Goal: Transaction & Acquisition: Purchase product/service

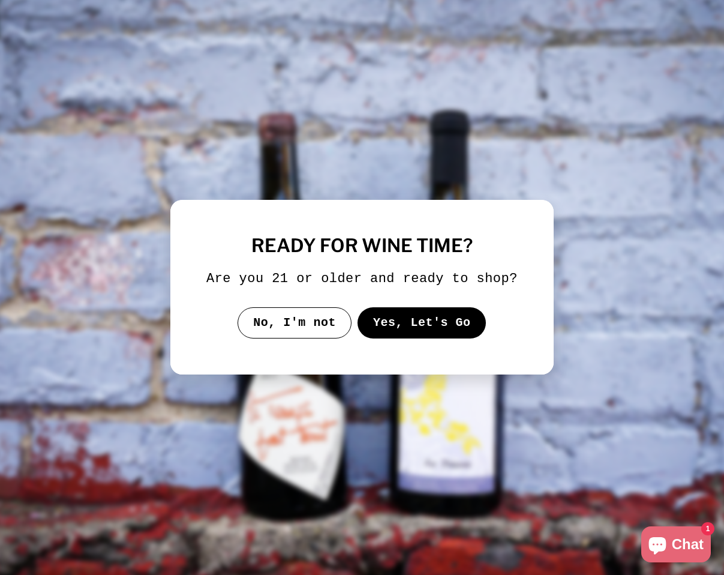
click at [398, 338] on button "Yes, Let's Go" at bounding box center [422, 322] width 129 height 31
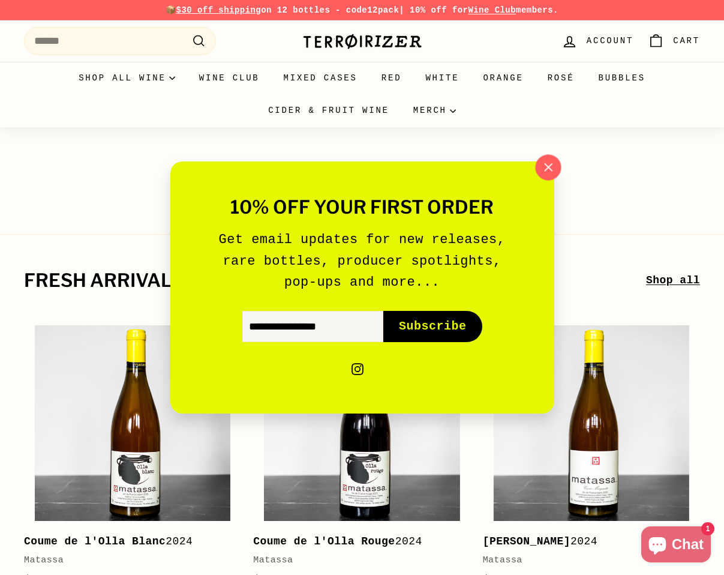
click at [547, 164] on icon "button" at bounding box center [548, 167] width 18 height 18
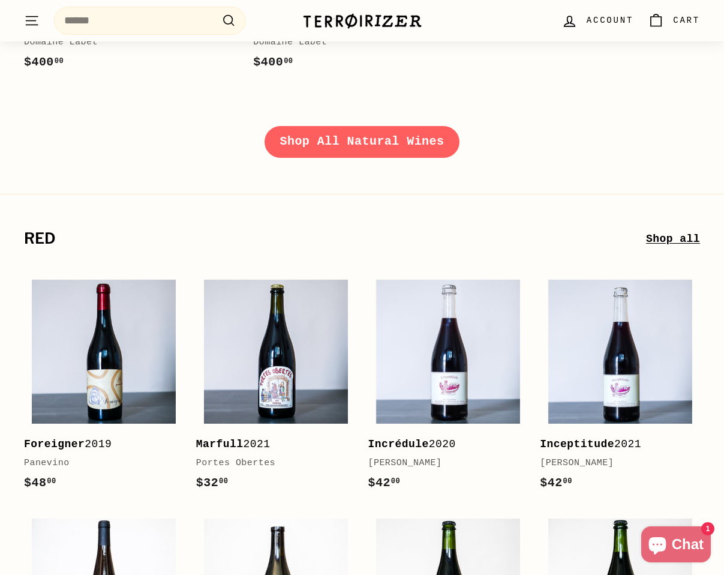
scroll to position [1779, 0]
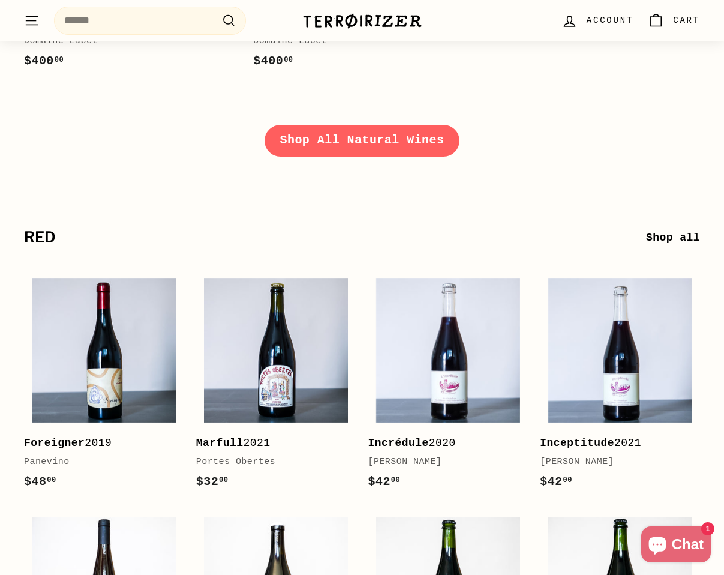
click at [296, 140] on link "Shop All Natural Wines" at bounding box center [363, 140] width 196 height 31
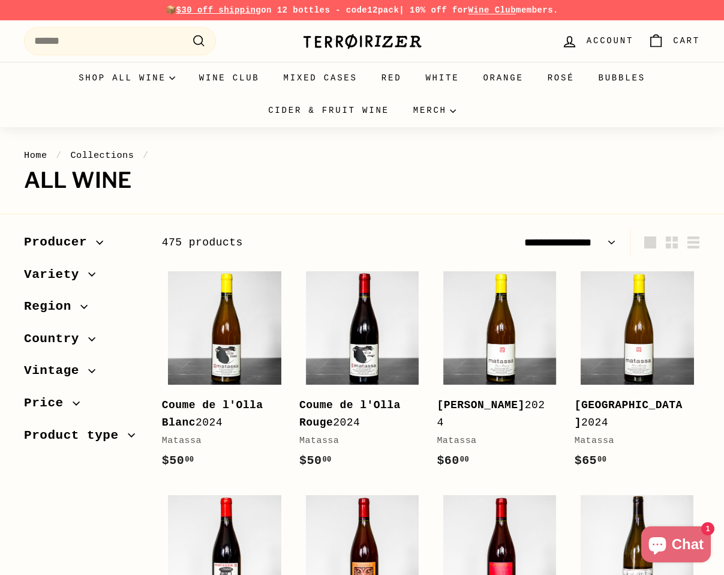
select select "**********"
click at [56, 244] on span "Producer" at bounding box center [60, 242] width 72 height 20
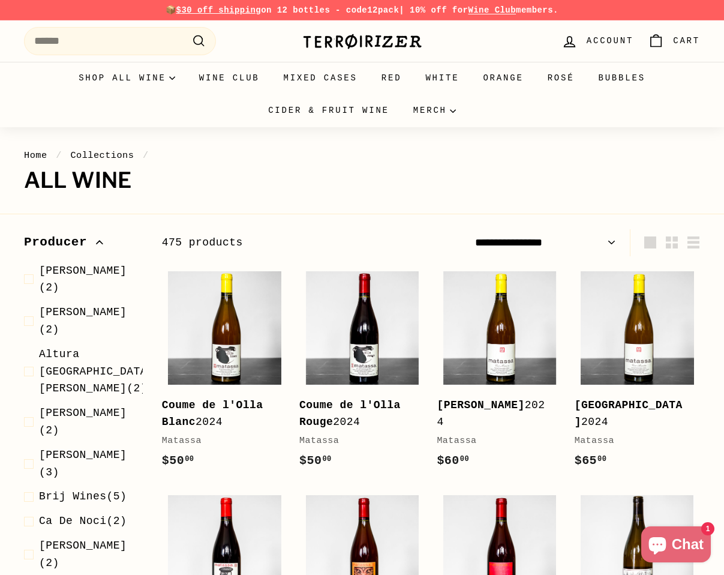
scroll to position [20, 0]
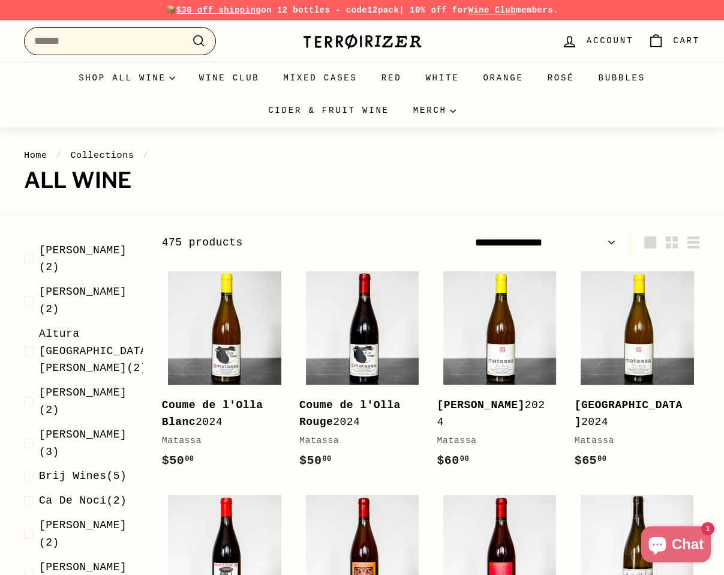
click at [146, 50] on input "Search" at bounding box center [120, 41] width 192 height 28
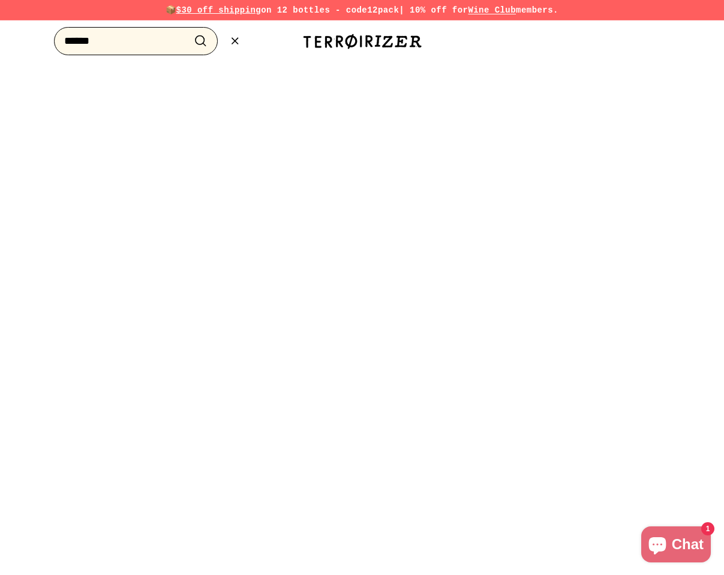
type input "*******"
click at [156, 226] on div at bounding box center [362, 287] width 724 height 575
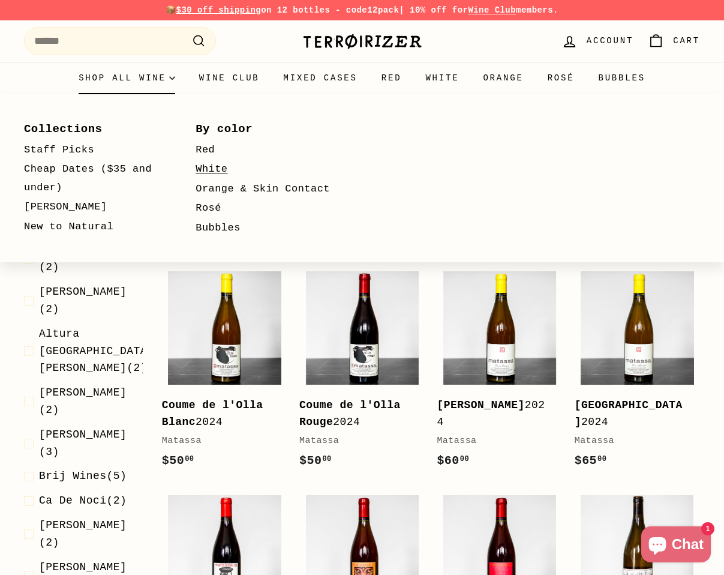
click at [220, 168] on link "White" at bounding box center [264, 170] width 137 height 20
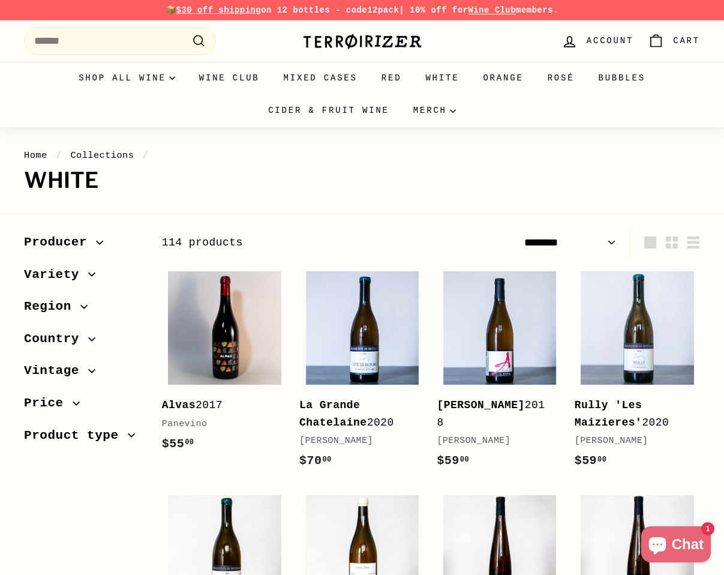
select select "******"
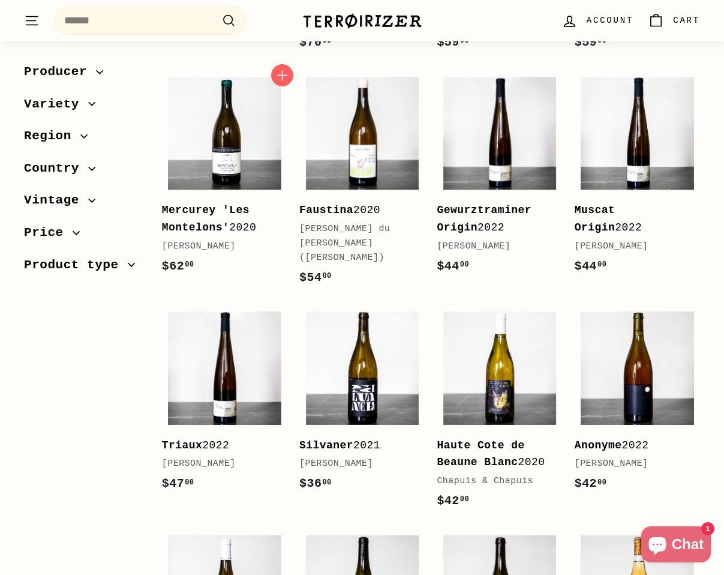
scroll to position [397, 0]
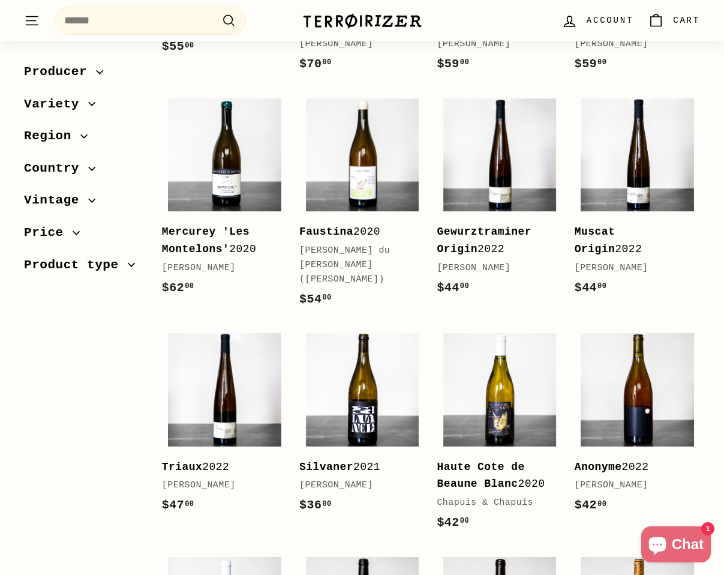
click at [91, 104] on icon "button" at bounding box center [92, 104] width 7 height 3
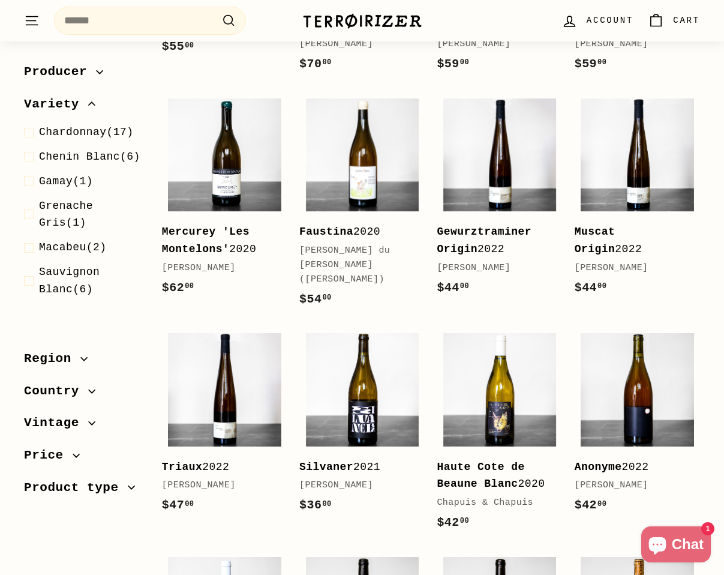
click at [64, 361] on span "Region" at bounding box center [52, 359] width 56 height 20
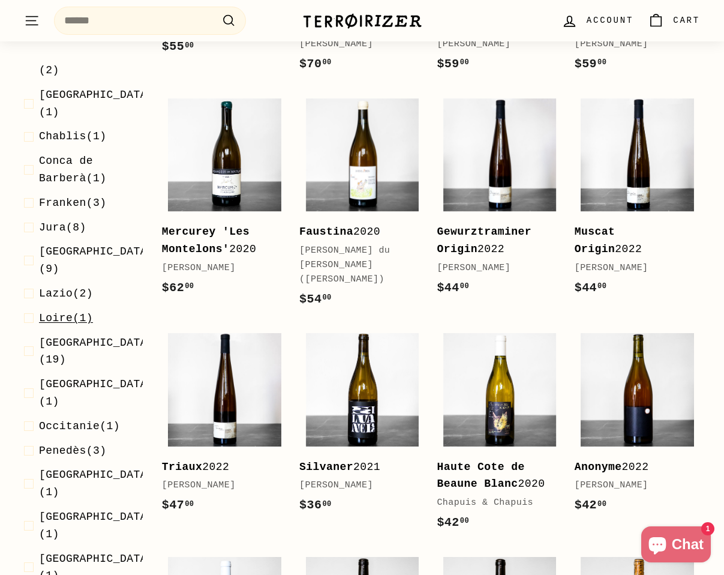
scroll to position [626, 0]
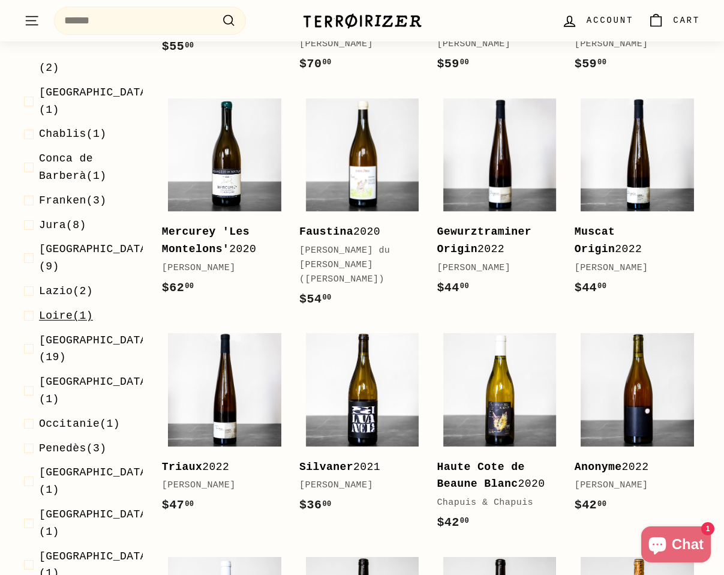
click at [26, 307] on span at bounding box center [31, 315] width 15 height 17
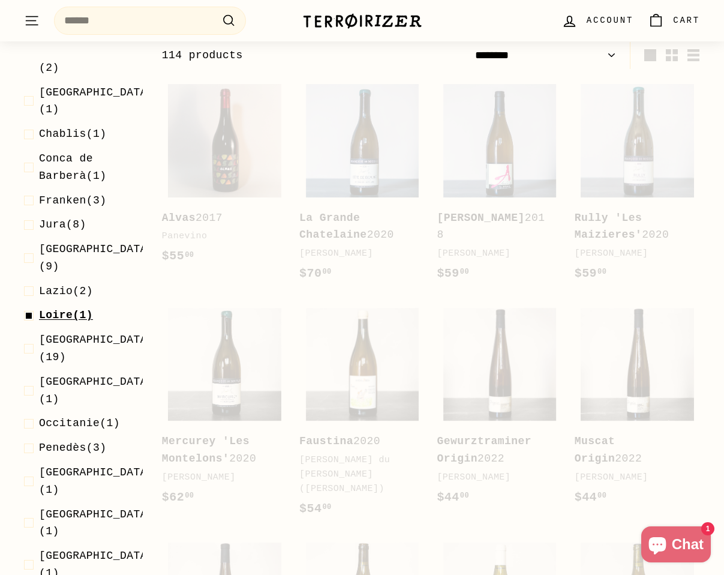
scroll to position [182, 0]
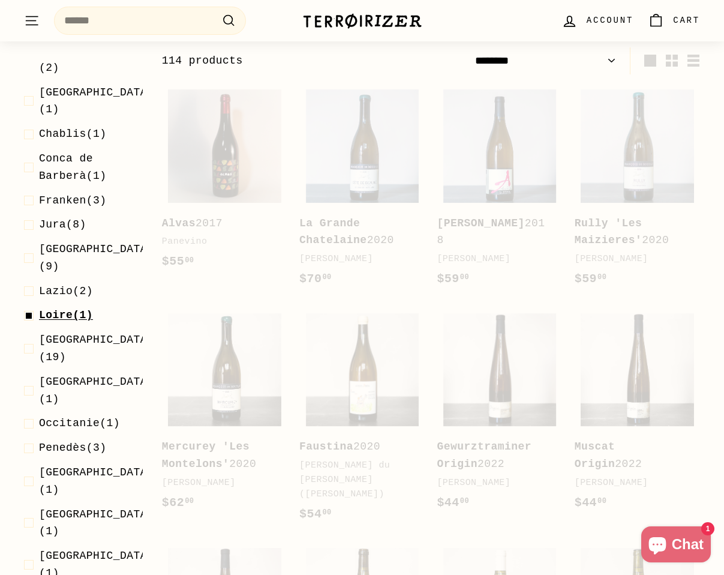
select select "******"
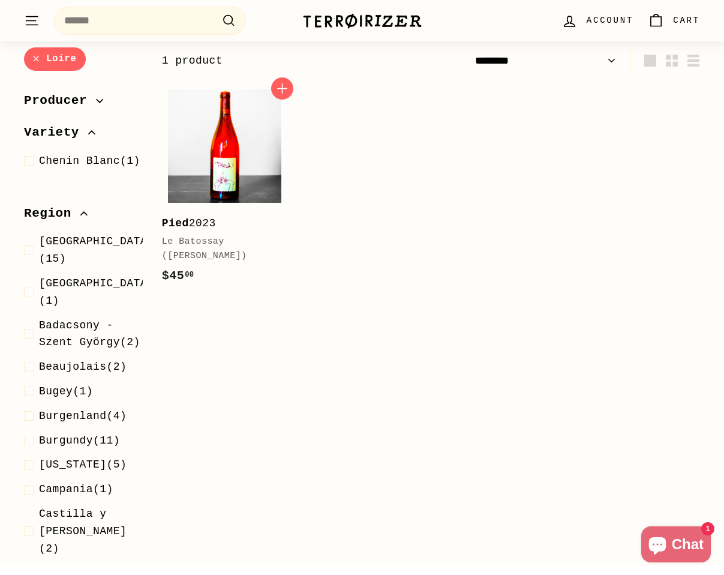
click at [244, 130] on img at bounding box center [224, 145] width 113 height 113
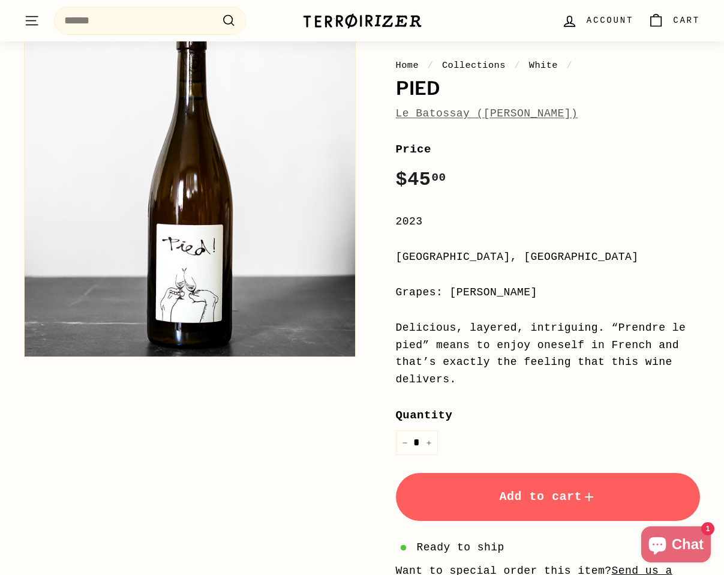
scroll to position [145, 0]
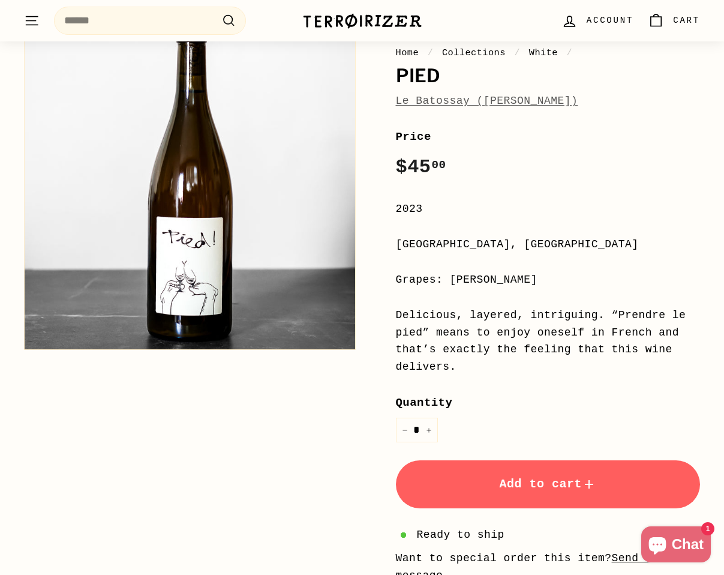
click at [481, 490] on button "Add to cart" at bounding box center [548, 484] width 305 height 48
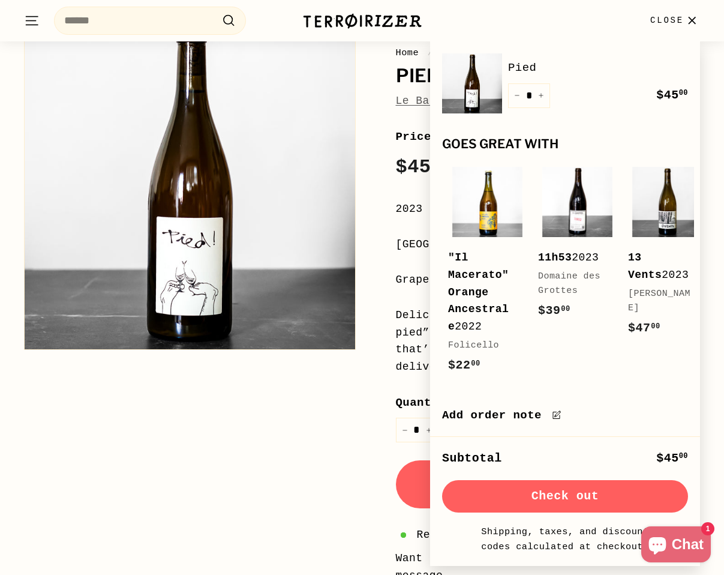
click at [176, 425] on div "Home / Collections / White / Pied Le Batossay (Baptiste Cousin) Price Regular p…" at bounding box center [355, 349] width 689 height 684
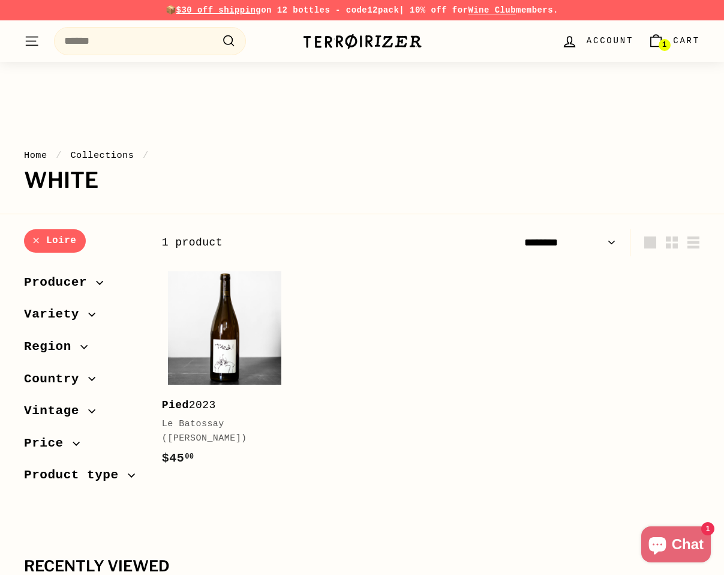
select select "******"
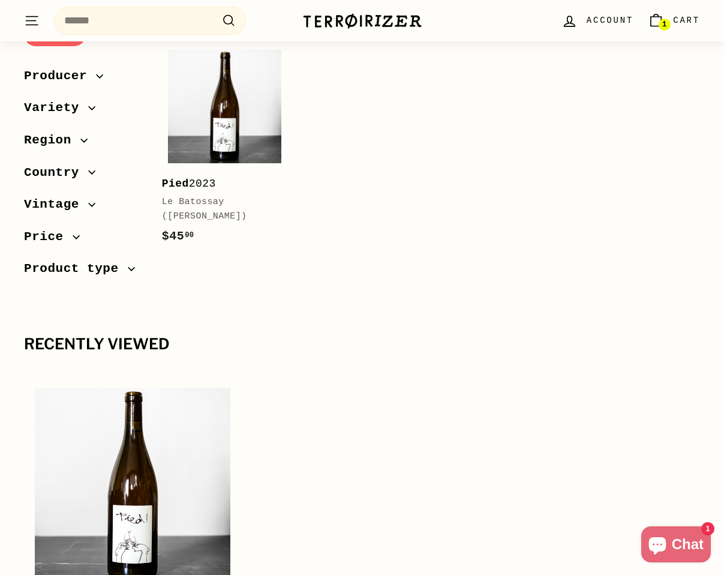
scroll to position [235, 0]
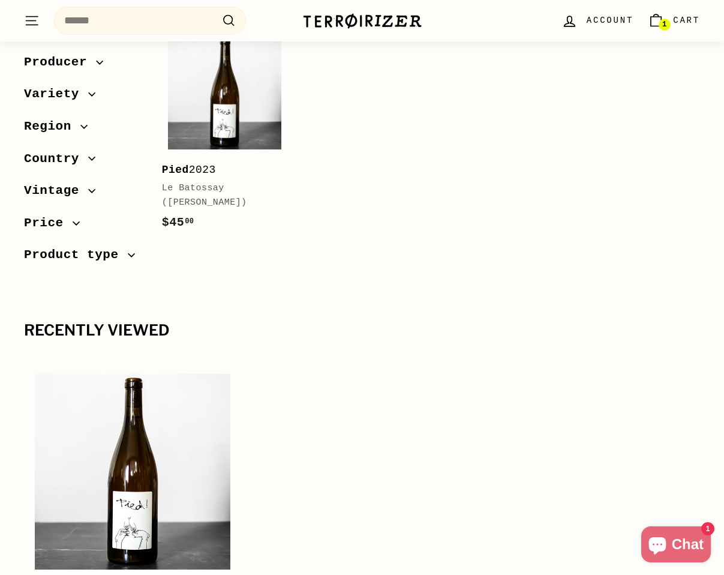
click at [60, 125] on span "Region" at bounding box center [52, 126] width 56 height 20
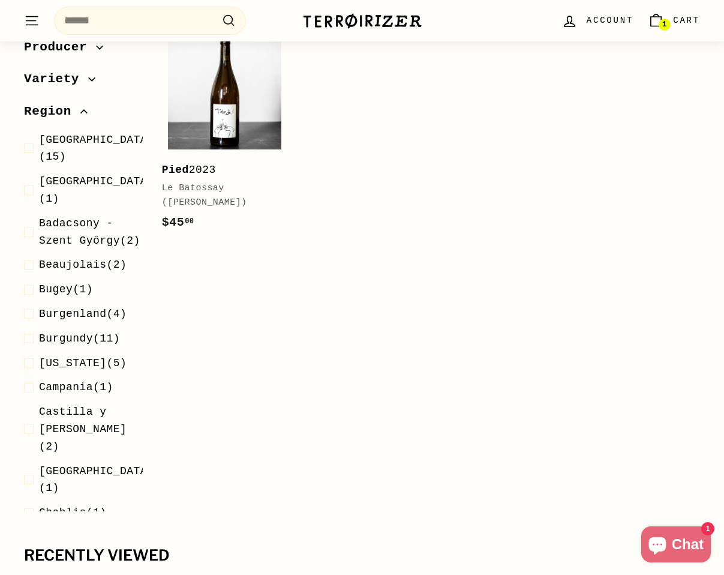
click at [61, 84] on span "Variety" at bounding box center [56, 79] width 64 height 20
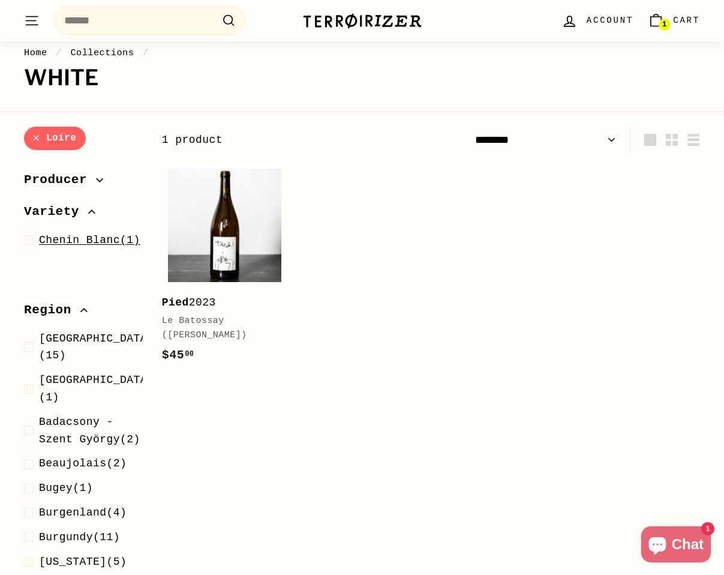
scroll to position [0, 0]
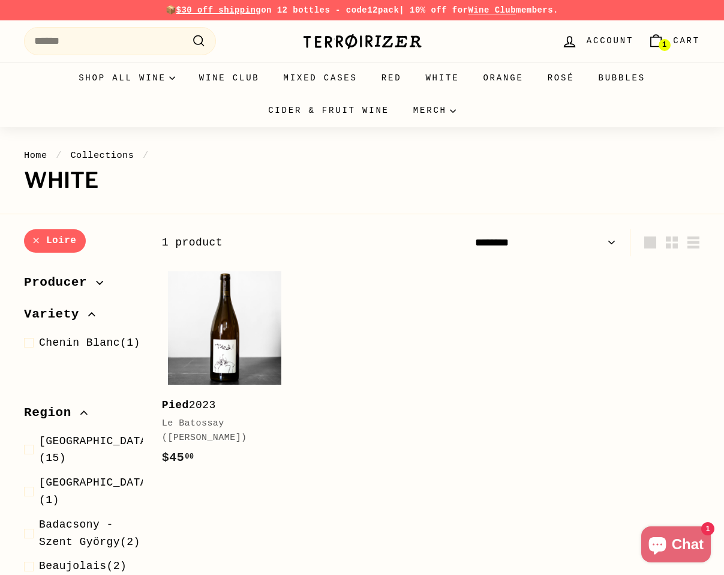
click at [70, 286] on span "Producer" at bounding box center [60, 282] width 72 height 20
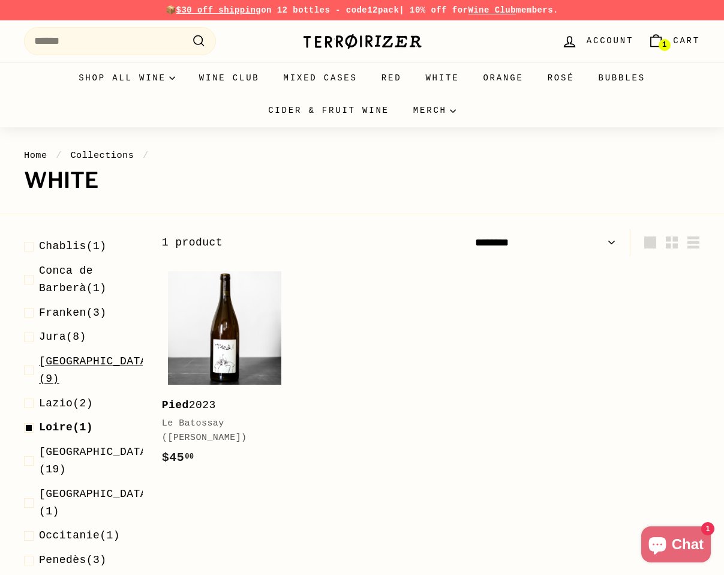
scroll to position [698, 0]
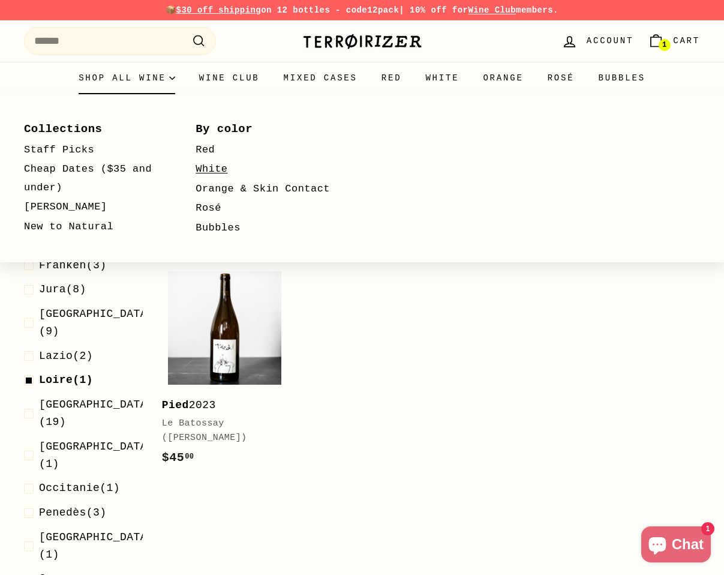
click at [217, 167] on link "White" at bounding box center [264, 170] width 137 height 20
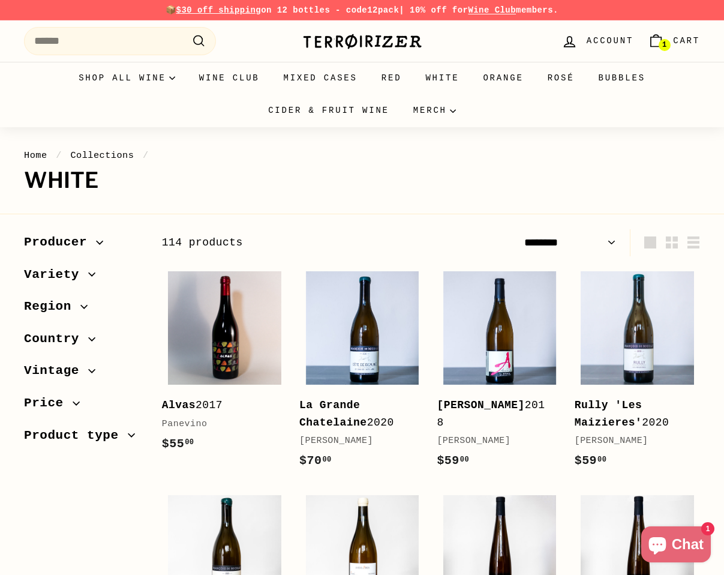
select select "******"
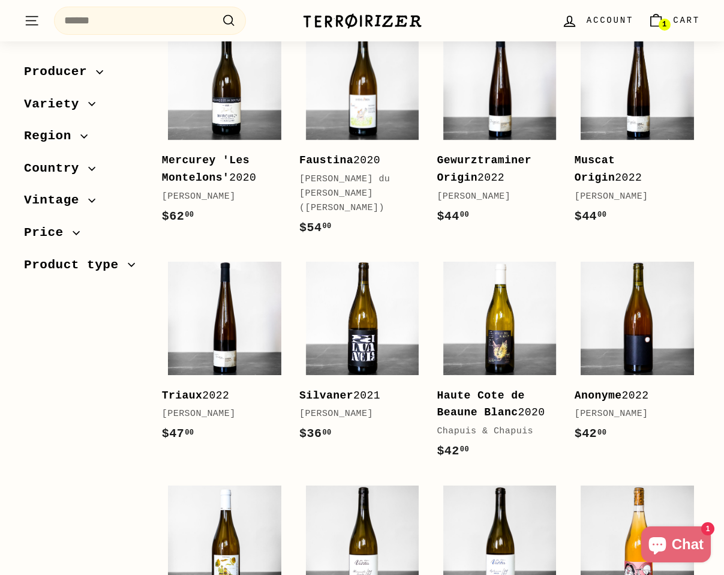
scroll to position [437, 0]
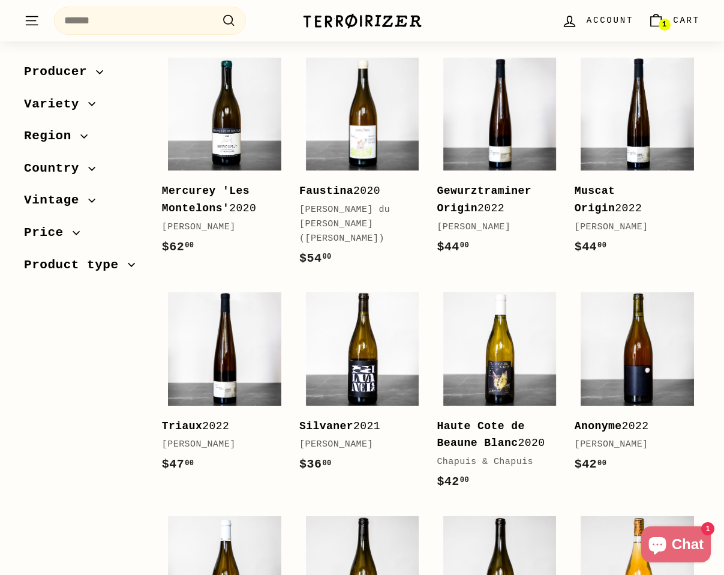
click at [50, 133] on span "Region" at bounding box center [52, 136] width 56 height 20
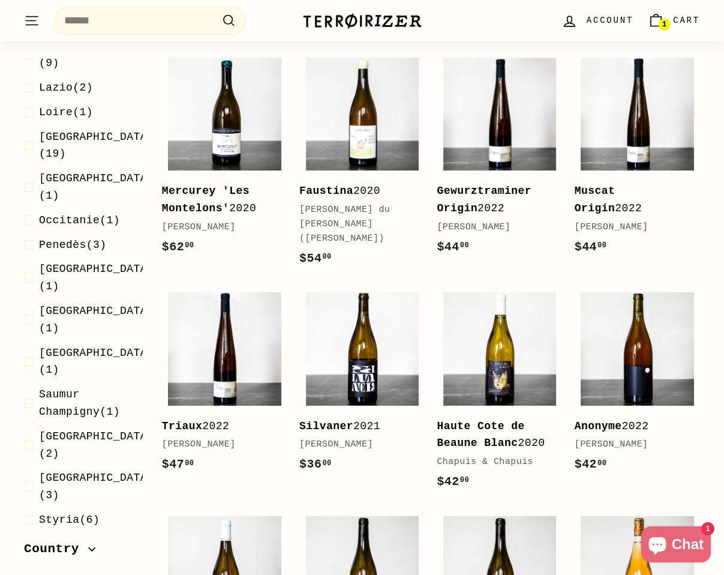
scroll to position [609, 0]
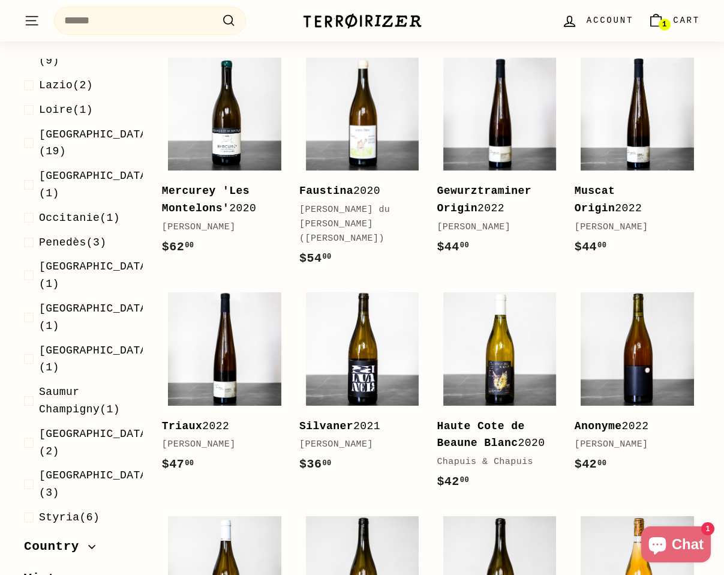
click at [79, 574] on span "Tuscany (2)" at bounding box center [73, 583] width 68 height 17
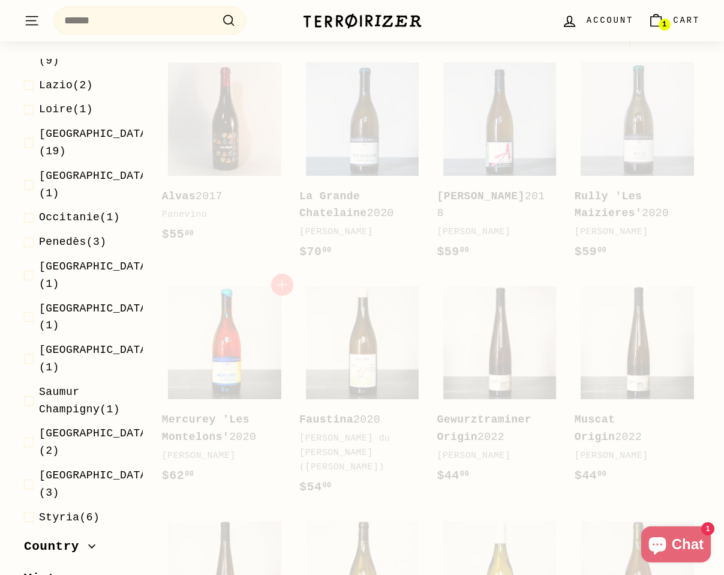
scroll to position [178, 0]
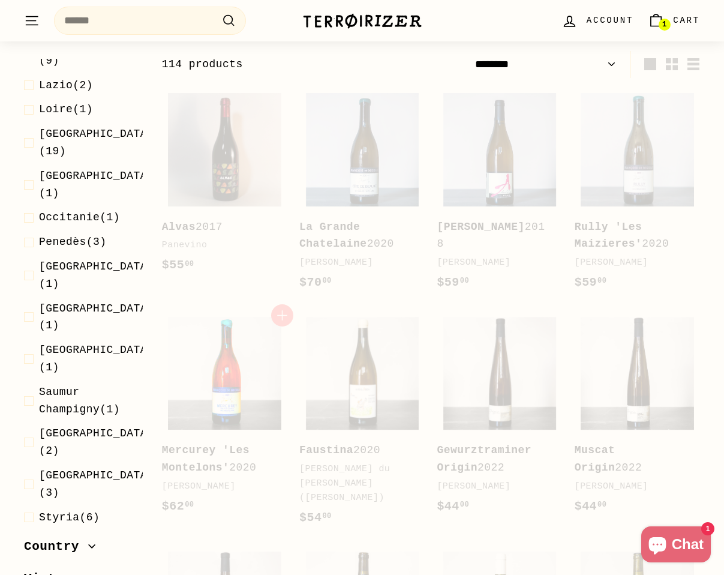
select select "******"
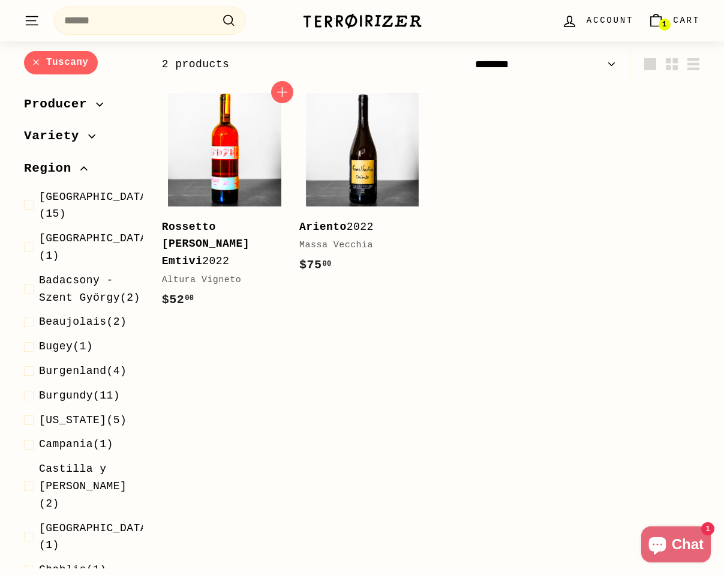
click at [224, 183] on img at bounding box center [224, 149] width 113 height 113
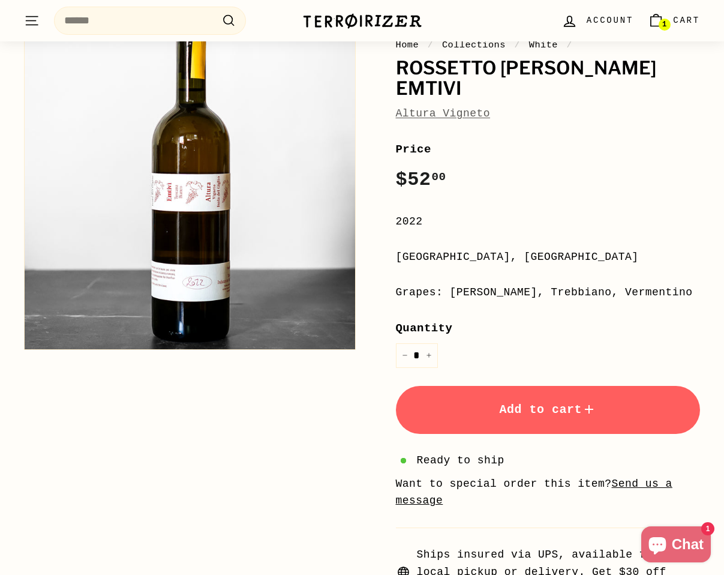
scroll to position [68, 0]
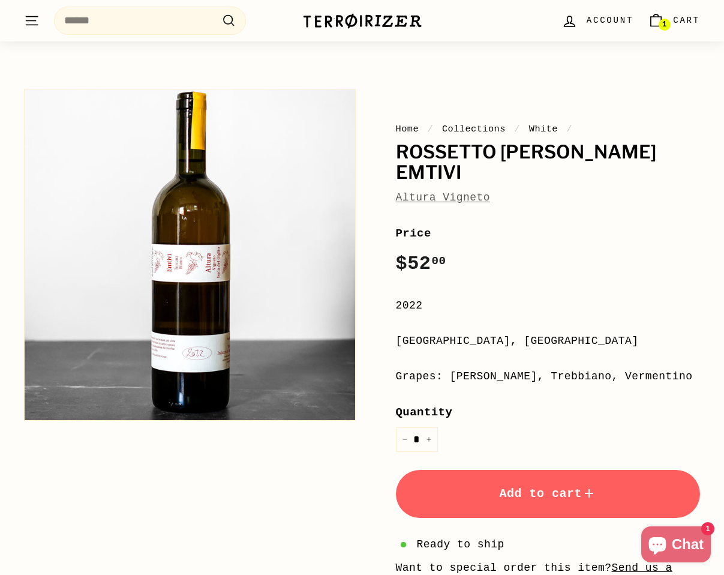
click at [27, 23] on icon ". . ." at bounding box center [32, 21] width 16 height 16
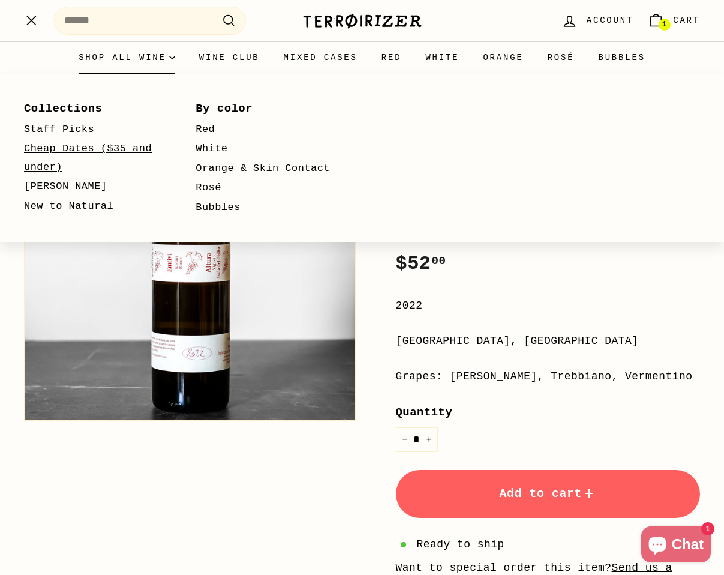
click at [82, 154] on link "Cheap Dates ($35 and under)" at bounding box center [92, 158] width 137 height 38
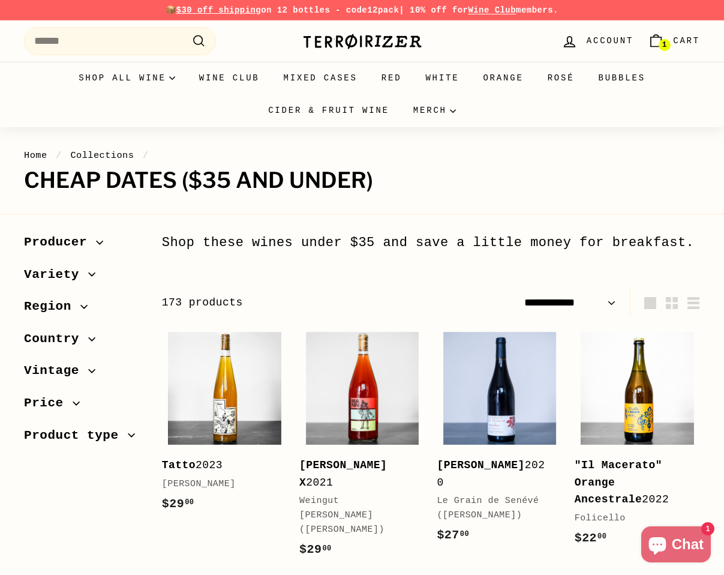
select select "**********"
click at [67, 248] on span "Producer" at bounding box center [60, 242] width 72 height 20
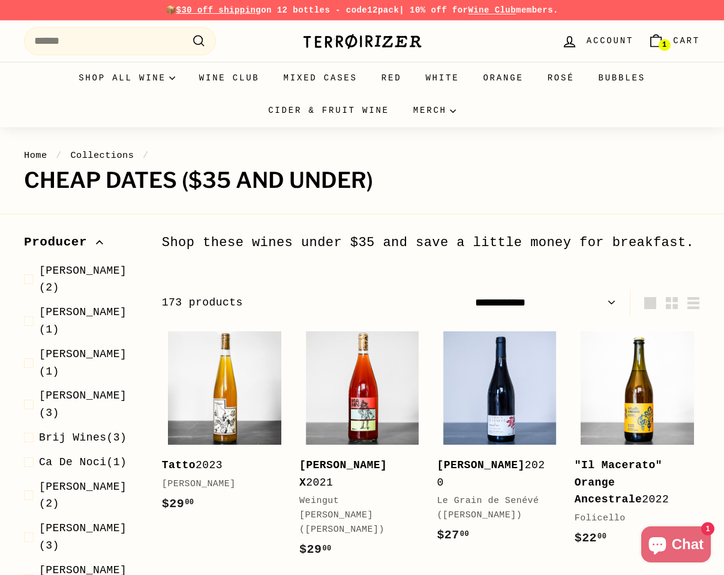
click at [67, 248] on span "Producer" at bounding box center [60, 242] width 72 height 20
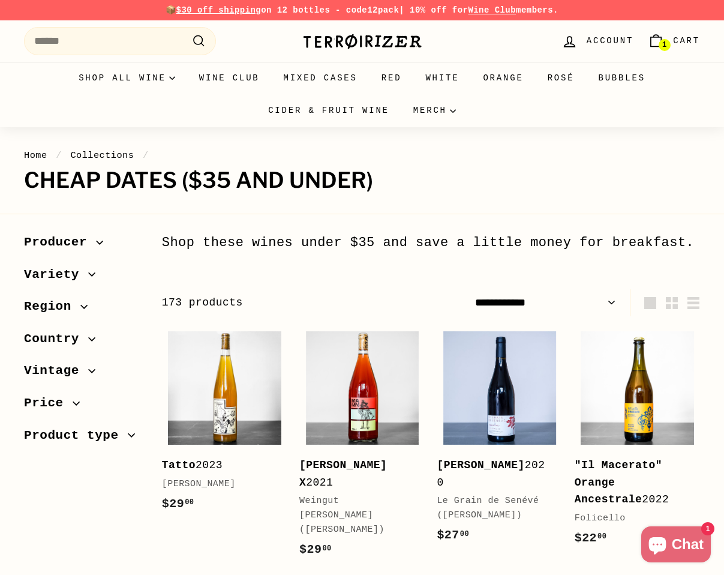
click at [62, 442] on span "Product type" at bounding box center [76, 435] width 104 height 20
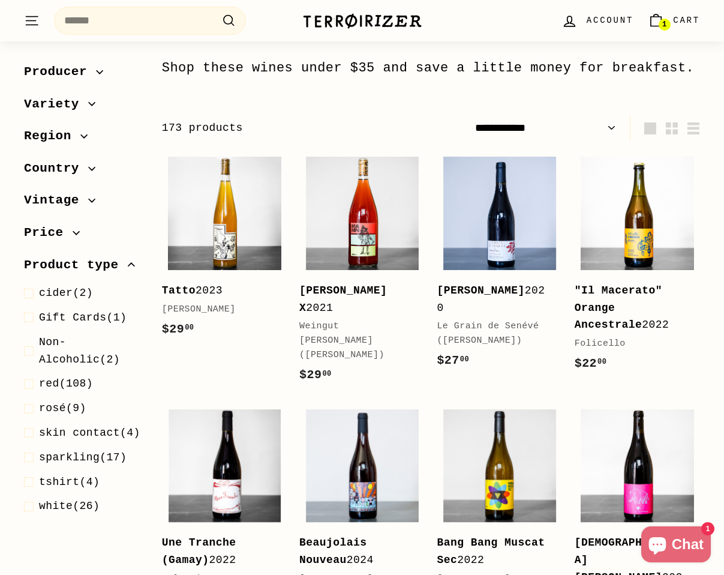
scroll to position [193, 0]
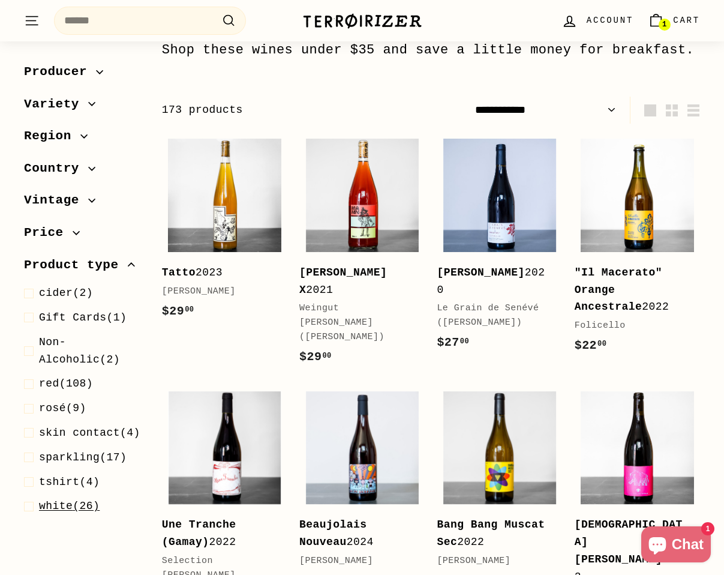
click at [29, 515] on span at bounding box center [31, 505] width 15 height 17
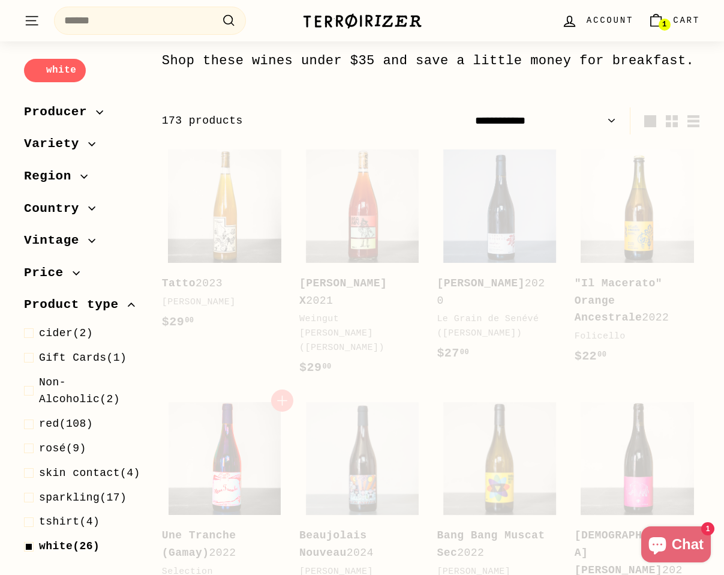
select select "**********"
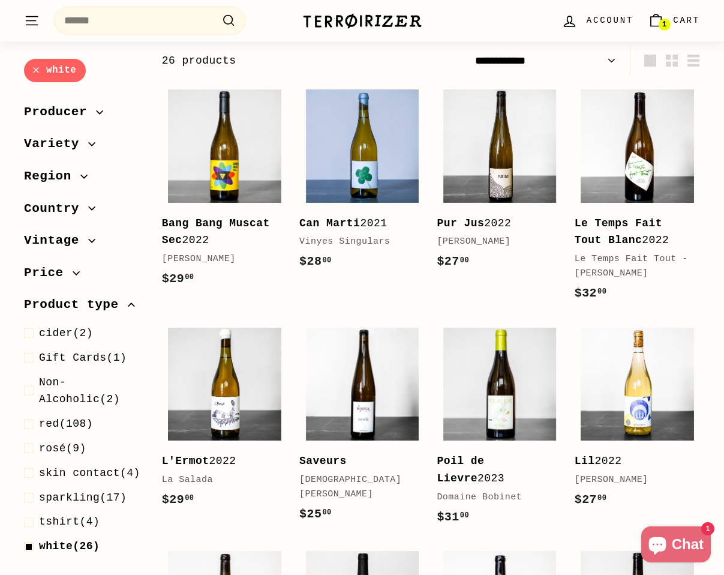
click at [58, 214] on span "Country" at bounding box center [56, 209] width 64 height 20
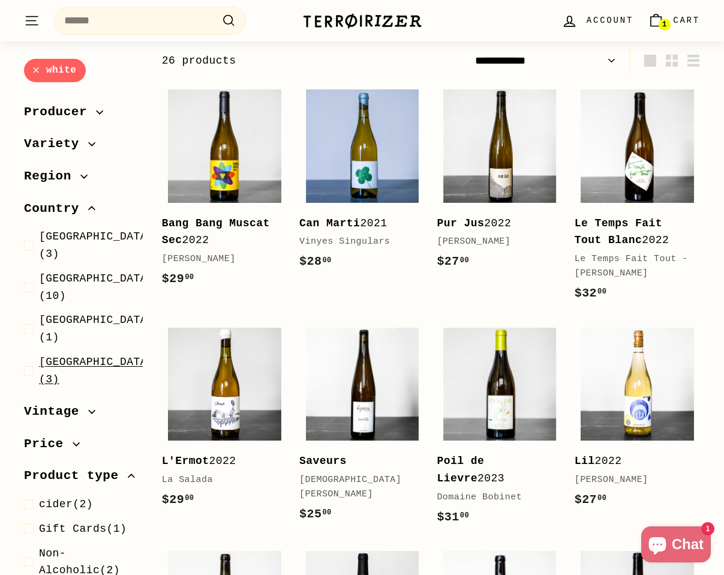
click at [30, 353] on span at bounding box center [31, 370] width 15 height 35
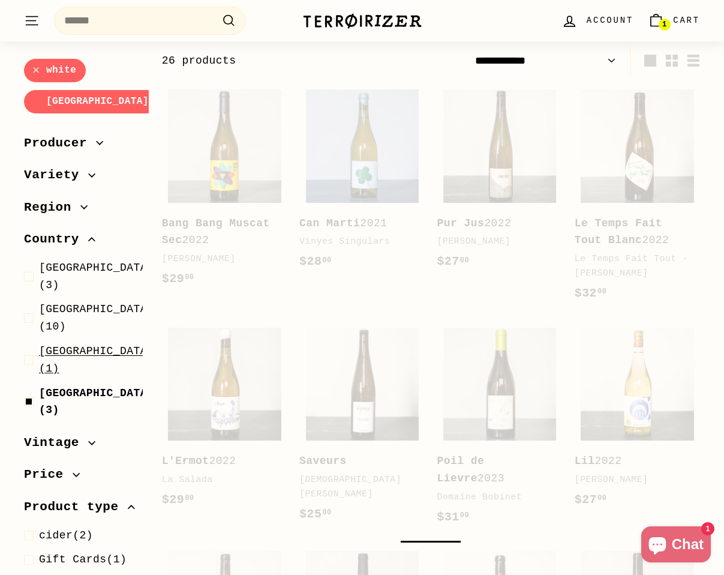
select select "**********"
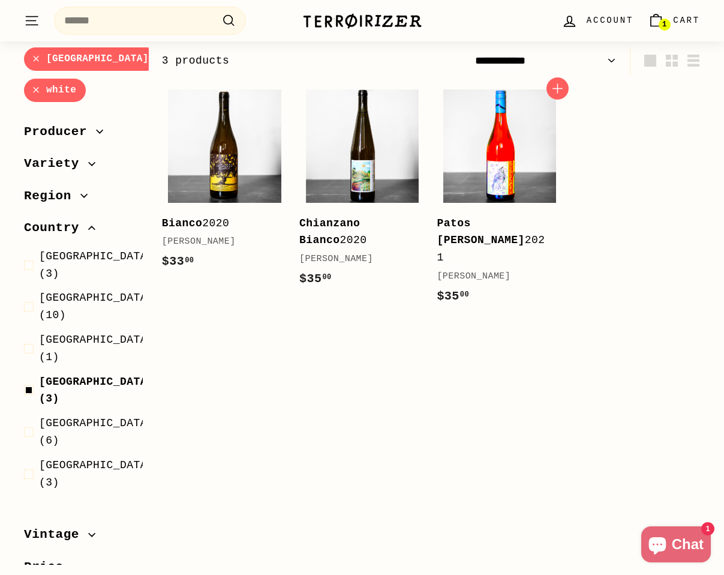
click at [455, 148] on img at bounding box center [499, 145] width 113 height 113
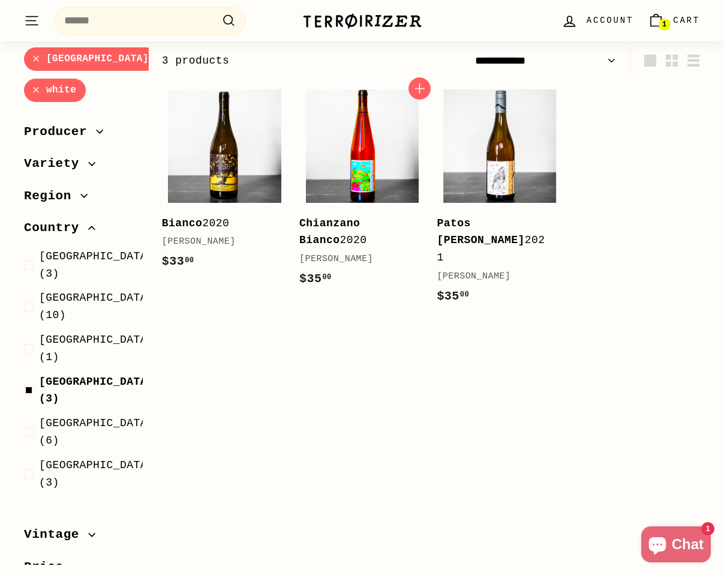
click at [392, 147] on img at bounding box center [362, 145] width 113 height 113
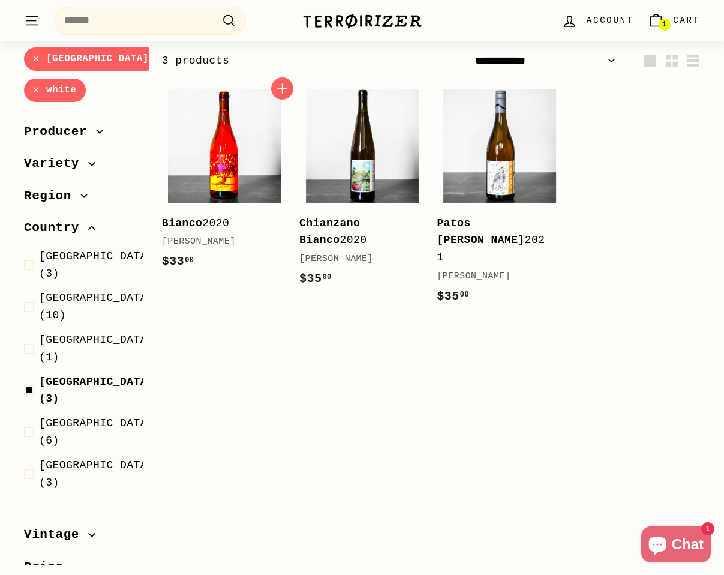
click at [208, 157] on img at bounding box center [224, 145] width 113 height 113
click at [25, 373] on span at bounding box center [31, 390] width 15 height 35
select select "**********"
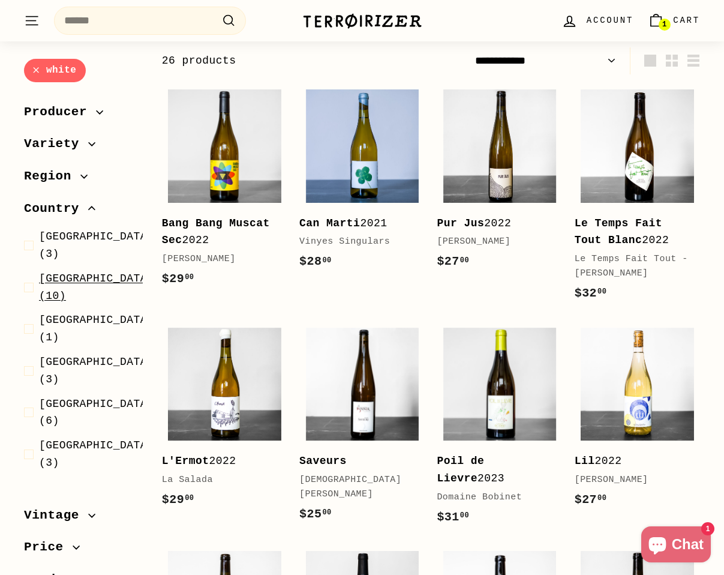
click at [31, 270] on span at bounding box center [31, 287] width 15 height 35
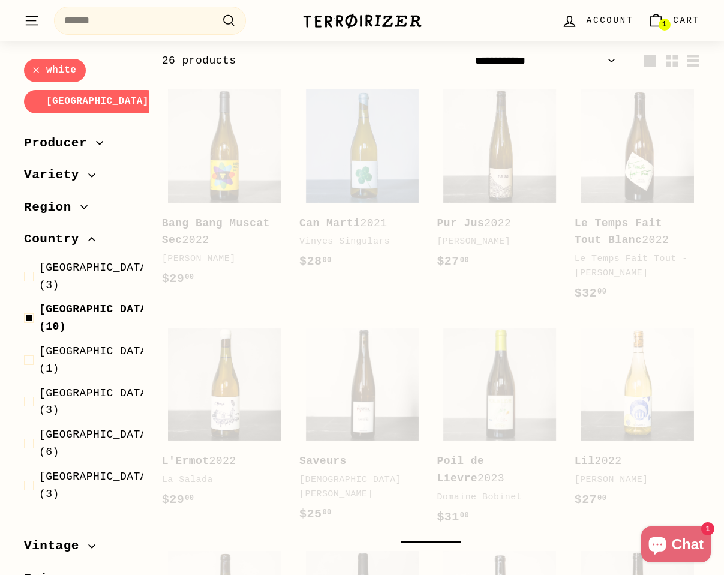
select select "**********"
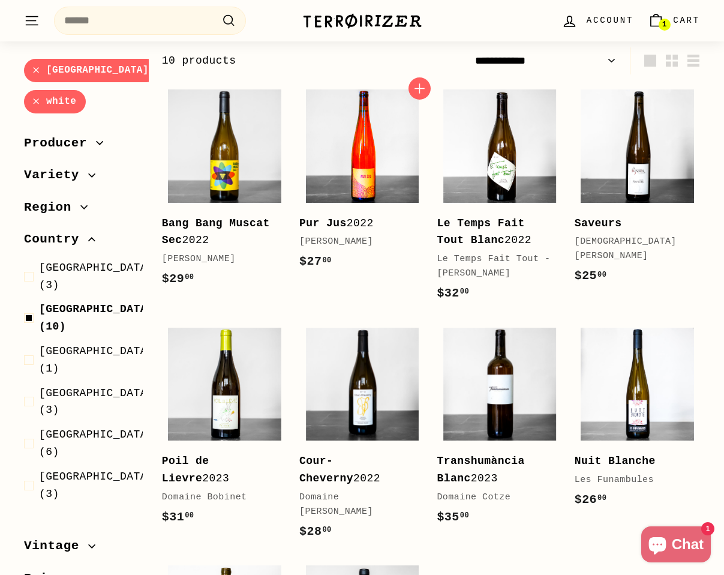
click at [353, 103] on img at bounding box center [362, 145] width 113 height 113
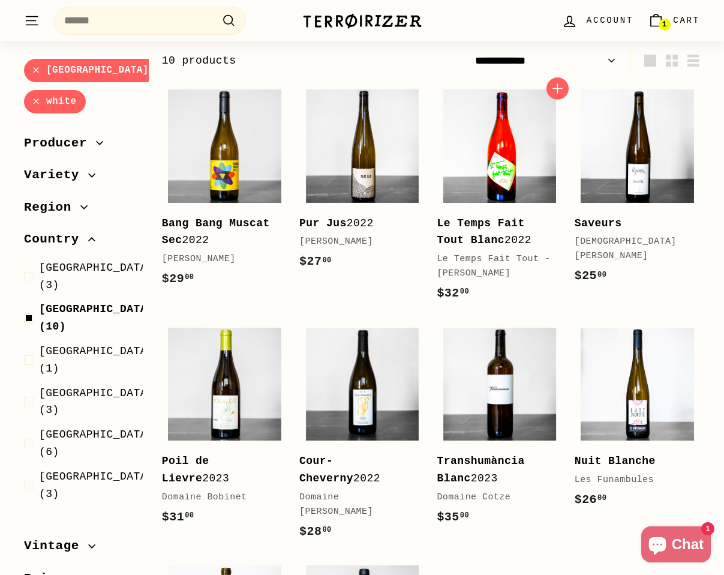
click at [461, 109] on img at bounding box center [499, 145] width 113 height 113
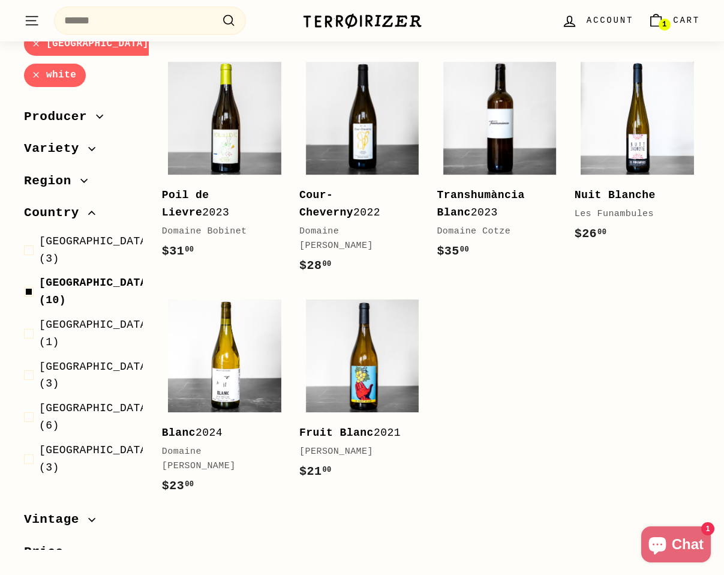
scroll to position [437, 0]
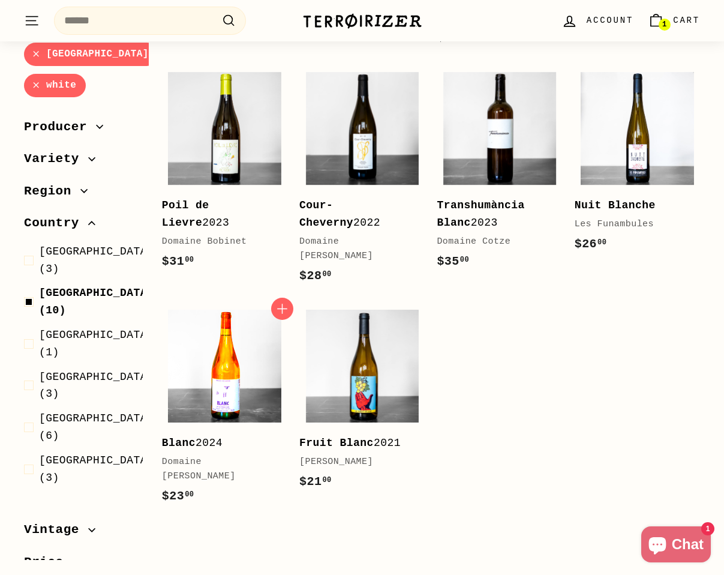
click at [221, 370] on img at bounding box center [224, 366] width 113 height 113
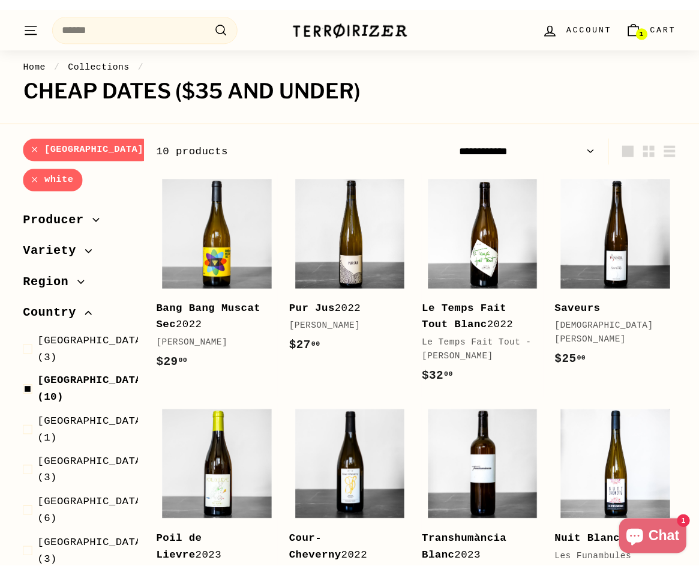
scroll to position [265, 0]
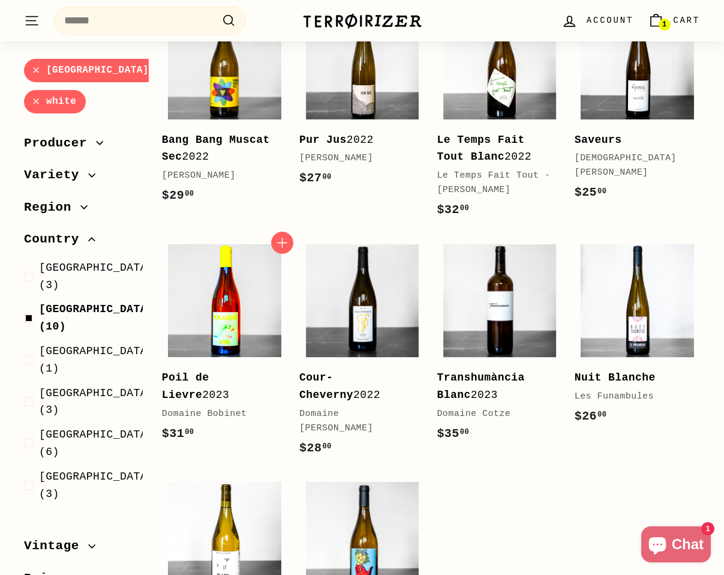
click at [212, 322] on img at bounding box center [224, 300] width 113 height 113
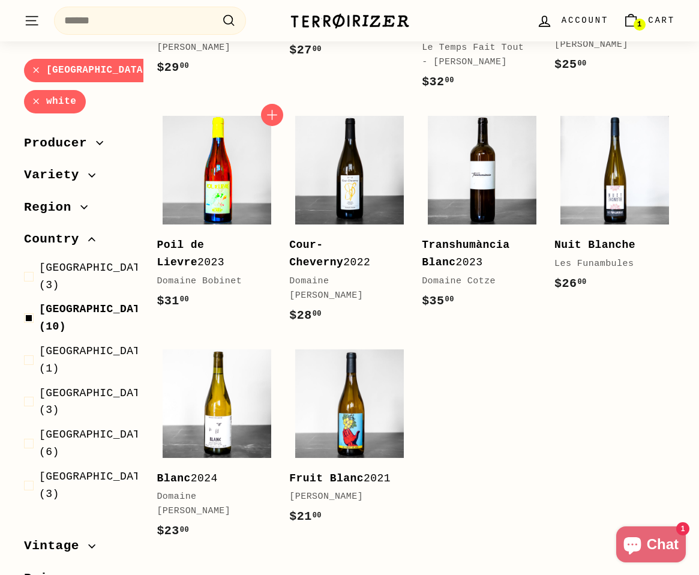
scroll to position [416, 0]
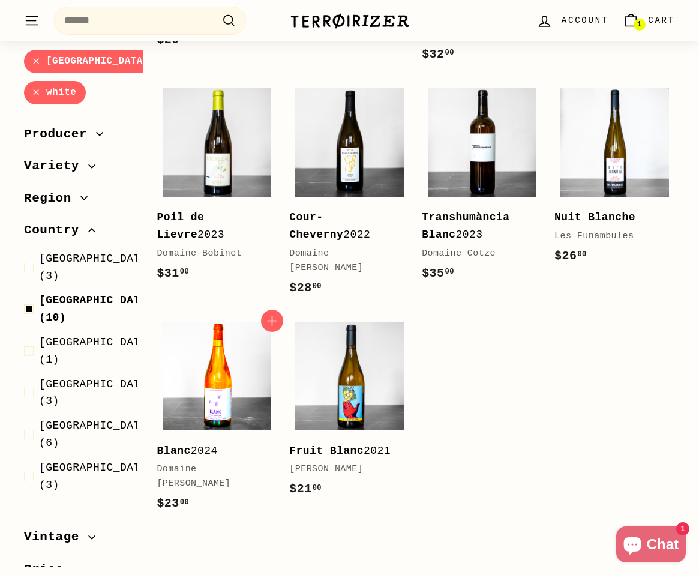
click at [199, 379] on img at bounding box center [217, 376] width 109 height 109
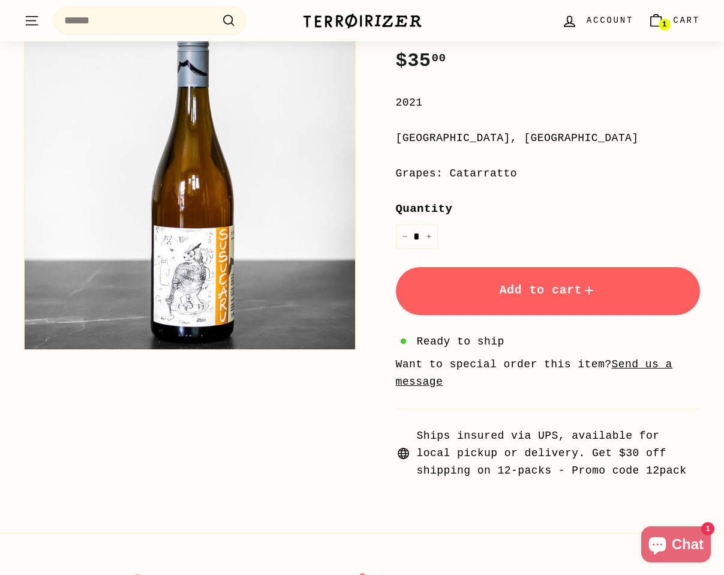
scroll to position [259, 0]
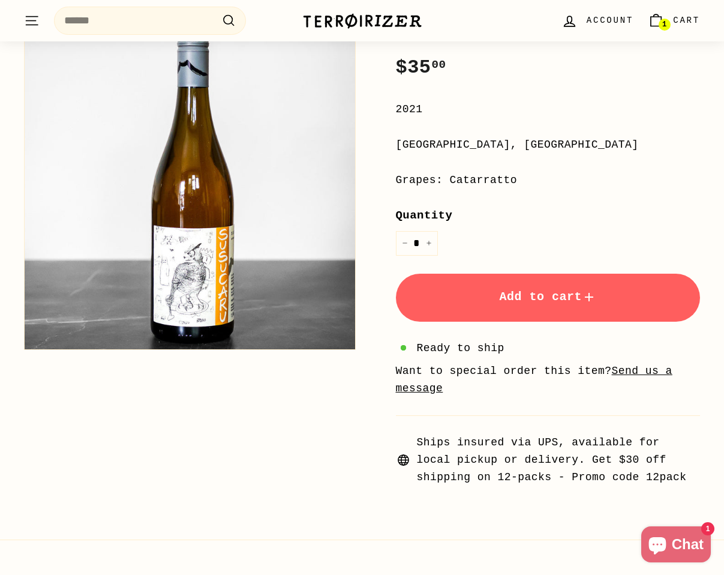
click at [505, 304] on span "Add to cart" at bounding box center [547, 297] width 97 height 14
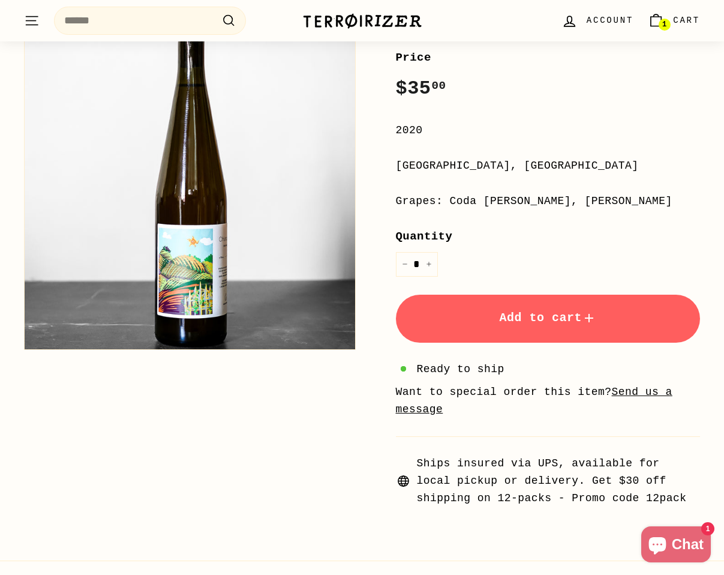
scroll to position [238, 0]
click button "Add to cart"
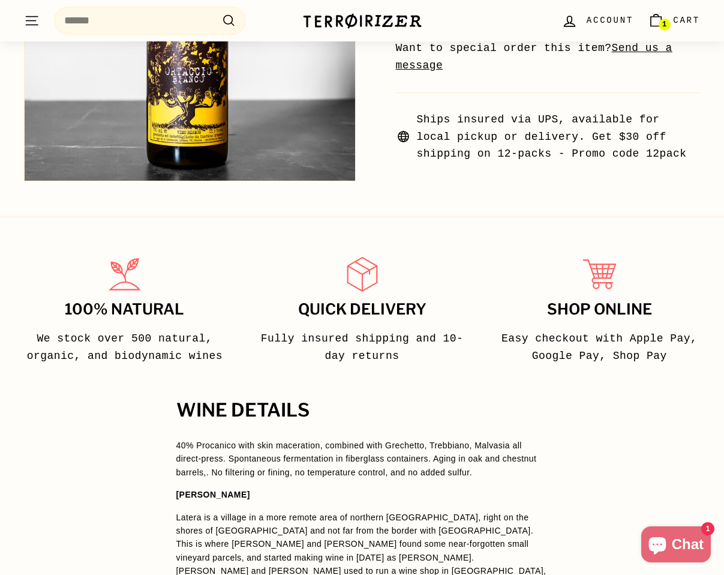
scroll to position [599, 0]
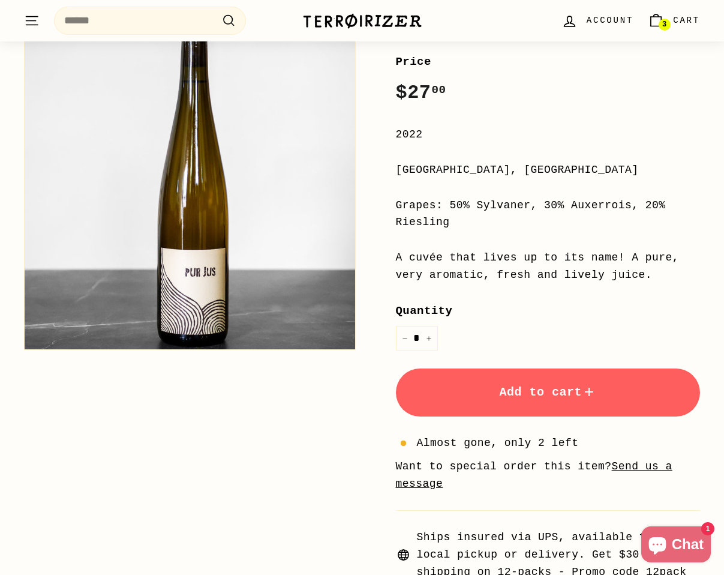
scroll to position [298, 0]
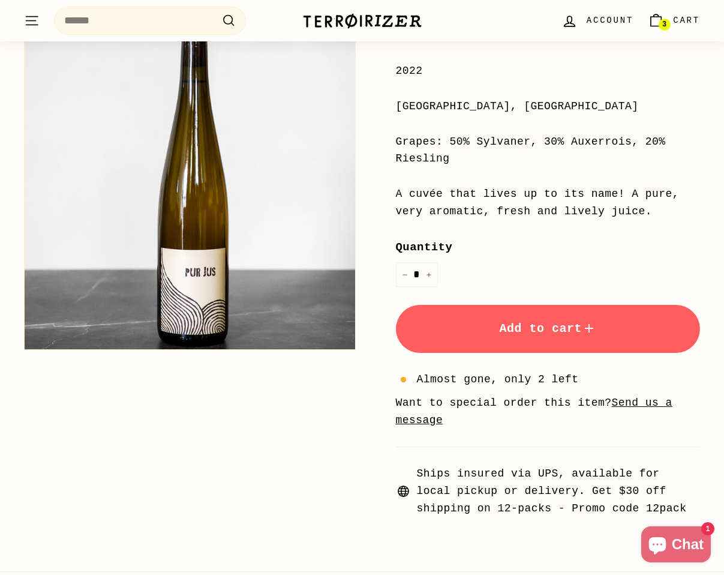
click at [522, 341] on button "Add to cart" at bounding box center [548, 329] width 305 height 48
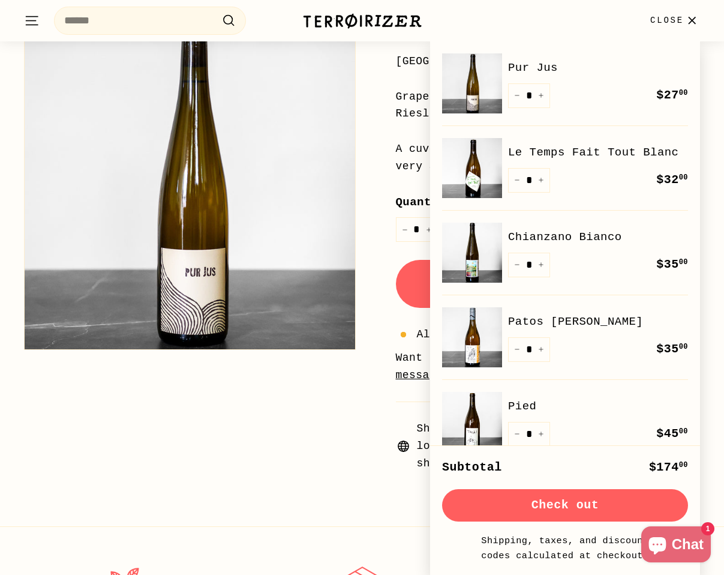
scroll to position [445, 0]
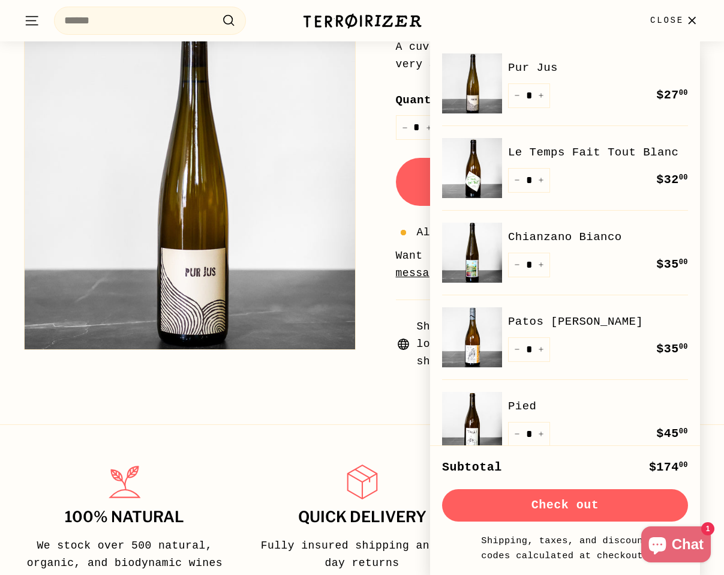
click at [226, 454] on div "100% Natural We stock over 500 natural, organic, and biodynamic wines Quick del…" at bounding box center [362, 504] width 724 height 161
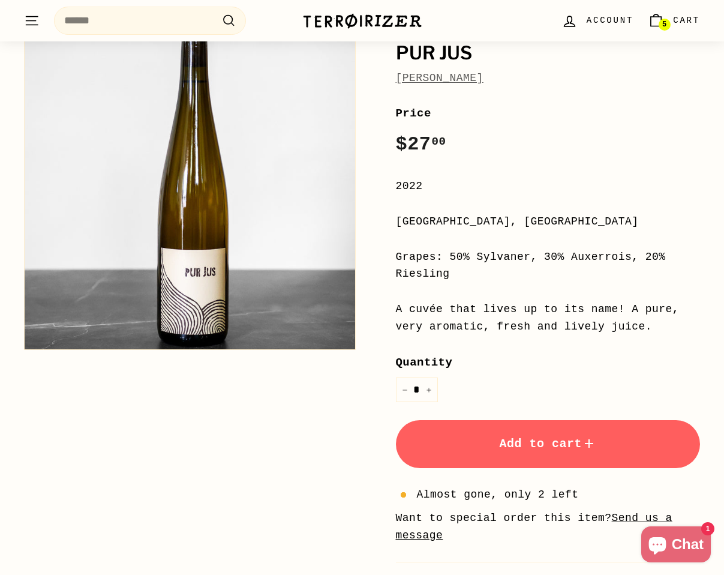
scroll to position [160, 0]
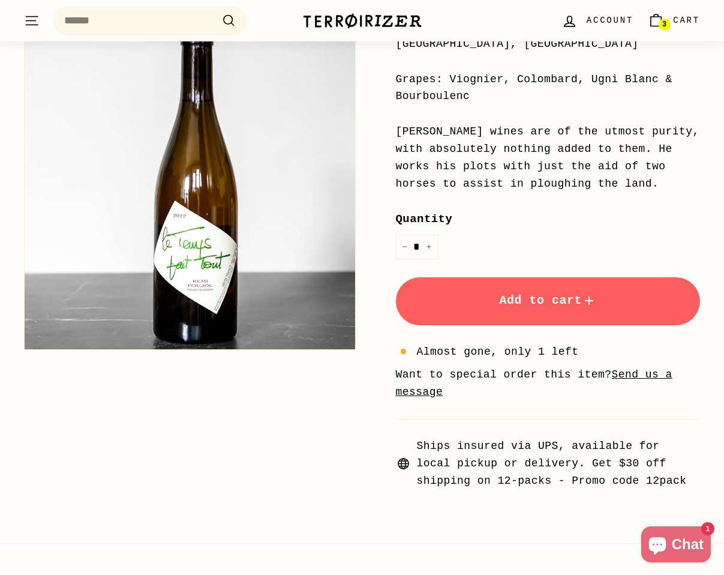
scroll to position [362, 0]
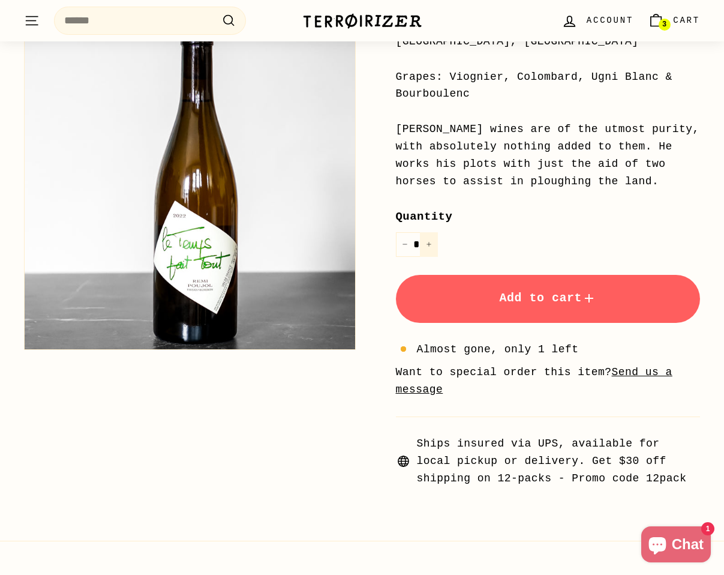
click at [428, 247] on icon "Increase item quantity by one" at bounding box center [429, 244] width 6 height 6
type input "*"
click at [482, 316] on button "Add to cart" at bounding box center [548, 299] width 305 height 48
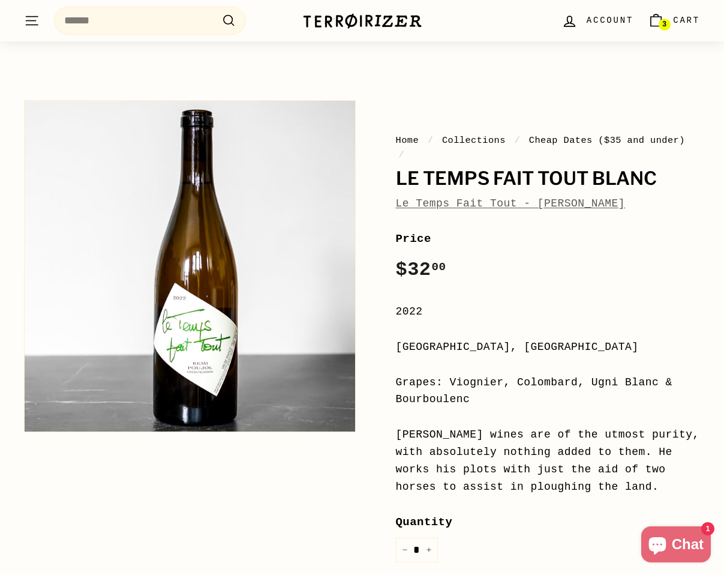
scroll to position [55, 0]
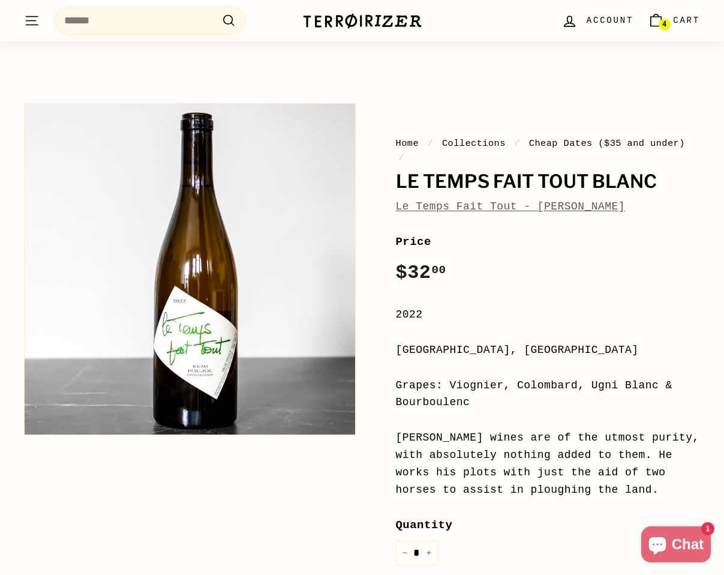
scroll to position [55, 0]
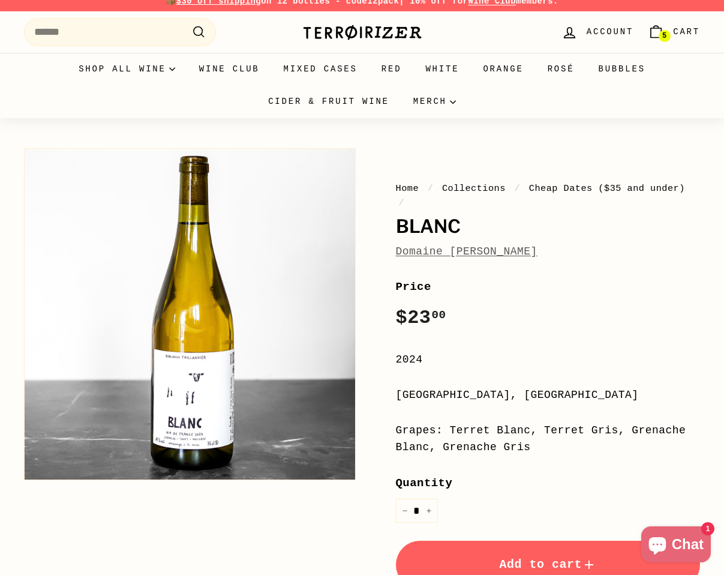
scroll to position [10, 0]
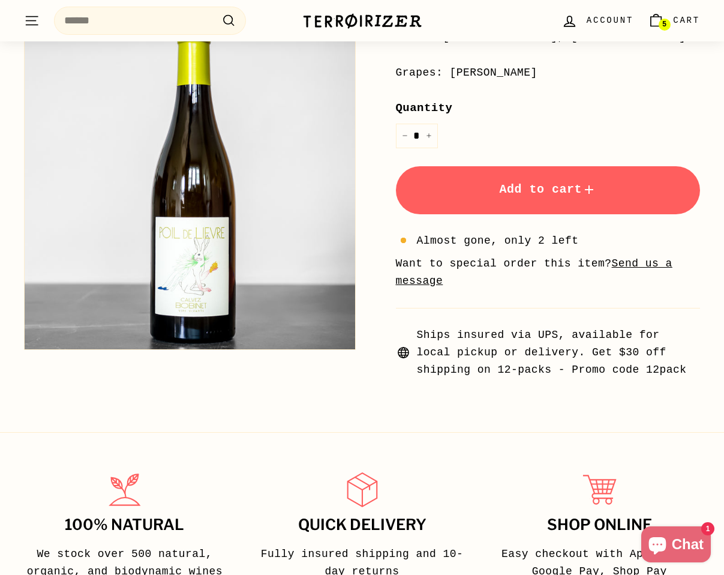
scroll to position [365, 0]
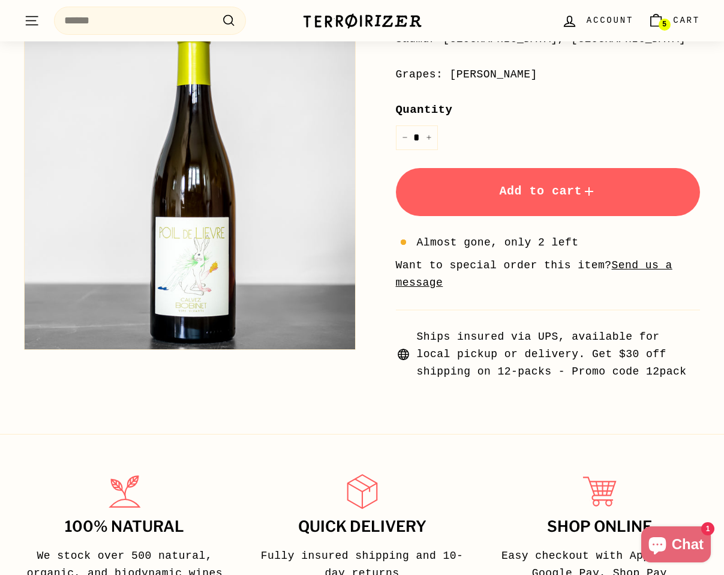
click at [477, 189] on button "Add to cart" at bounding box center [548, 192] width 305 height 48
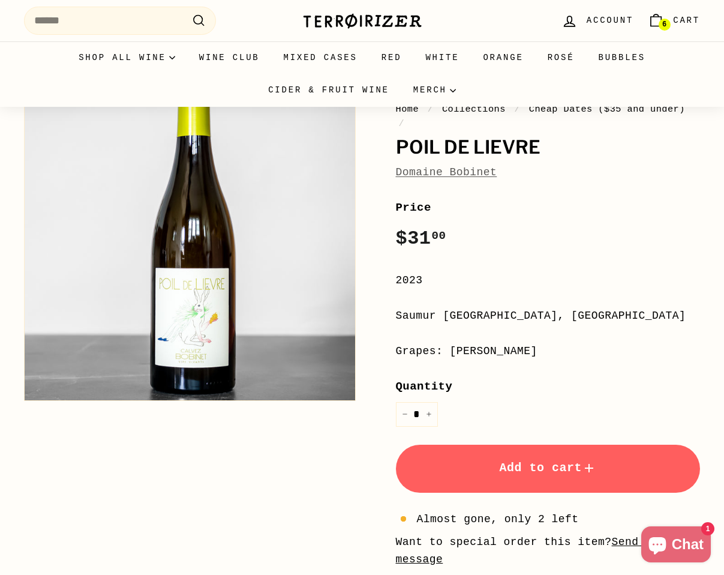
scroll to position [0, 0]
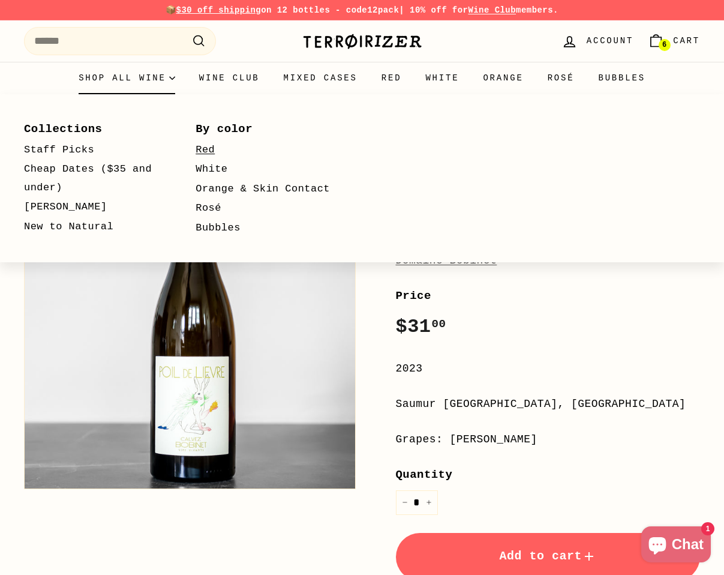
click at [206, 148] on link "Red" at bounding box center [264, 150] width 137 height 20
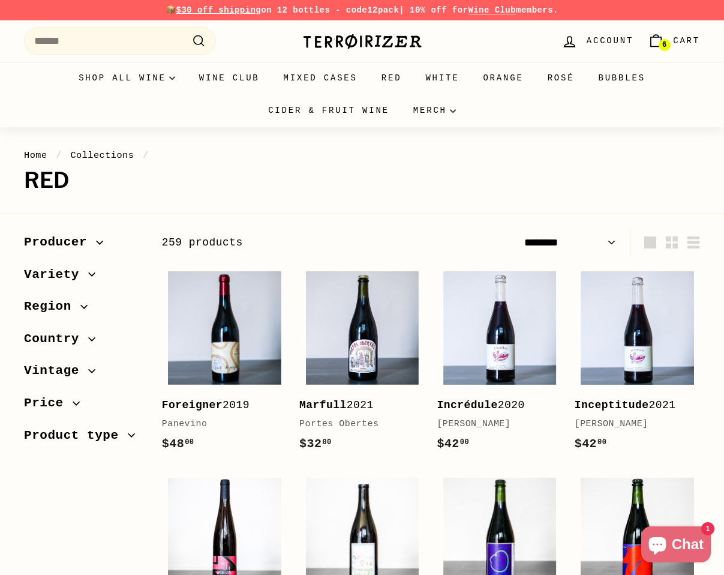
select select "******"
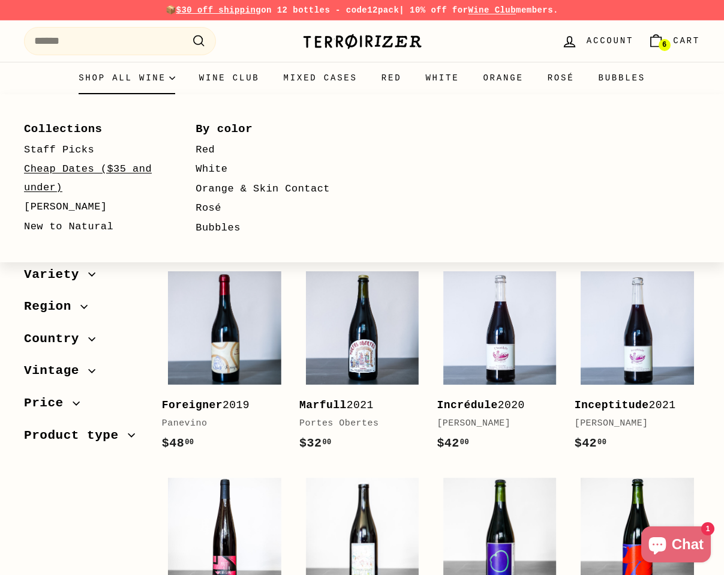
click at [61, 179] on link "Cheap Dates ($35 and under)" at bounding box center [92, 179] width 137 height 38
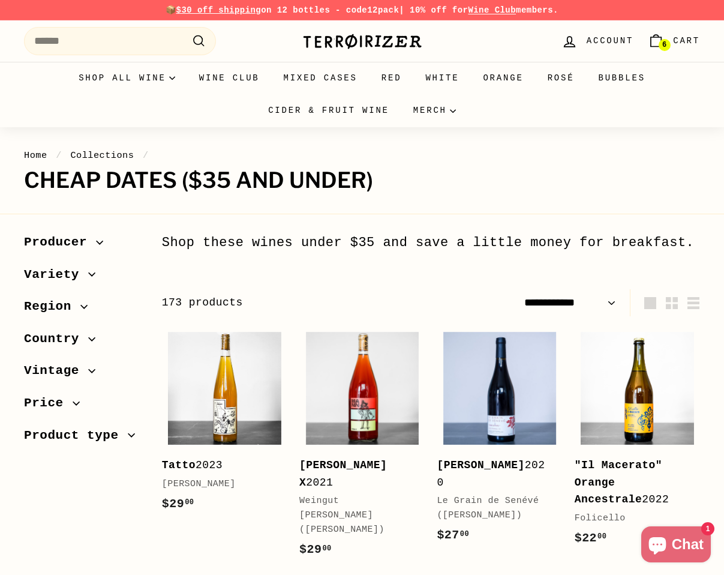
select select "**********"
click at [73, 275] on span "Variety" at bounding box center [56, 275] width 64 height 20
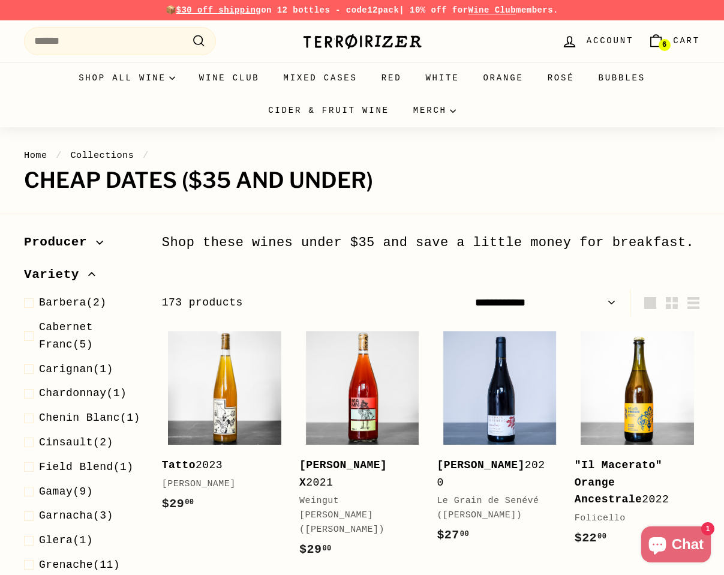
click at [73, 275] on span "Variety" at bounding box center [56, 275] width 64 height 20
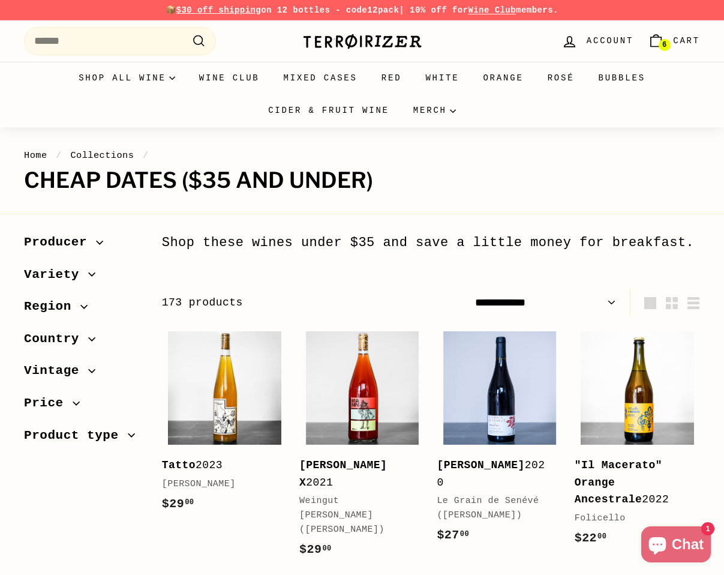
click at [47, 442] on span "Product type" at bounding box center [76, 435] width 104 height 20
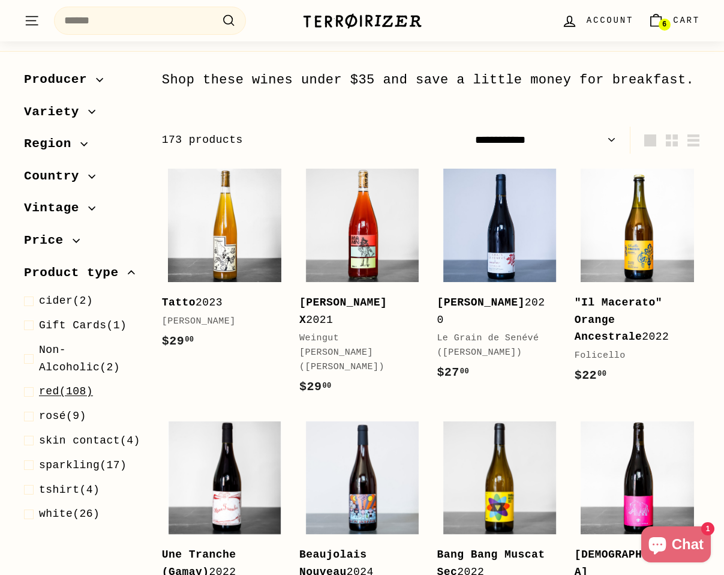
click at [56, 390] on span "red" at bounding box center [49, 391] width 20 height 12
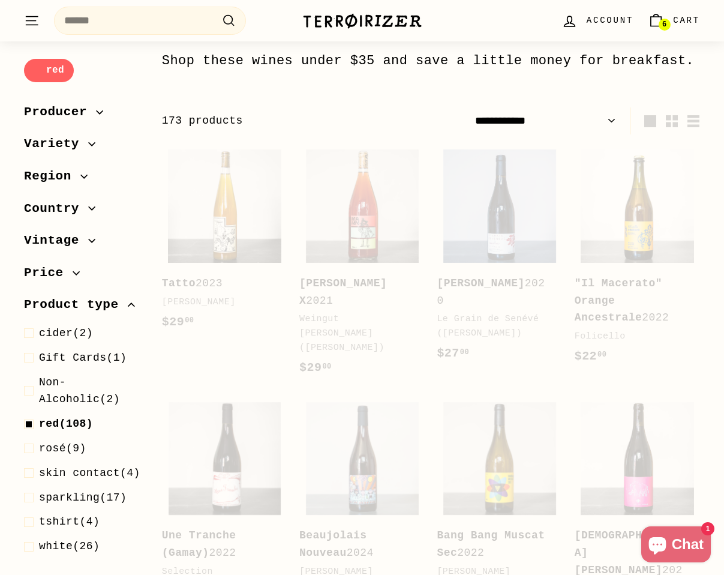
select select "**********"
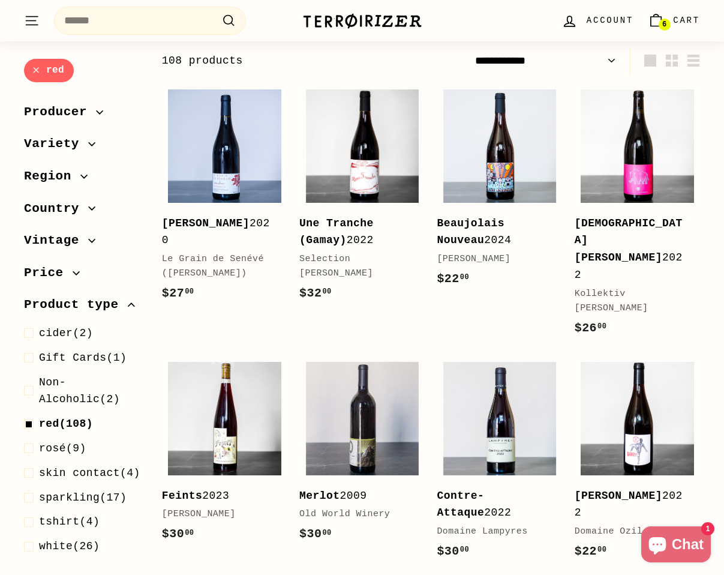
click at [71, 211] on span "Country" at bounding box center [56, 209] width 64 height 20
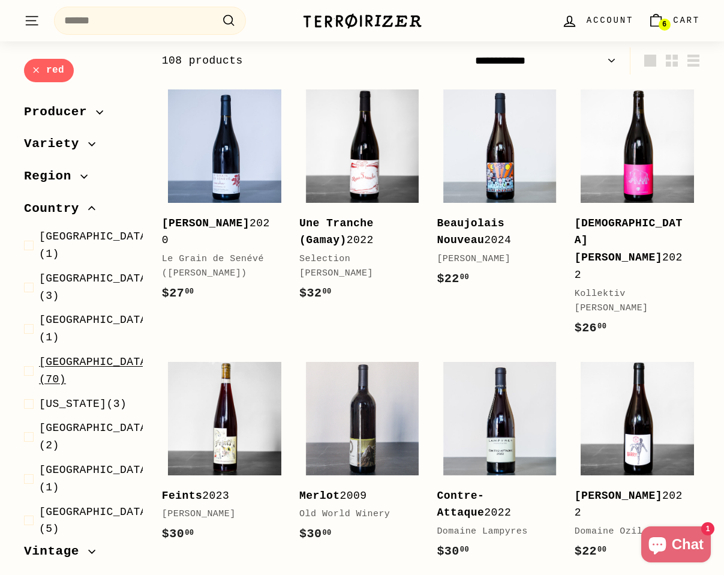
click at [53, 356] on span "France" at bounding box center [96, 362] width 115 height 12
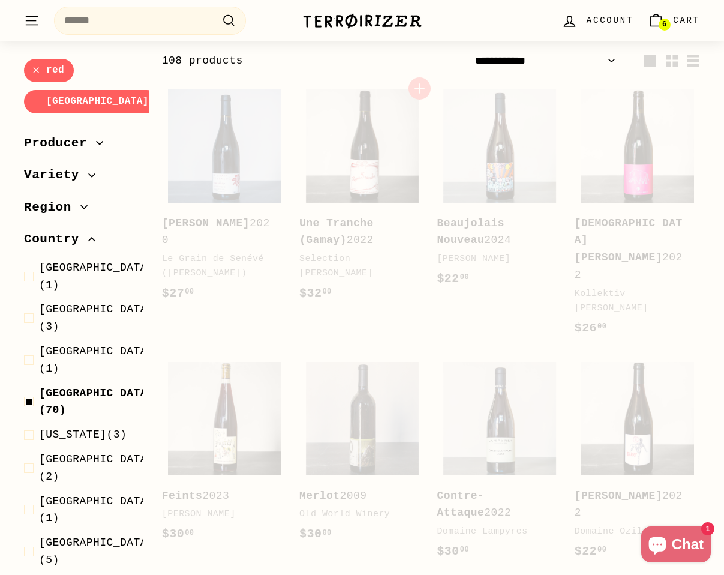
select select "**********"
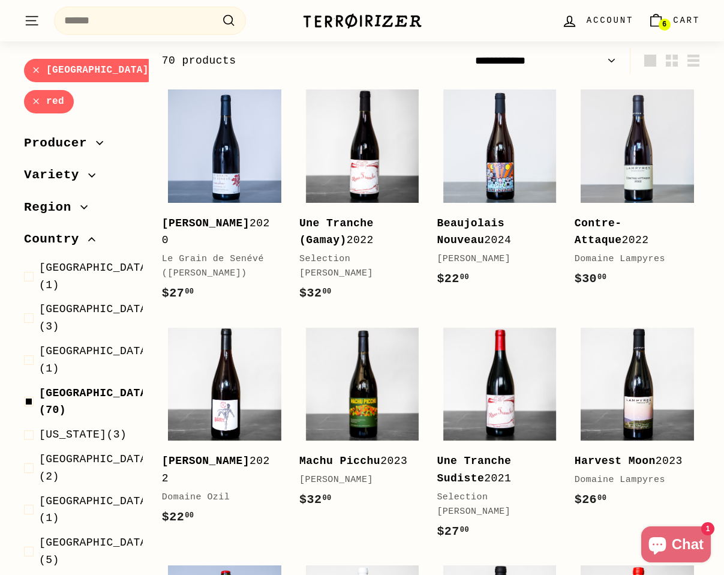
click at [66, 143] on span "Producer" at bounding box center [60, 143] width 72 height 20
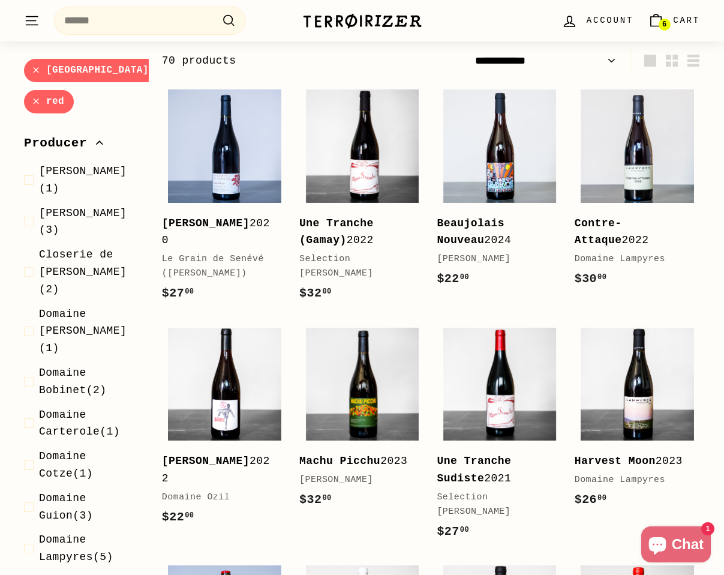
click at [66, 143] on span "Producer" at bounding box center [60, 143] width 72 height 20
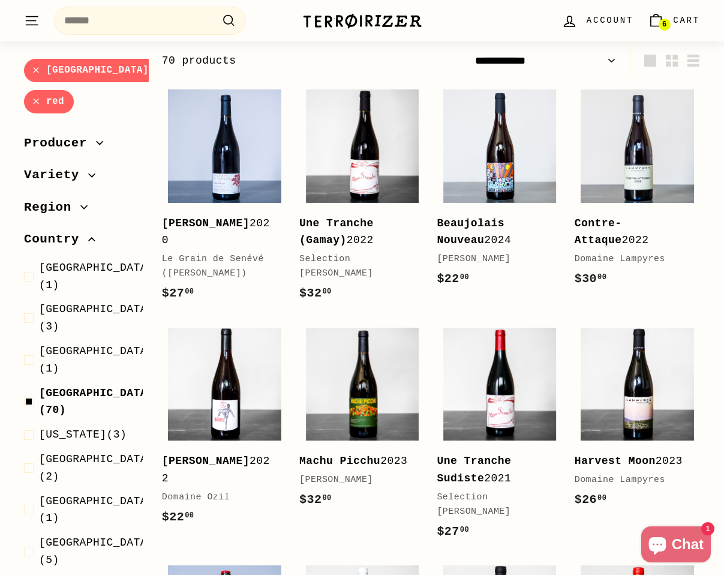
click at [66, 169] on span "Variety" at bounding box center [56, 175] width 64 height 20
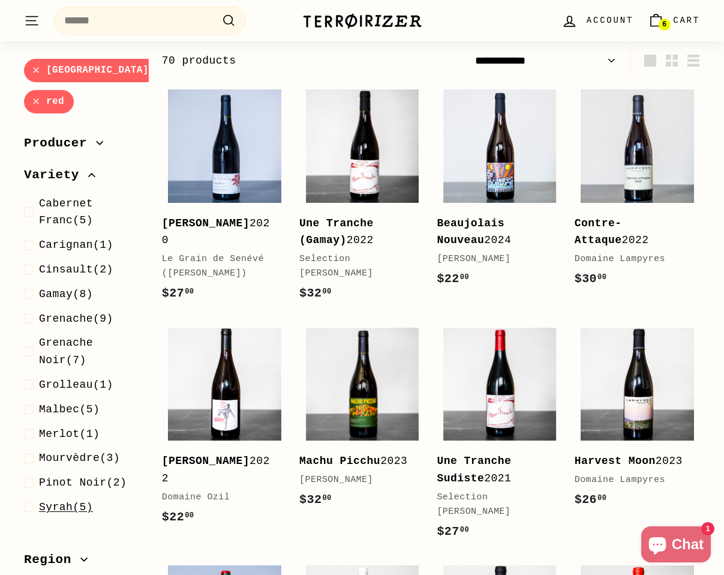
click at [31, 511] on span at bounding box center [31, 507] width 15 height 17
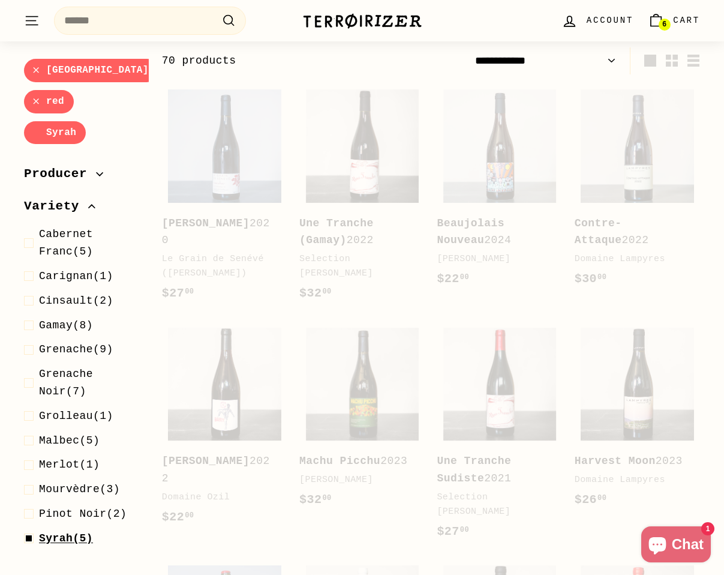
select select "**********"
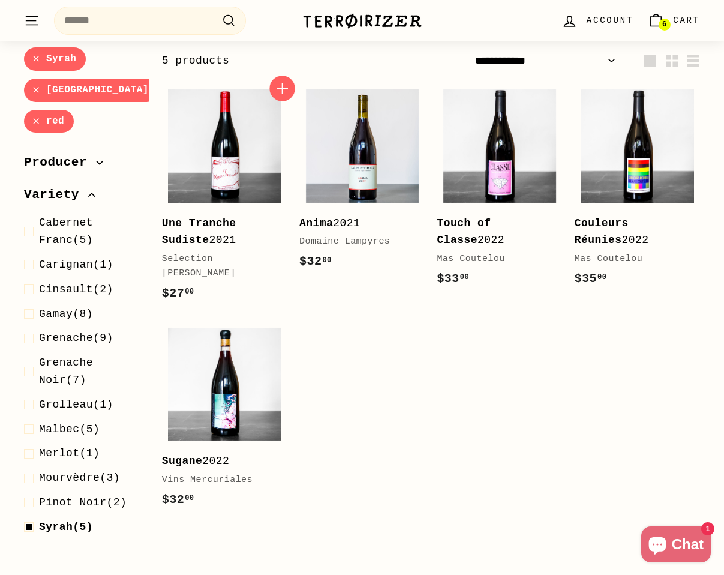
click at [282, 85] on icon "button" at bounding box center [282, 88] width 11 height 11
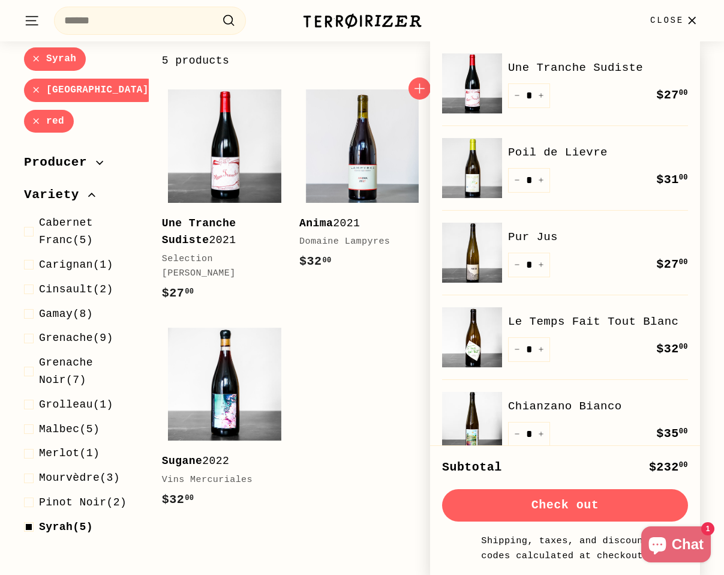
click at [367, 308] on div "Add to cart Anima 2021 Domaine Lampyres $32 00 $32.00" at bounding box center [361, 199] width 125 height 232
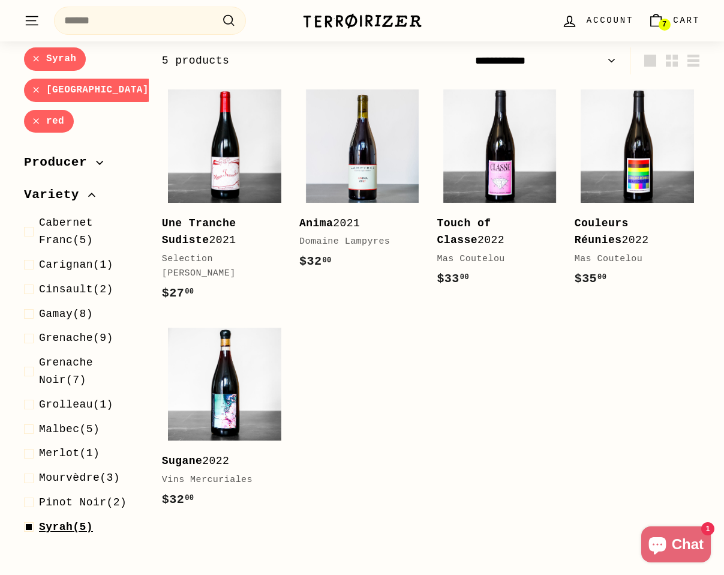
click at [25, 524] on span at bounding box center [31, 526] width 15 height 17
select select "**********"
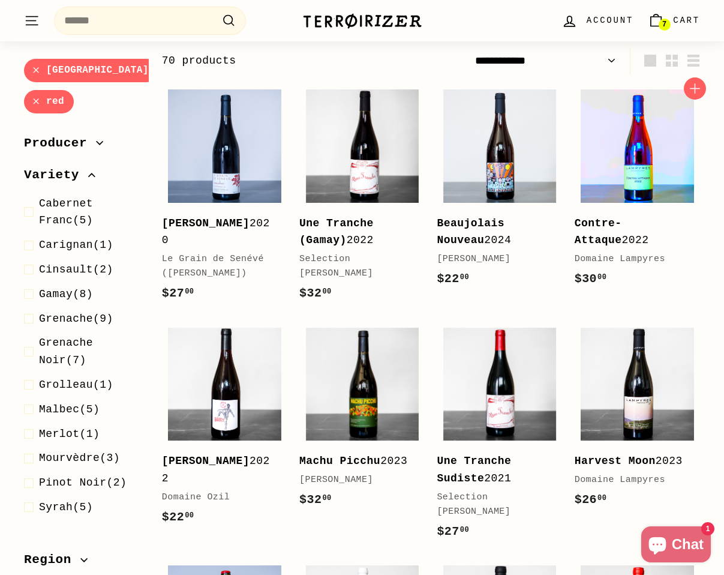
click at [656, 184] on img at bounding box center [637, 145] width 113 height 113
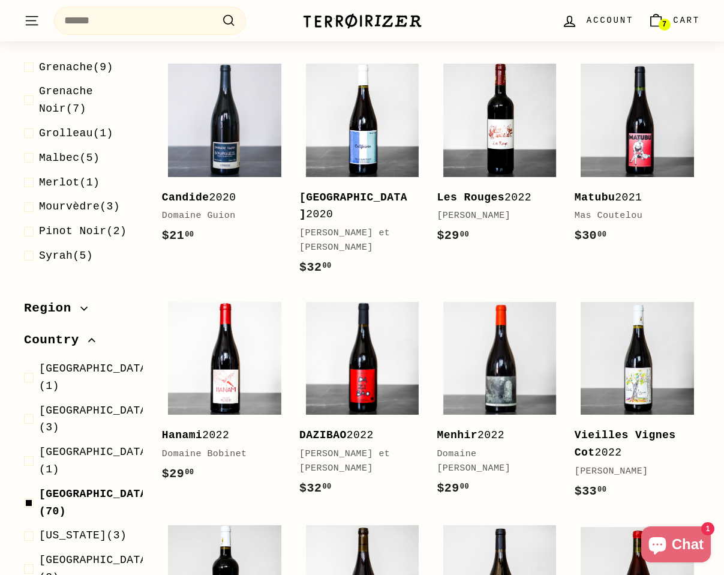
scroll to position [295, 0]
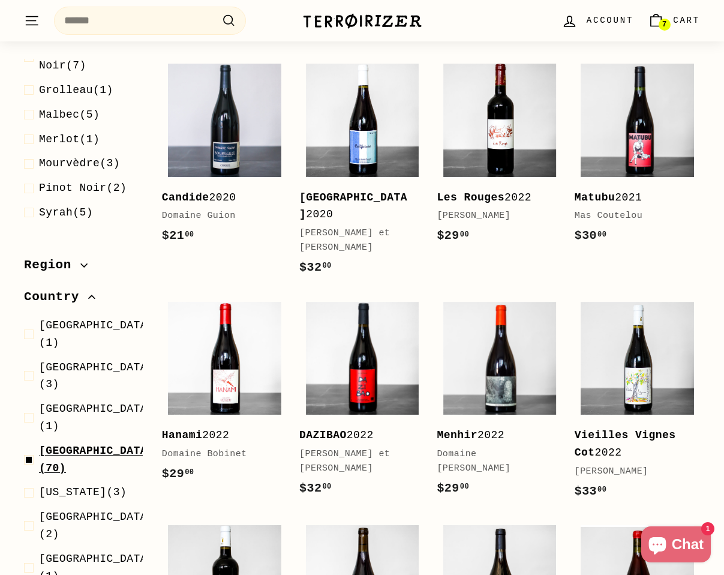
click at [28, 442] on span at bounding box center [31, 459] width 15 height 35
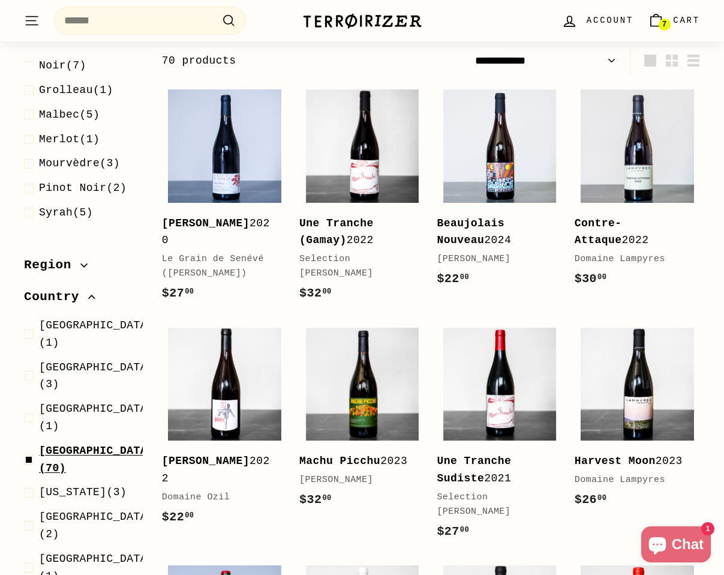
select select "**********"
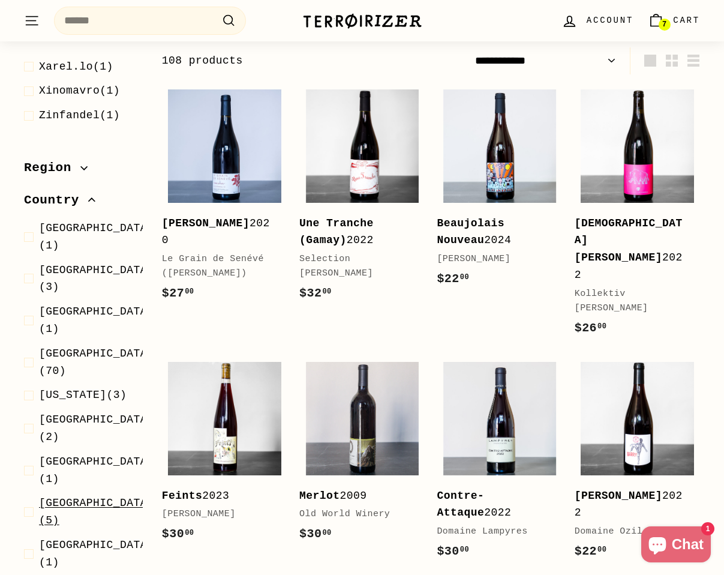
click at [28, 494] on span at bounding box center [31, 511] width 15 height 35
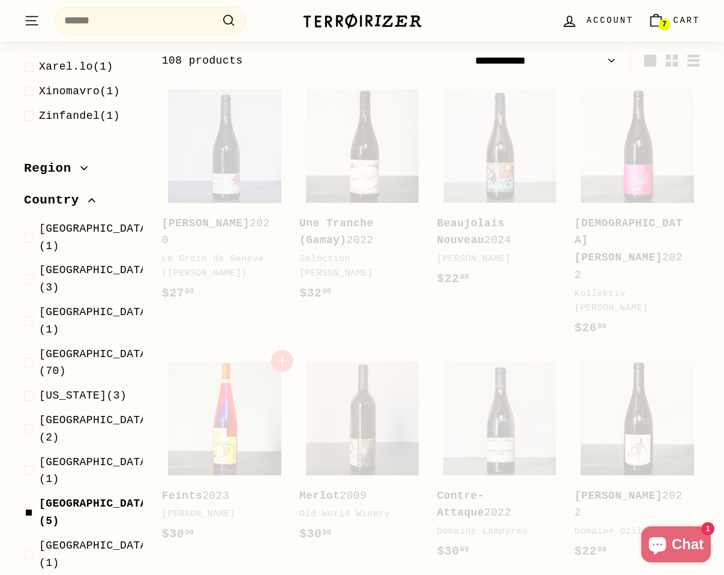
select select "**********"
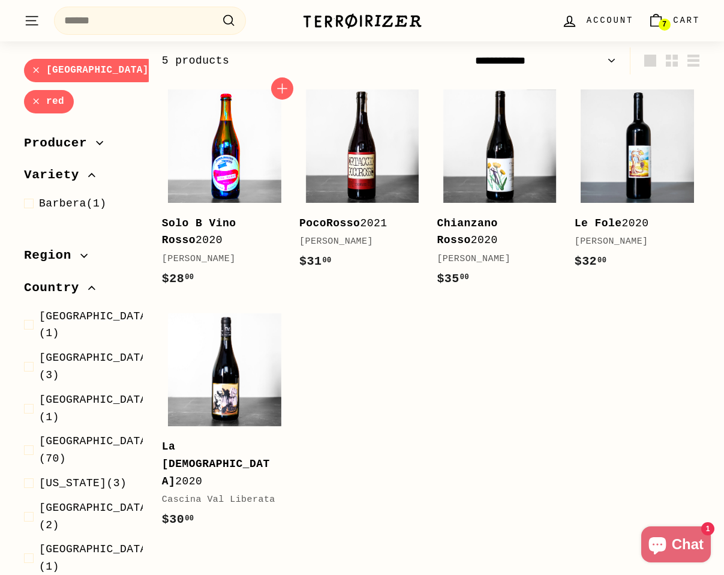
click at [222, 184] on img at bounding box center [224, 145] width 113 height 113
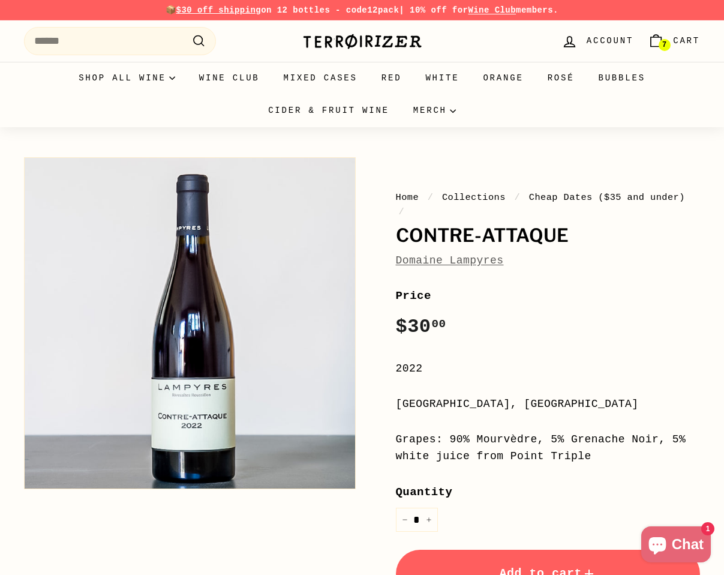
scroll to position [25, 0]
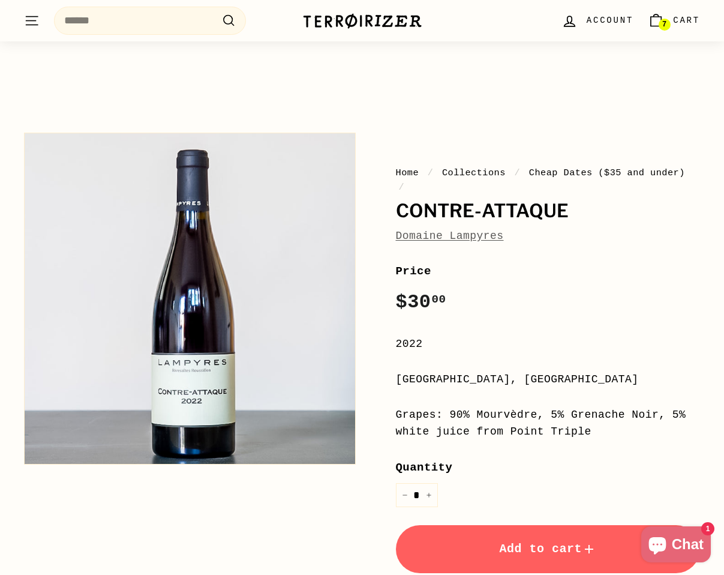
click at [522, 557] on button "Add to cart" at bounding box center [548, 549] width 305 height 48
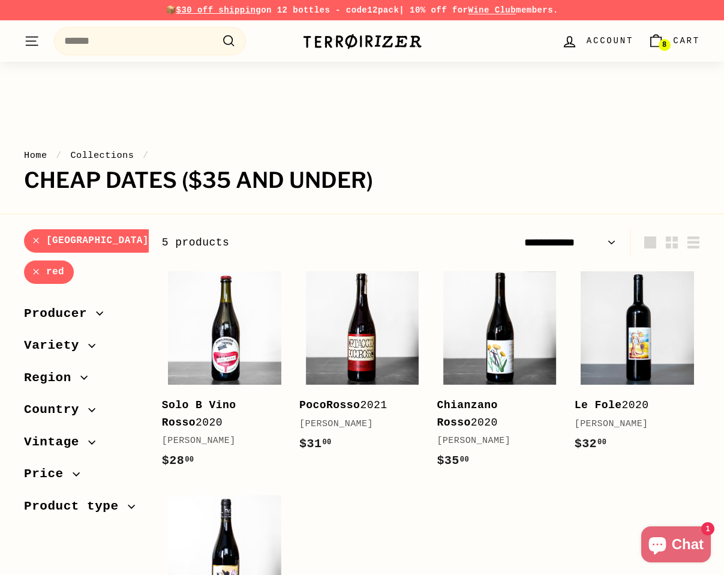
select select "**********"
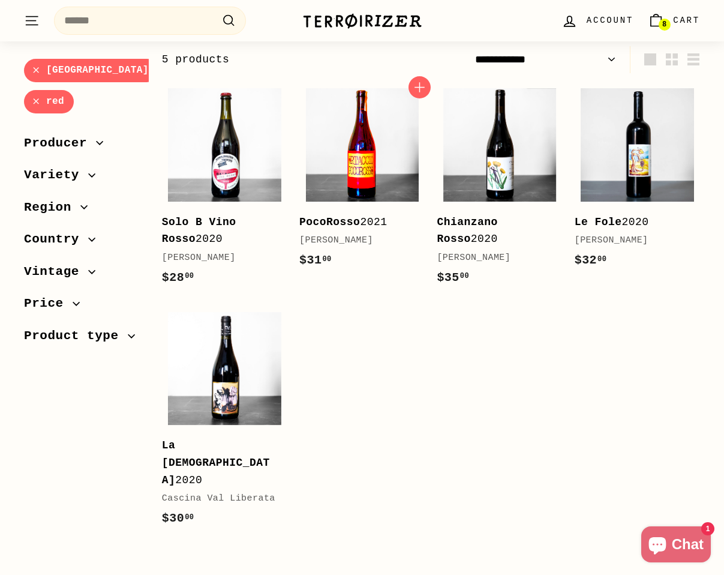
scroll to position [183, 0]
click at [340, 184] on img at bounding box center [362, 144] width 113 height 113
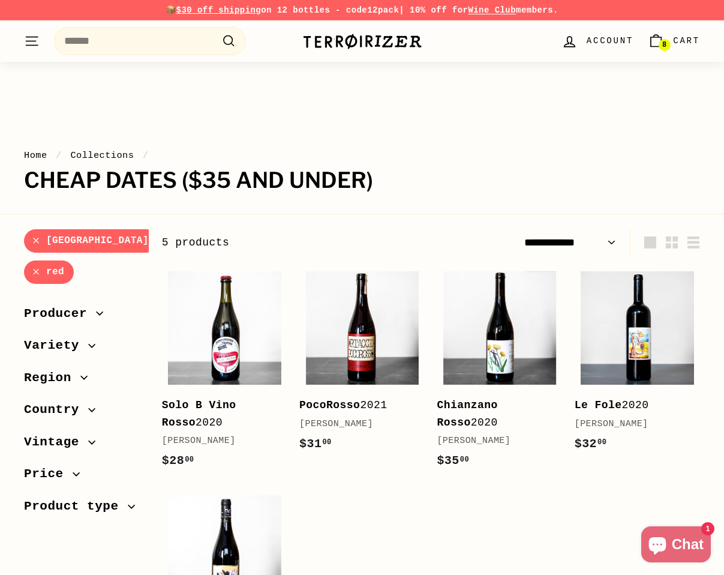
select select "**********"
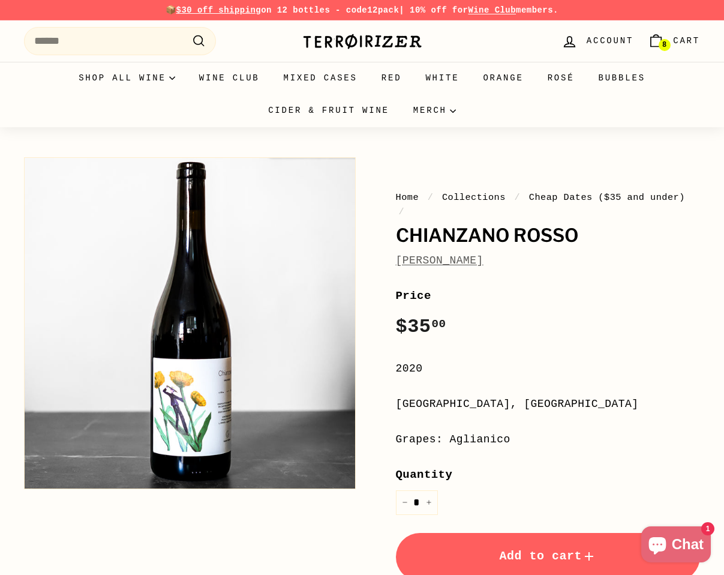
click at [505, 560] on span "Add to cart" at bounding box center [547, 556] width 97 height 14
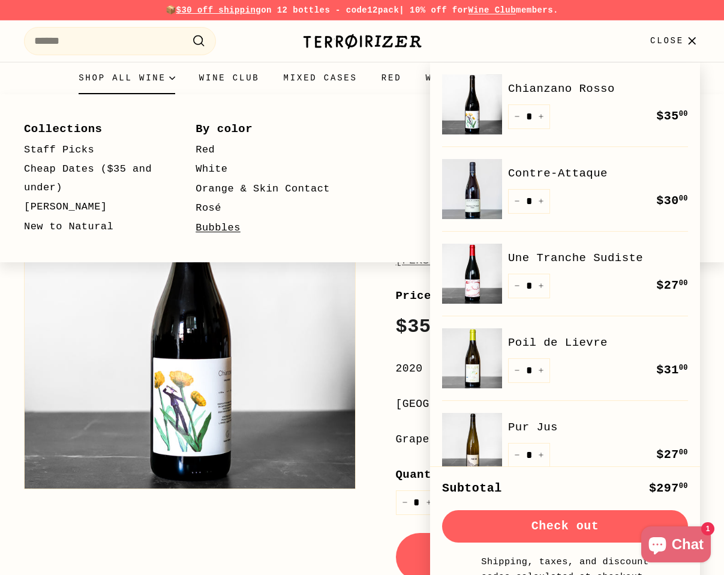
click at [221, 230] on link "Bubbles" at bounding box center [264, 228] width 137 height 20
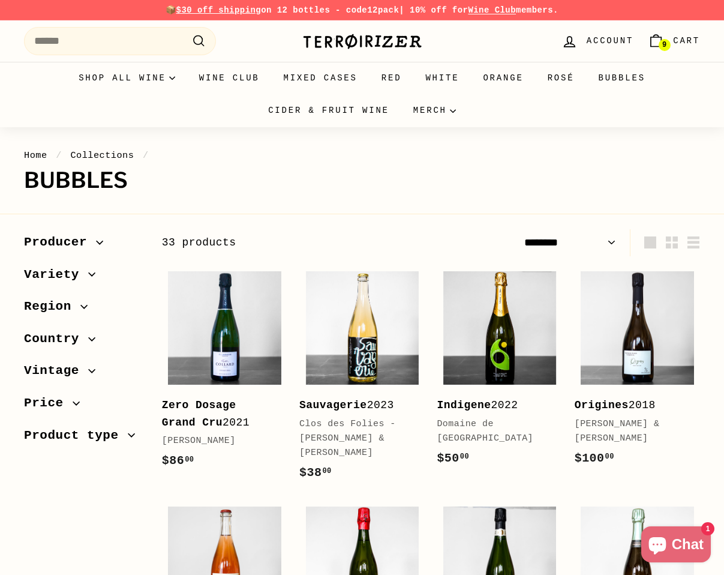
select select "******"
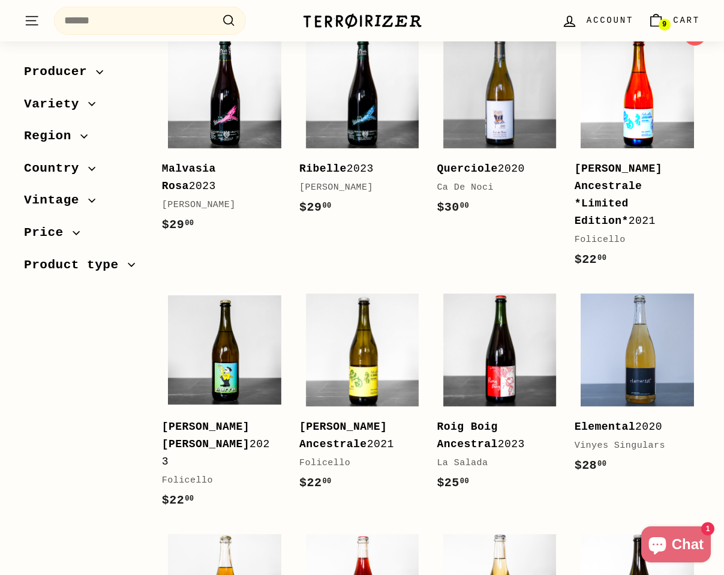
scroll to position [1176, 0]
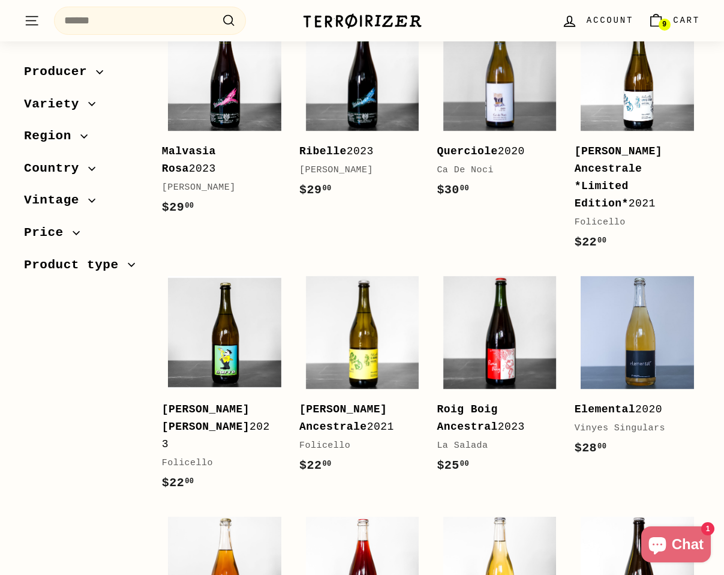
click at [55, 106] on span "Variety" at bounding box center [56, 104] width 64 height 20
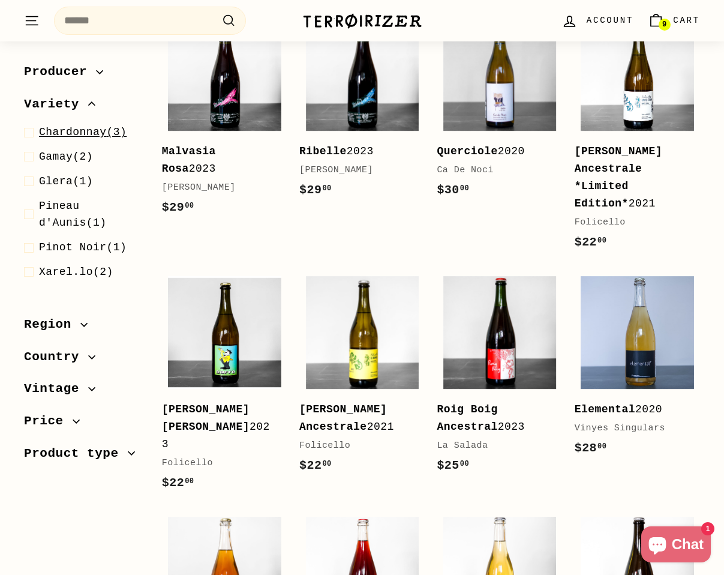
click at [32, 133] on span at bounding box center [31, 132] width 15 height 17
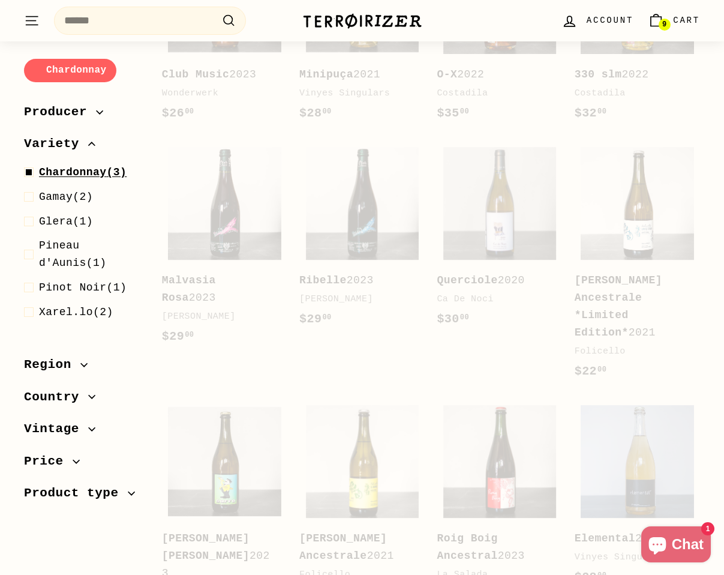
scroll to position [109, 0]
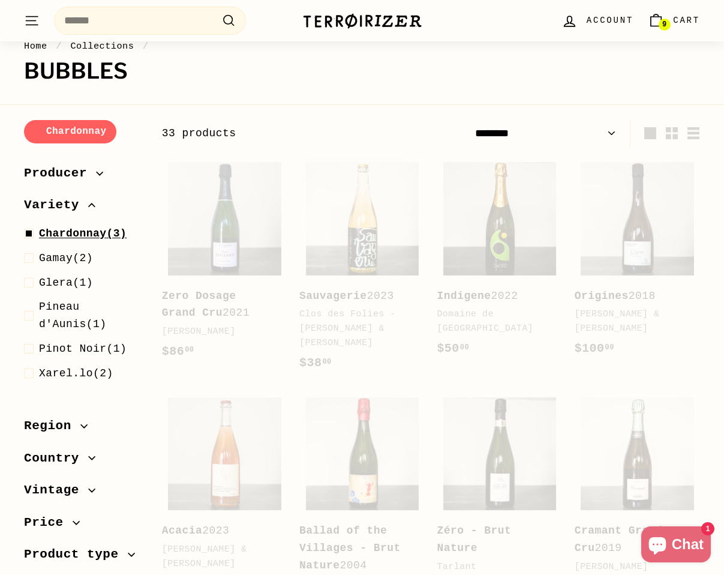
select select "******"
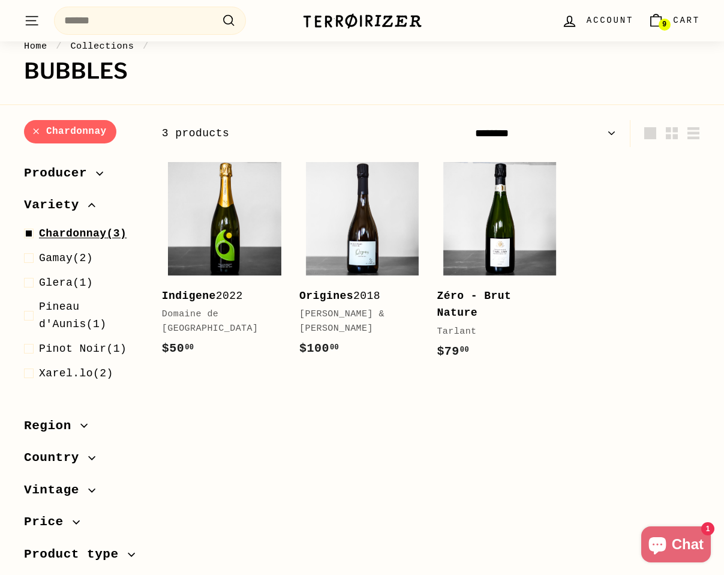
click at [29, 236] on span at bounding box center [31, 233] width 15 height 17
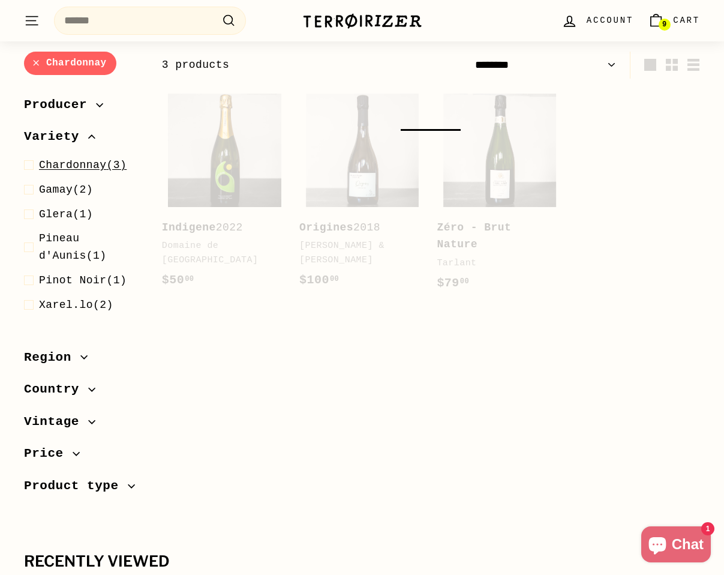
scroll to position [182, 0]
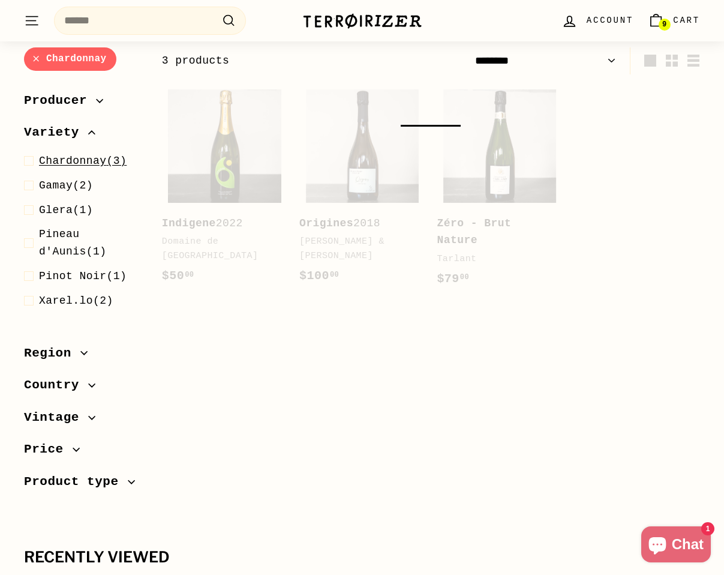
select select "******"
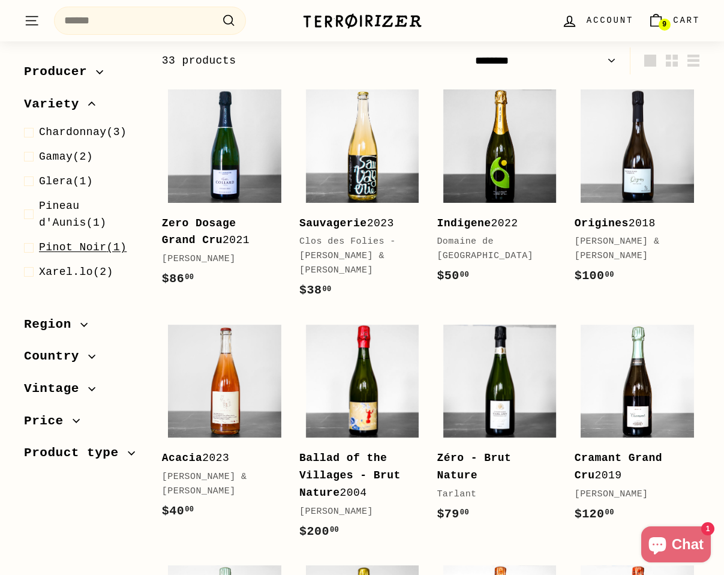
click at [29, 247] on span at bounding box center [31, 247] width 15 height 17
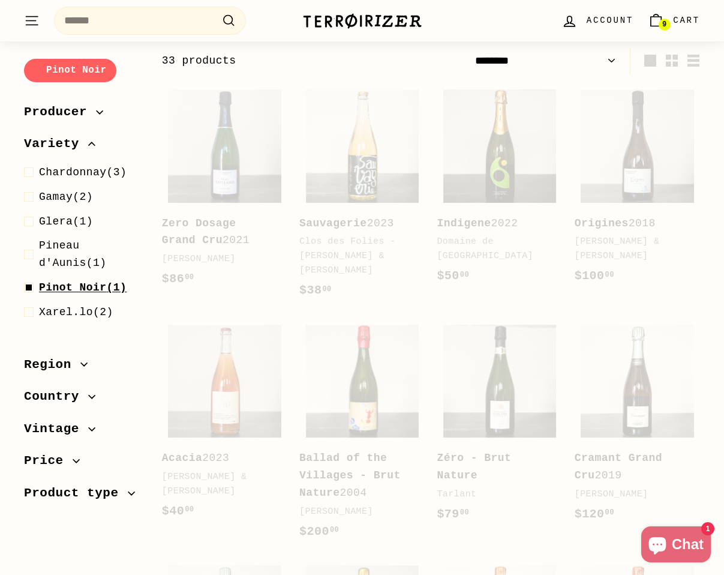
select select "******"
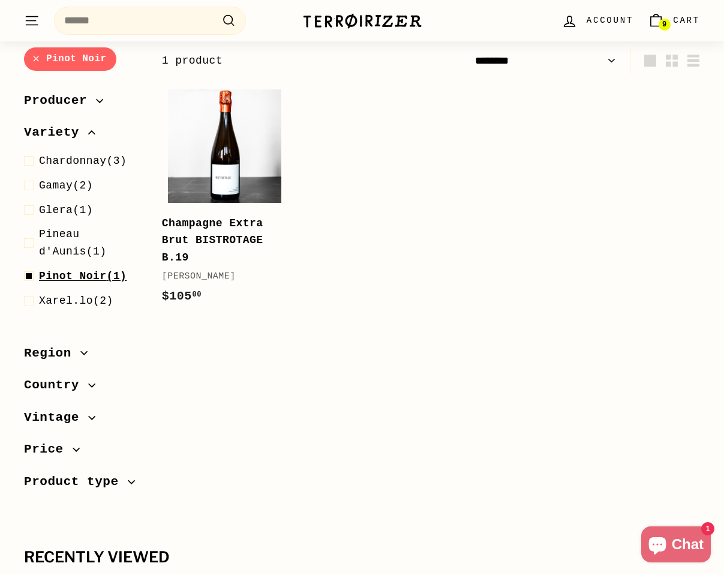
click at [29, 278] on span at bounding box center [31, 276] width 15 height 17
select select "******"
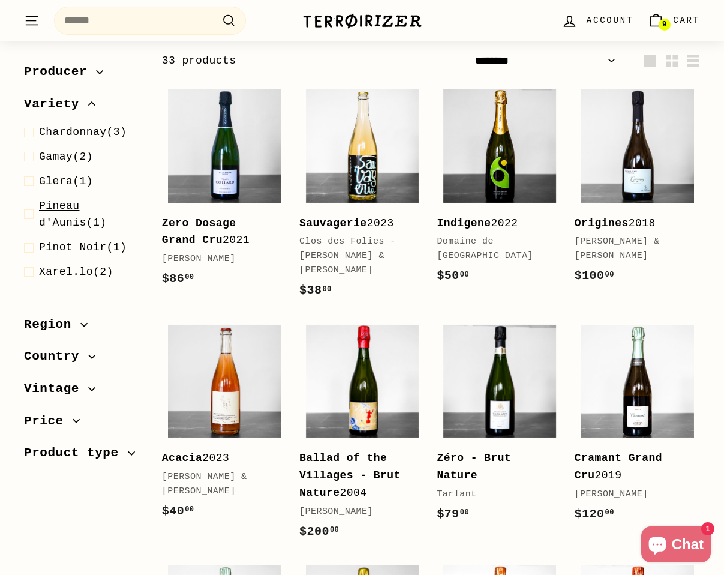
click at [29, 213] on span at bounding box center [31, 214] width 15 height 35
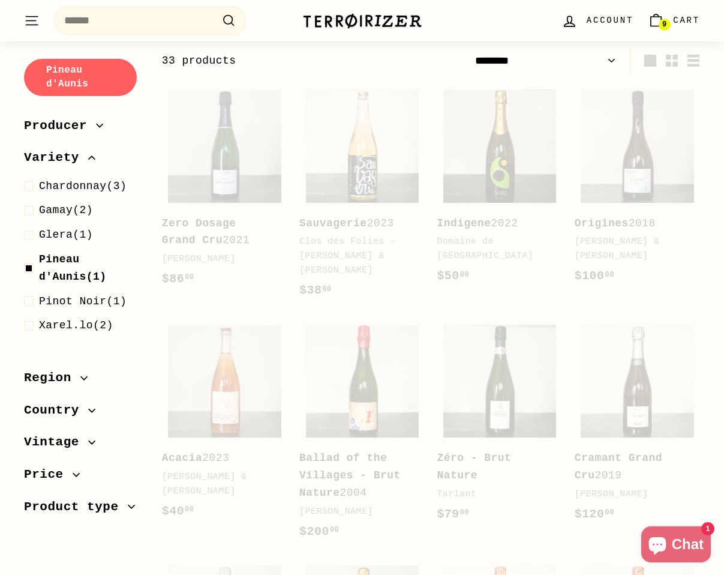
select select "******"
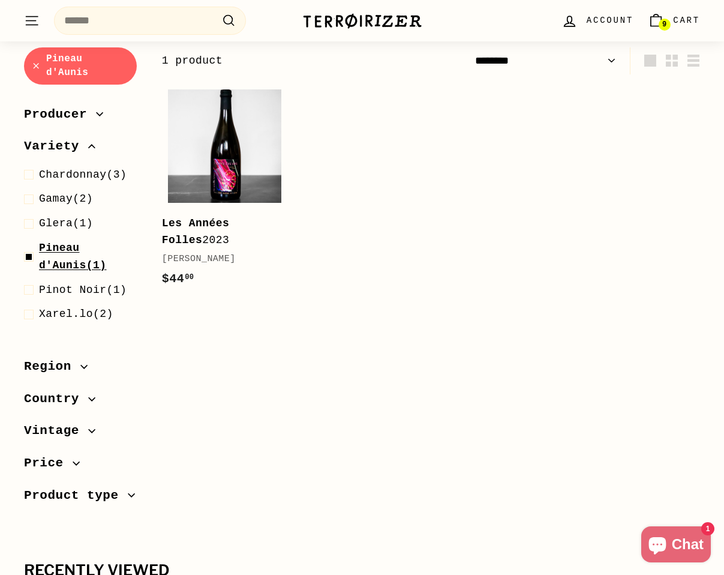
click at [27, 256] on span at bounding box center [31, 256] width 15 height 35
select select "******"
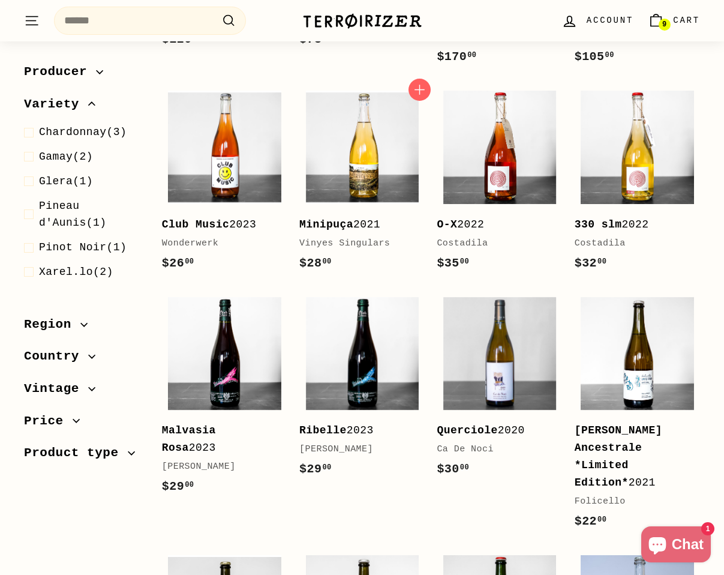
scroll to position [902, 0]
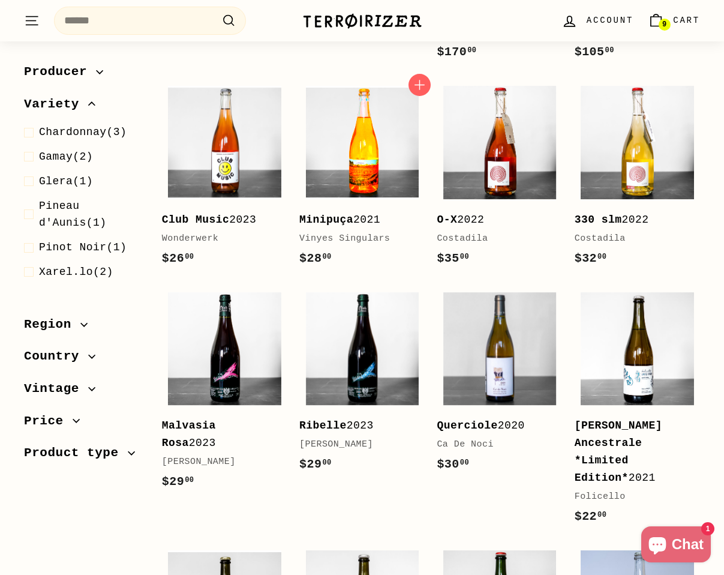
click at [359, 182] on img at bounding box center [362, 142] width 113 height 113
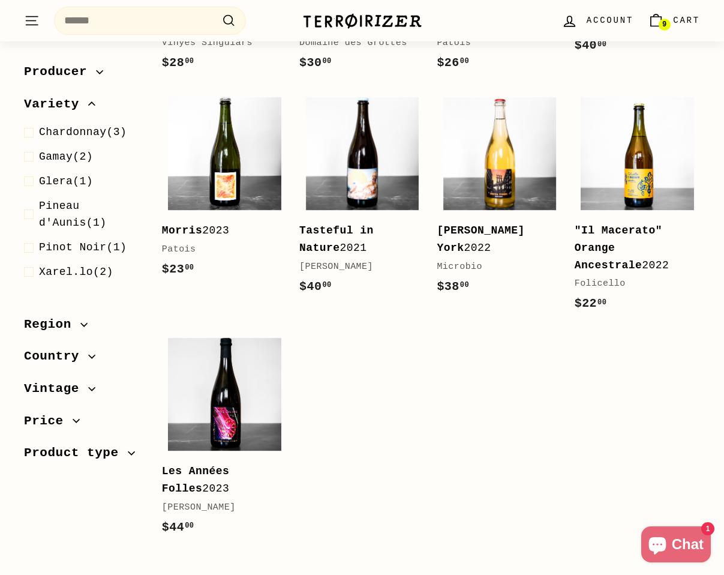
scroll to position [1831, 0]
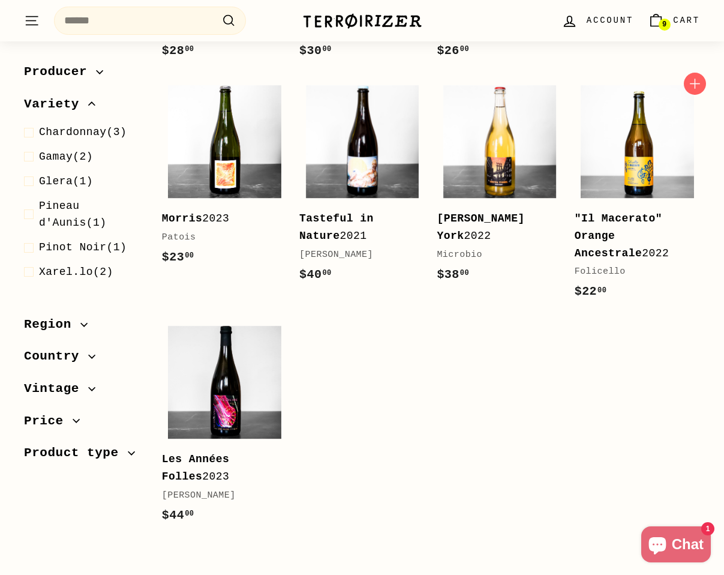
drag, startPoint x: 722, startPoint y: 224, endPoint x: 670, endPoint y: 225, distance: 51.6
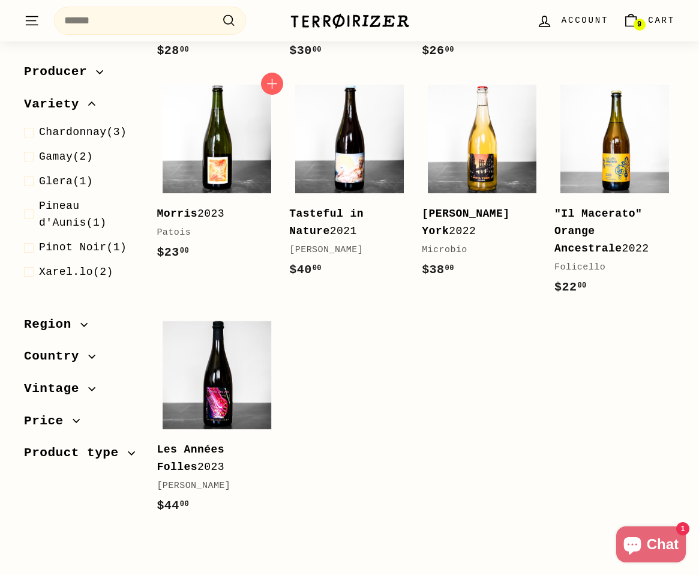
scroll to position [1788, 0]
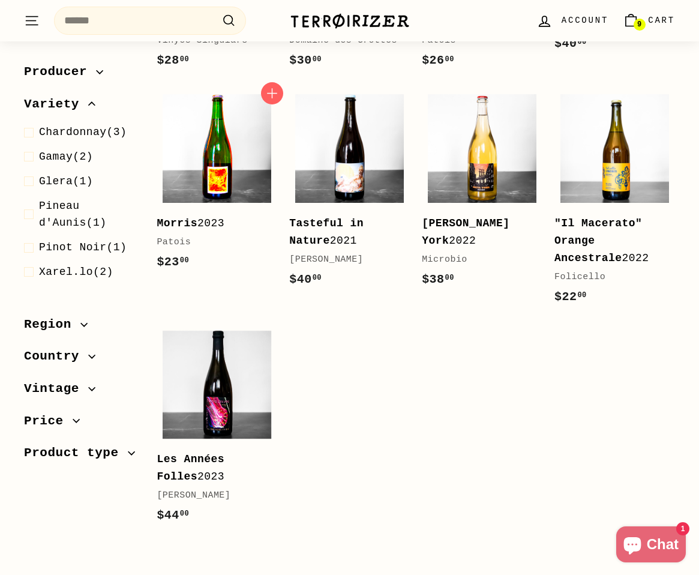
click at [215, 134] on img at bounding box center [217, 148] width 109 height 109
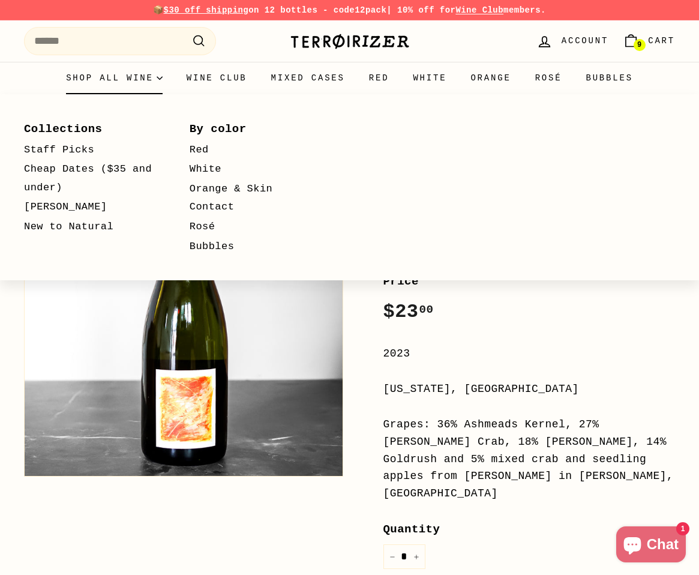
click at [108, 71] on summary "Shop all wine" at bounding box center [114, 78] width 121 height 32
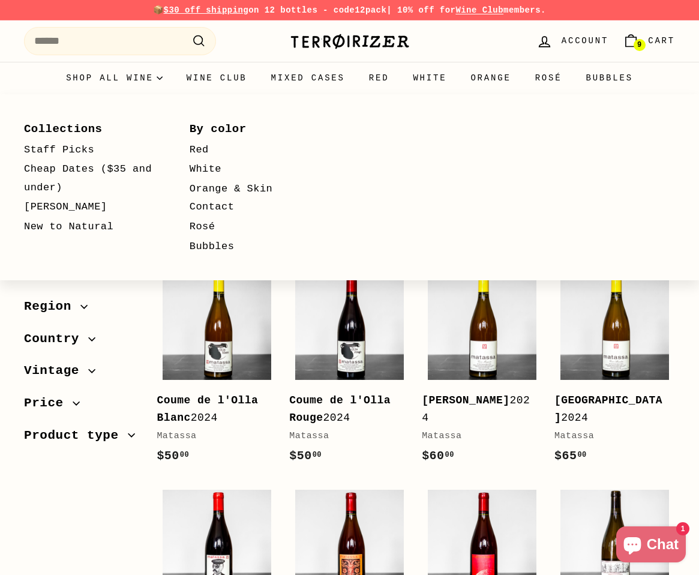
select select "**********"
click at [205, 149] on link "Red" at bounding box center [255, 150] width 131 height 20
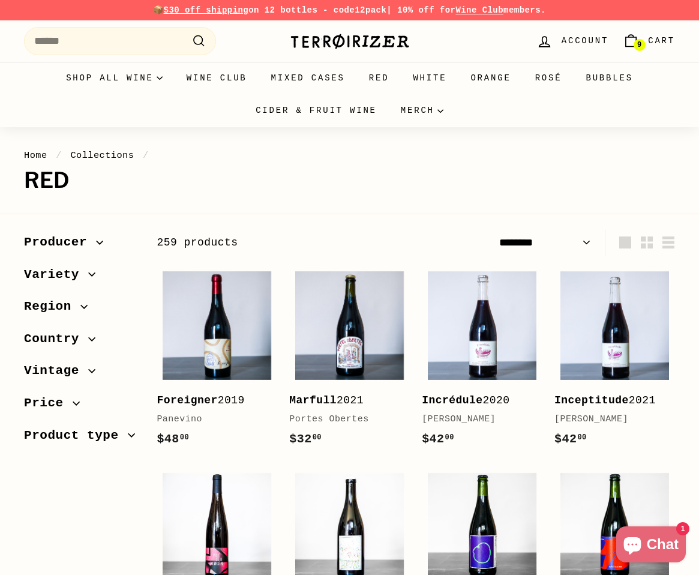
select select "******"
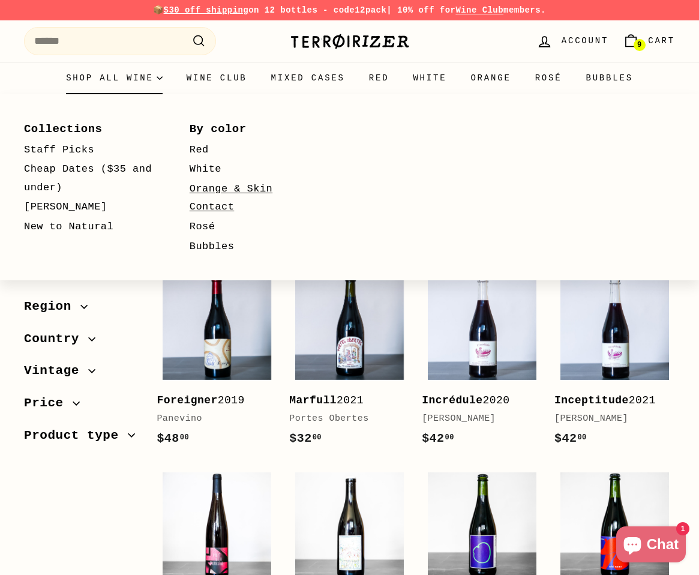
click at [208, 197] on link "Orange & Skin Contact" at bounding box center [255, 198] width 131 height 38
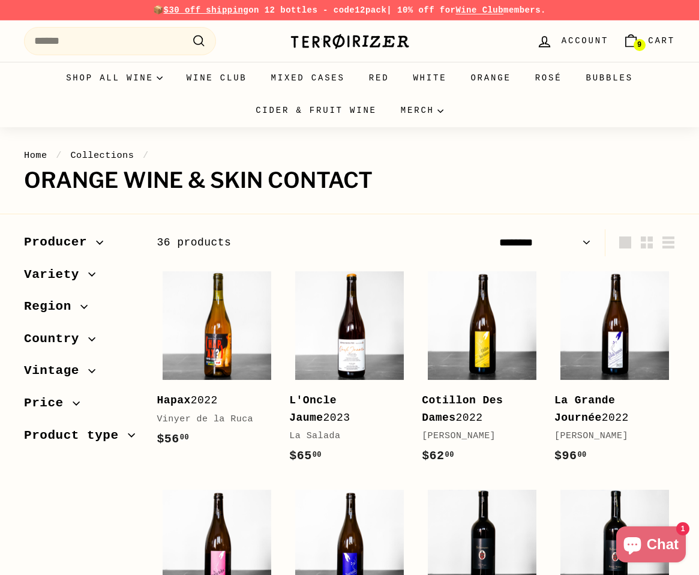
select select "******"
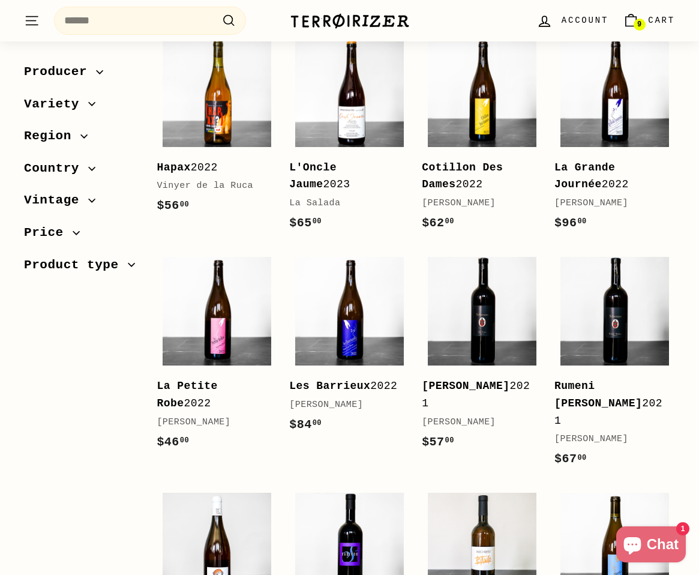
scroll to position [235, 0]
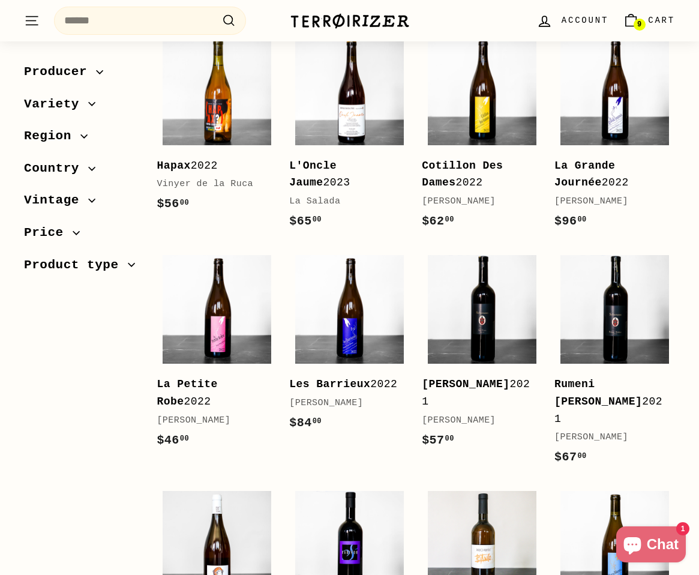
click at [43, 137] on span "Region" at bounding box center [52, 136] width 56 height 20
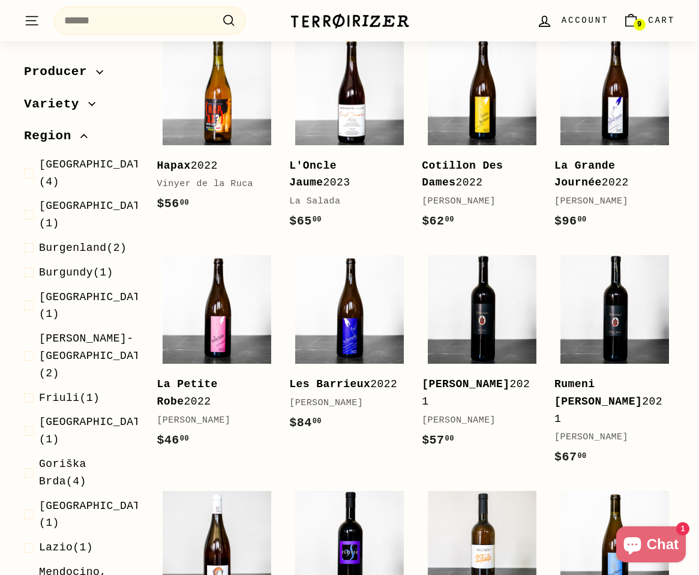
click at [50, 141] on span "Region" at bounding box center [52, 136] width 56 height 20
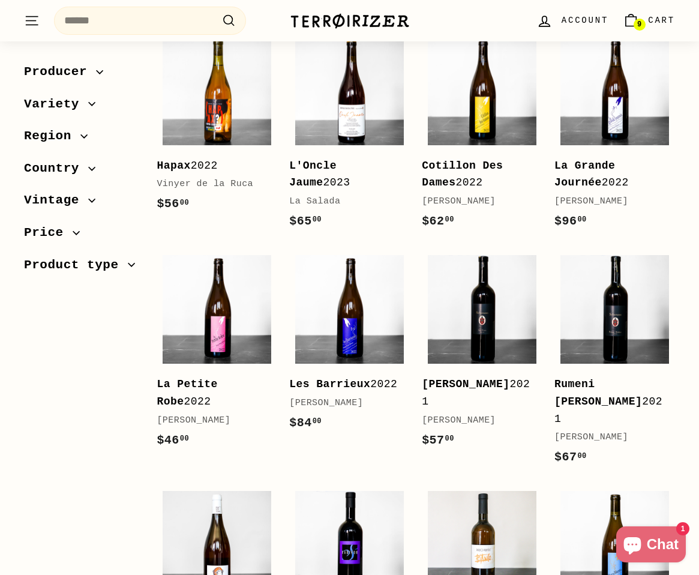
click at [62, 169] on span "Country" at bounding box center [56, 168] width 64 height 20
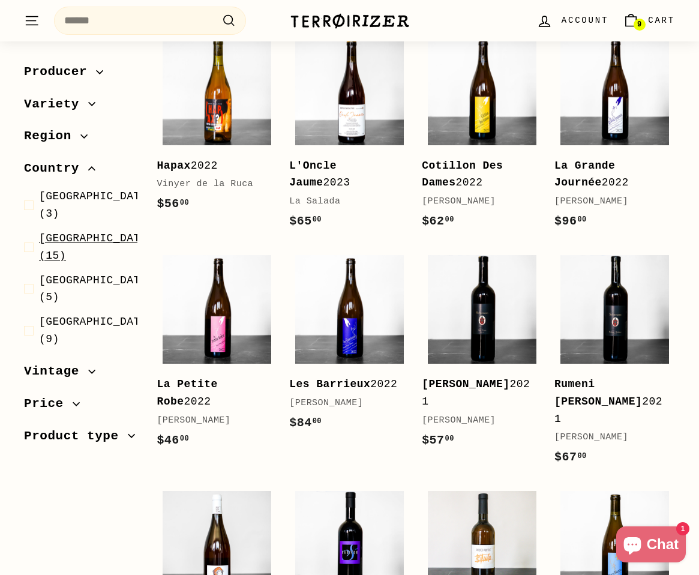
click at [29, 230] on span at bounding box center [31, 247] width 15 height 35
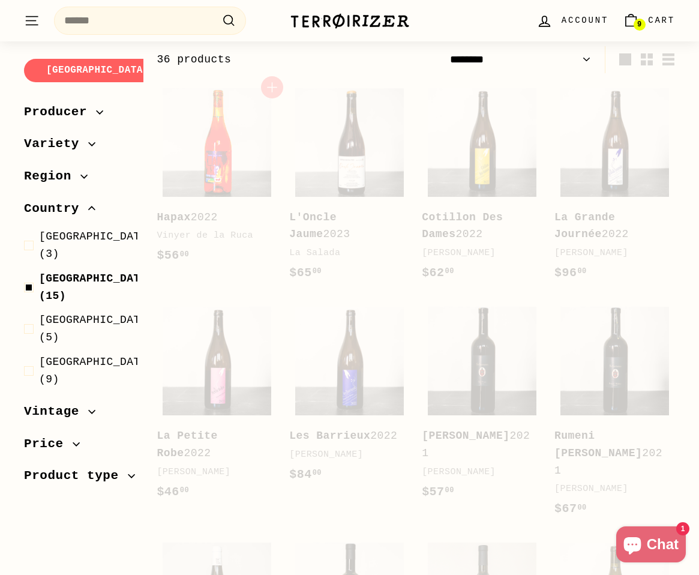
scroll to position [182, 0]
select select "******"
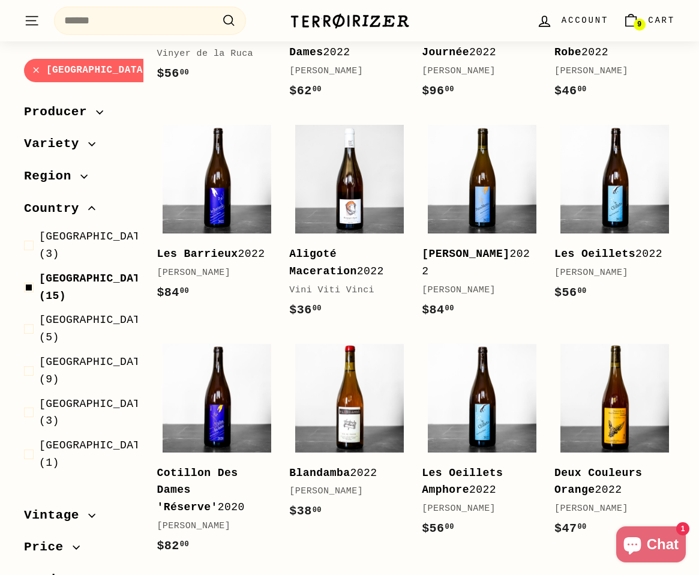
scroll to position [361, 0]
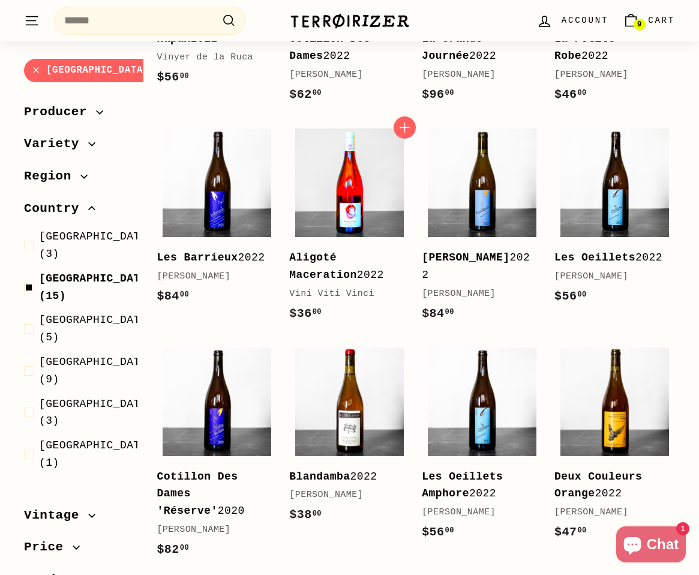
click img
click div "France Sort Featured Best selling Alphabetically, A-Z Alphabetically, Z-A Price…"
click span
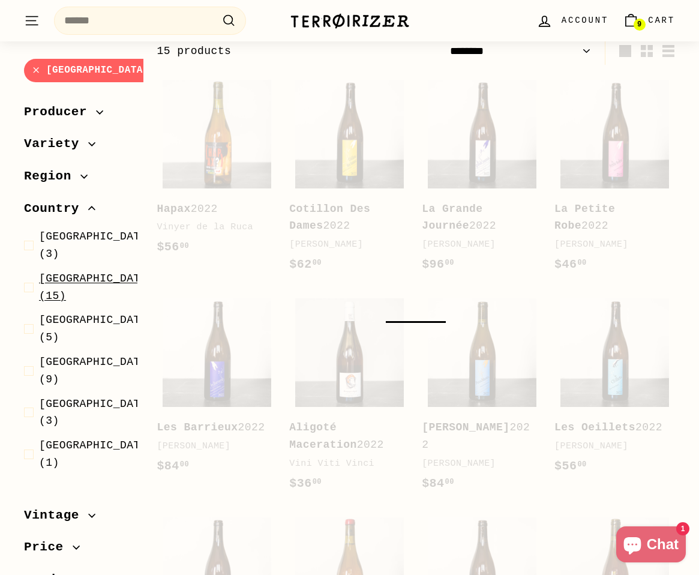
select select "******"
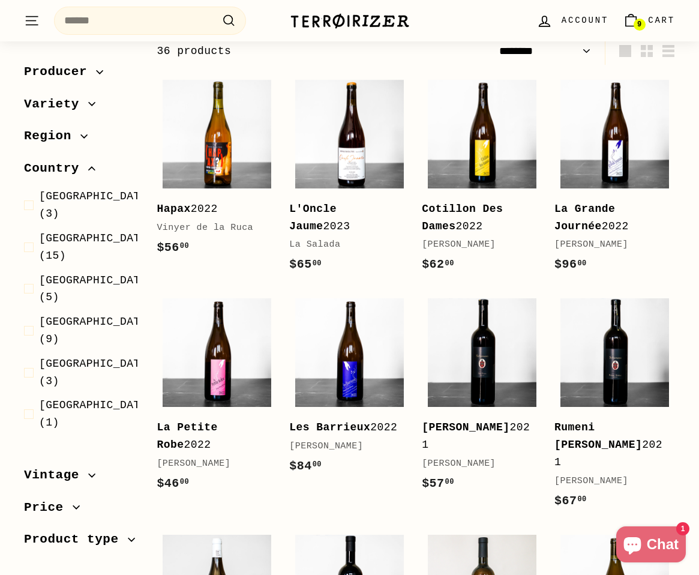
scroll to position [180, 0]
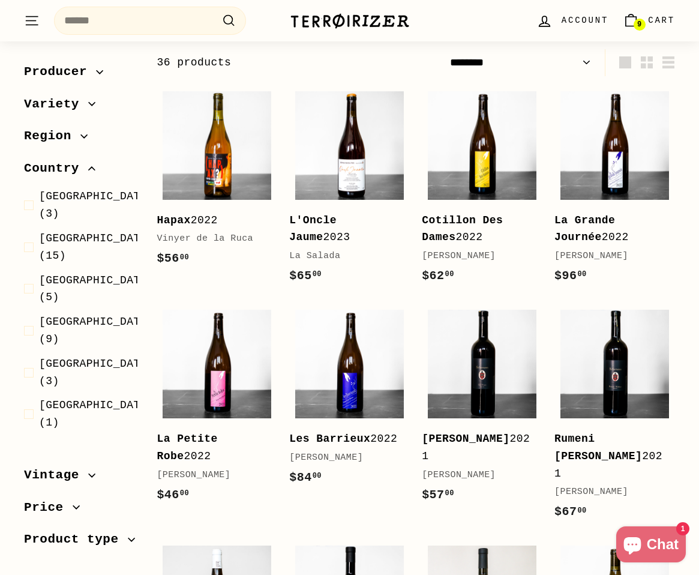
click span "Country"
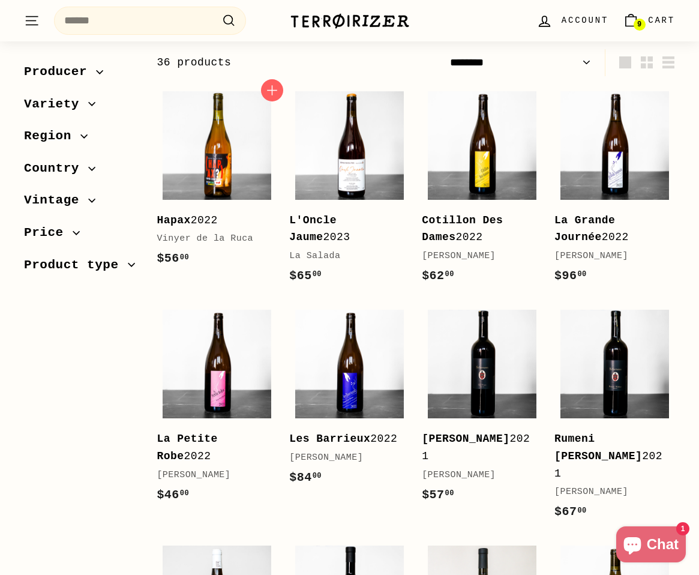
scroll to position [0, 0]
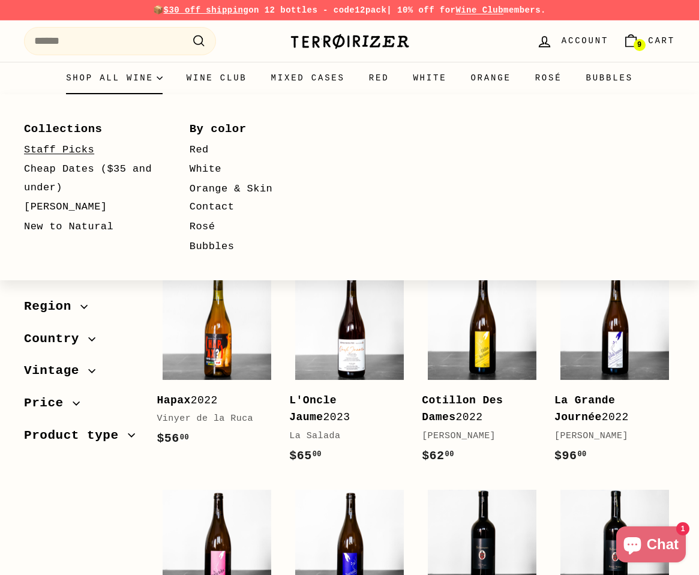
click link "Staff Picks"
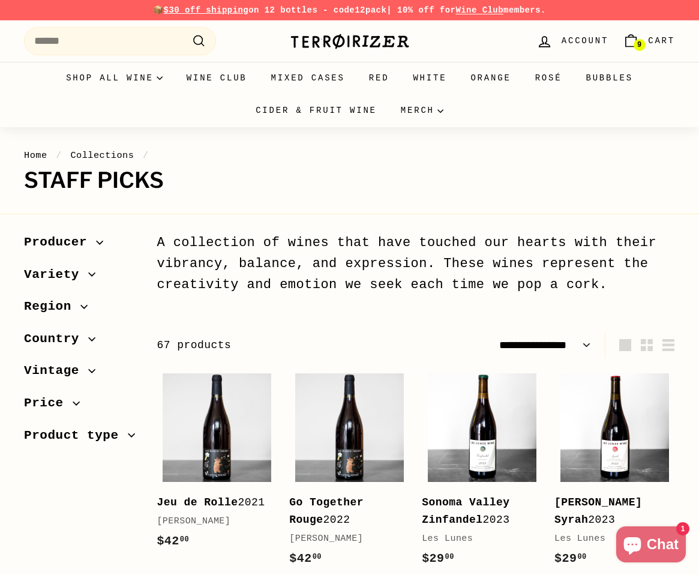
select select "**********"
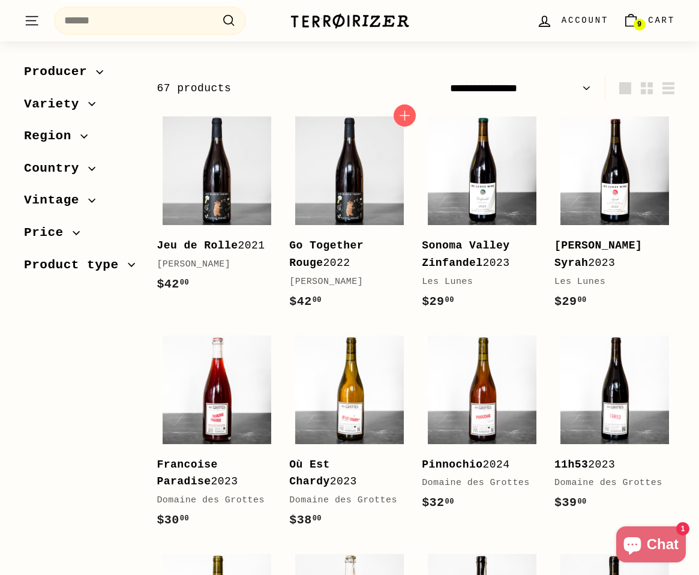
scroll to position [265, 0]
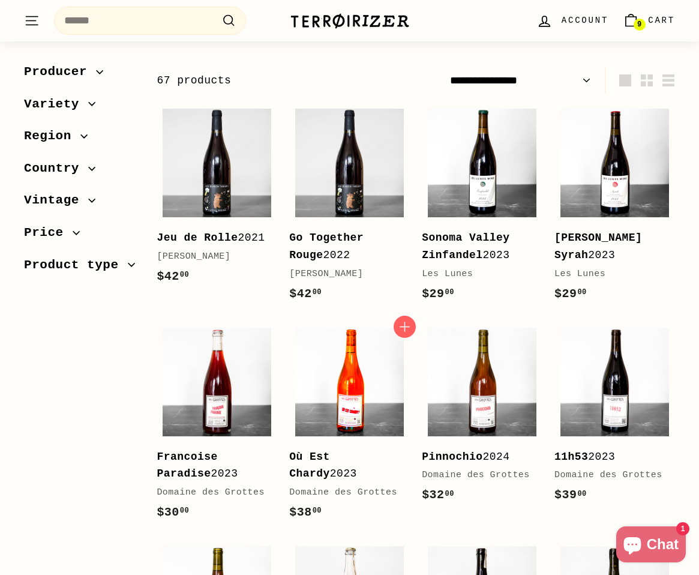
click at [334, 370] on img at bounding box center [349, 382] width 109 height 109
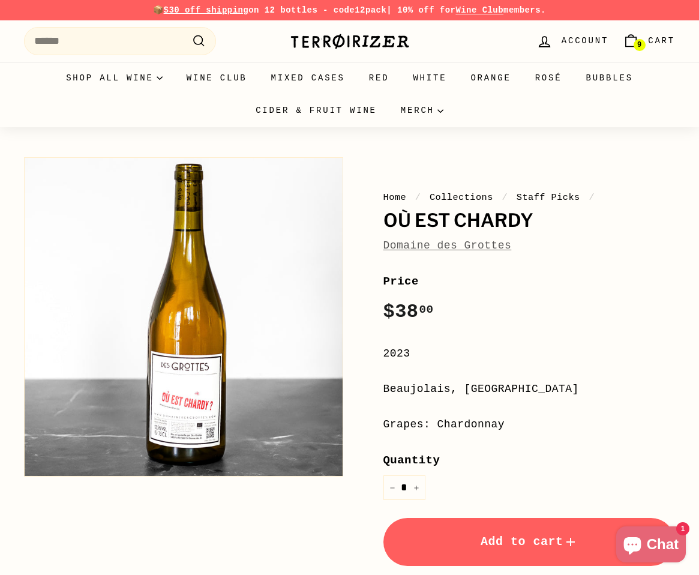
click at [501, 542] on span "Add to cart" at bounding box center [529, 542] width 97 height 14
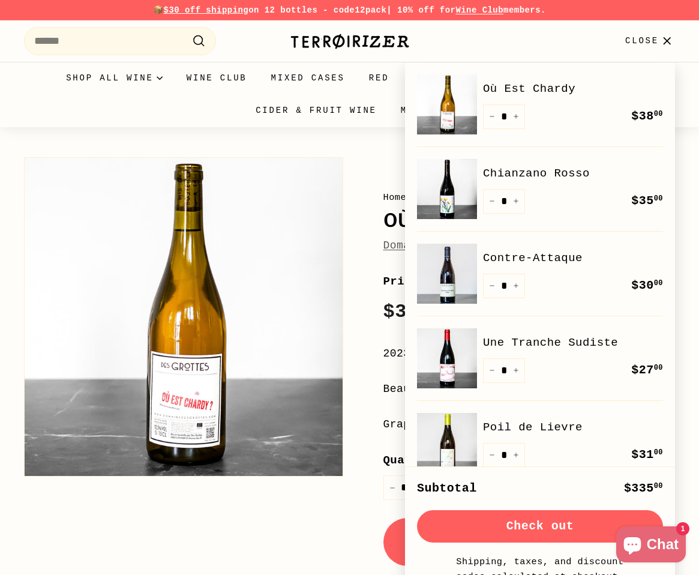
click at [460, 38] on div "Search Account 10 Cart . . . Site navigation Close" at bounding box center [552, 40] width 248 height 35
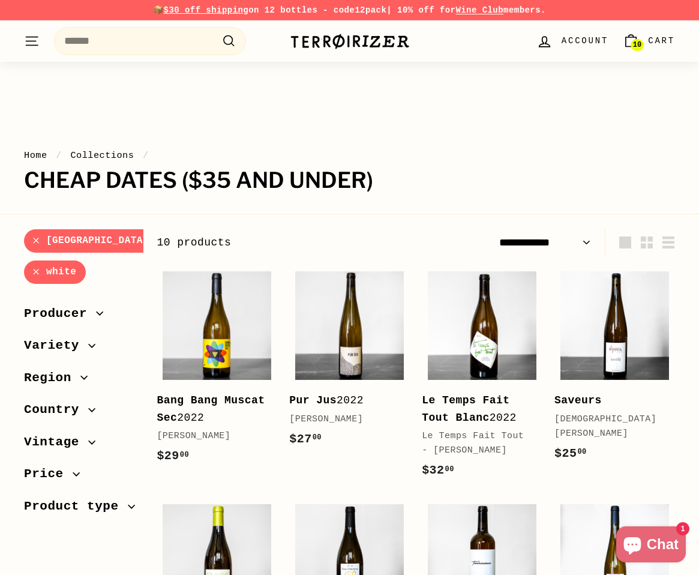
select select "**********"
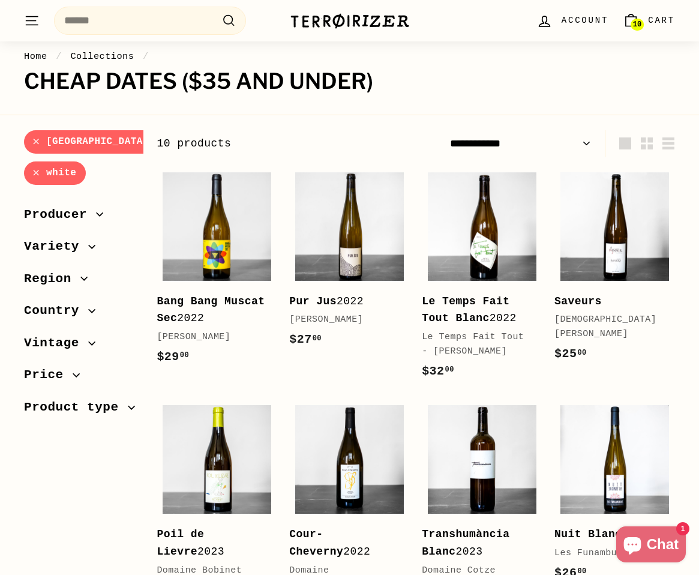
scroll to position [98, 0]
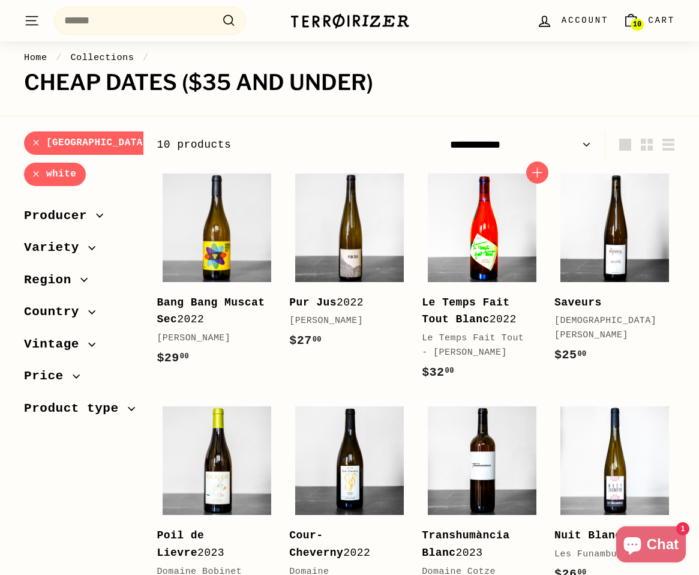
click at [499, 247] on img at bounding box center [482, 227] width 109 height 109
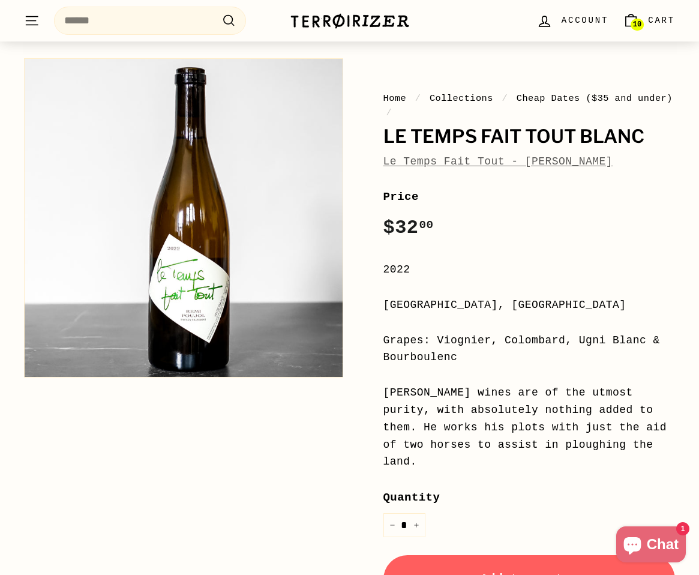
scroll to position [170, 0]
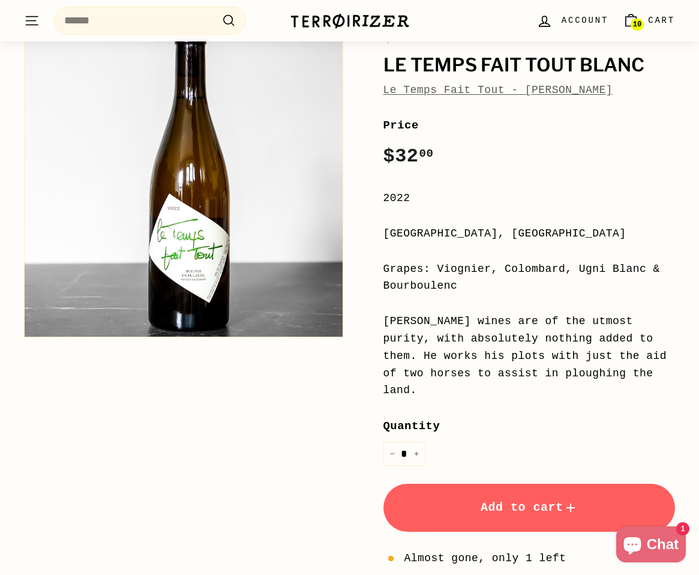
click at [517, 506] on span "Add to cart" at bounding box center [529, 507] width 97 height 14
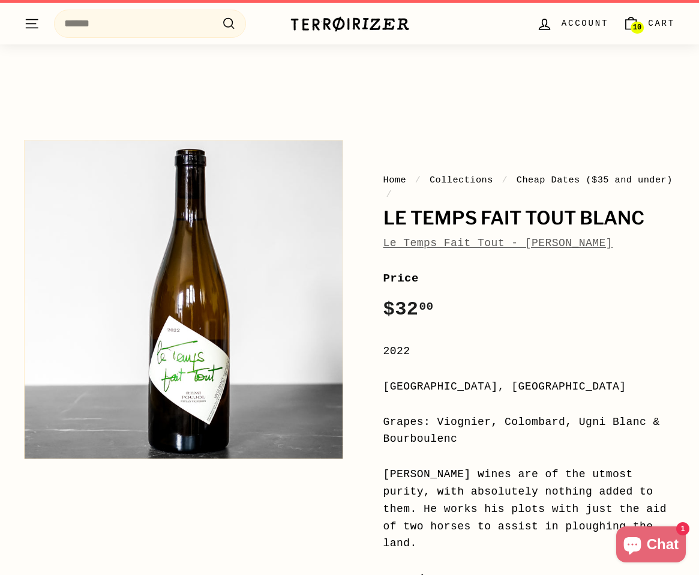
scroll to position [0, 0]
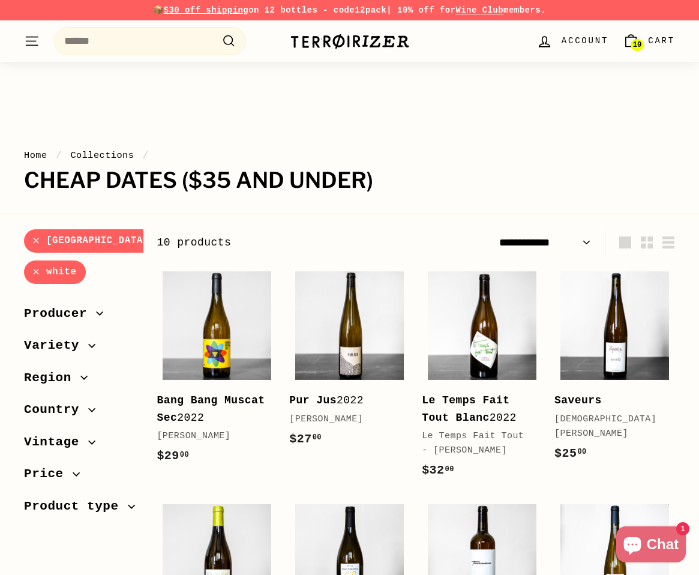
select select "**********"
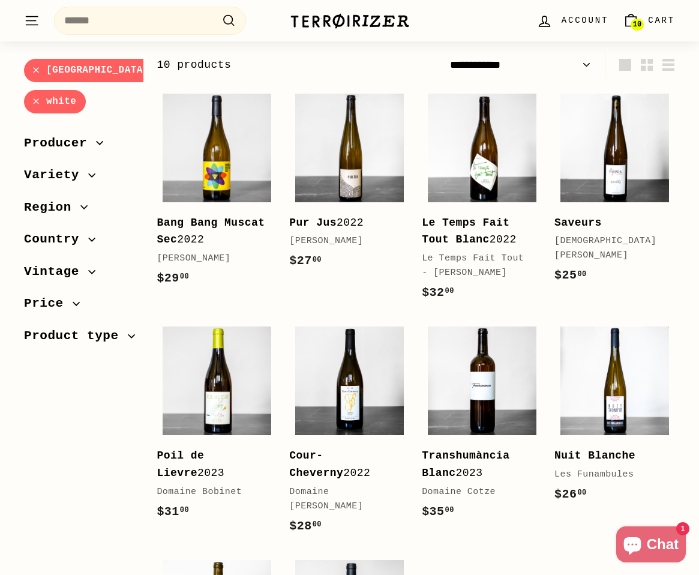
scroll to position [191, 0]
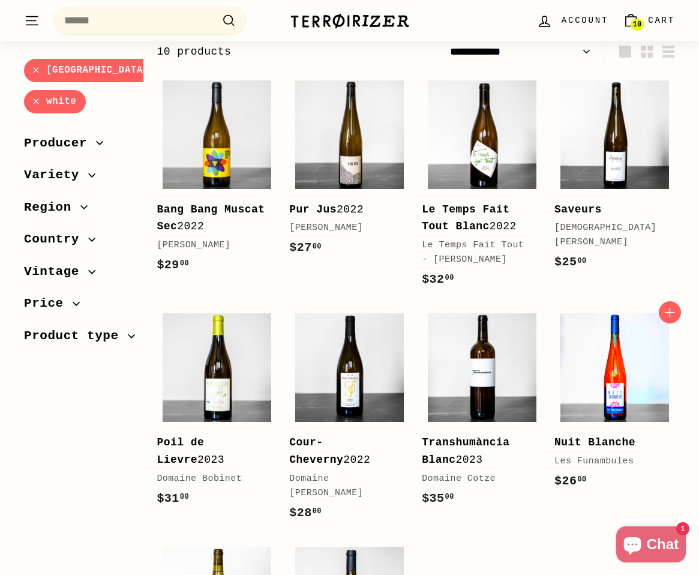
click at [599, 334] on img at bounding box center [614, 367] width 109 height 109
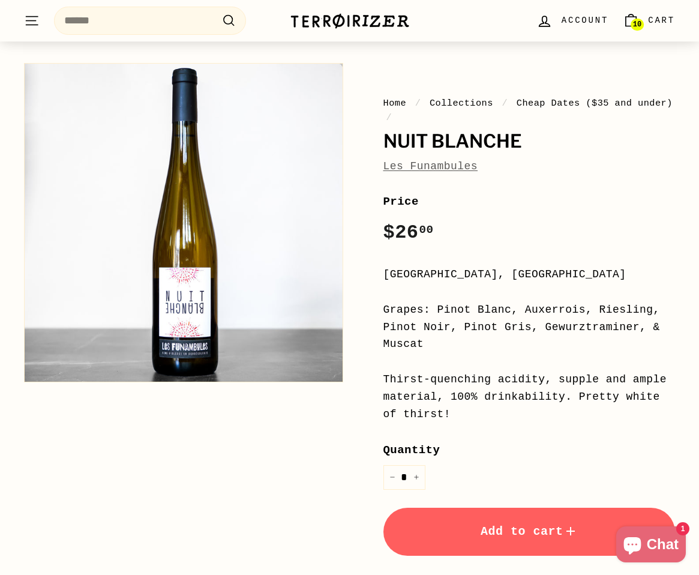
scroll to position [114, 0]
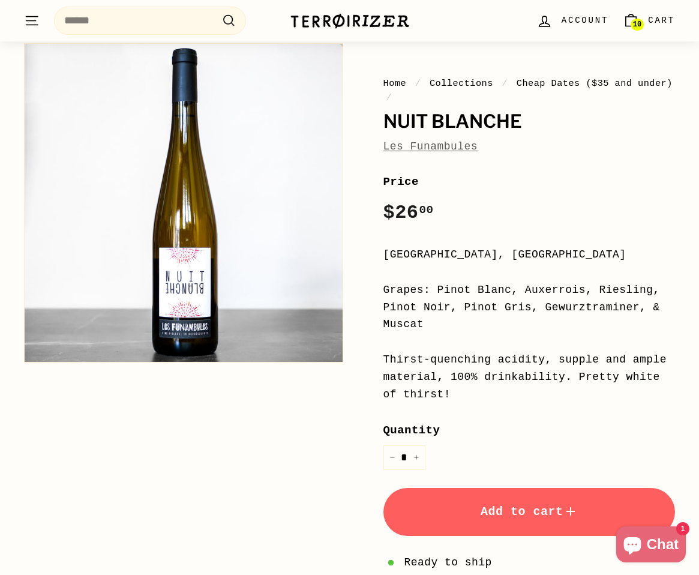
click at [504, 512] on span "Add to cart" at bounding box center [529, 512] width 97 height 14
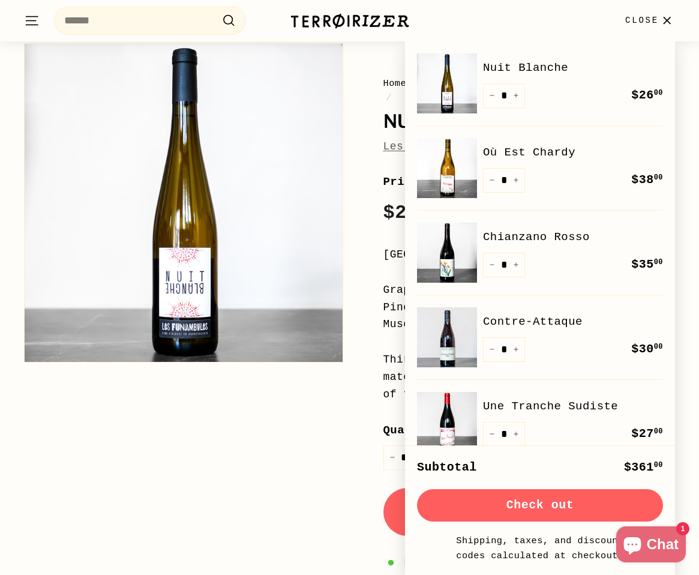
click at [290, 460] on div "Home / Collections / Cheap Dates ($35 and under) / Nuit Blanche Les Funambules …" at bounding box center [343, 377] width 664 height 681
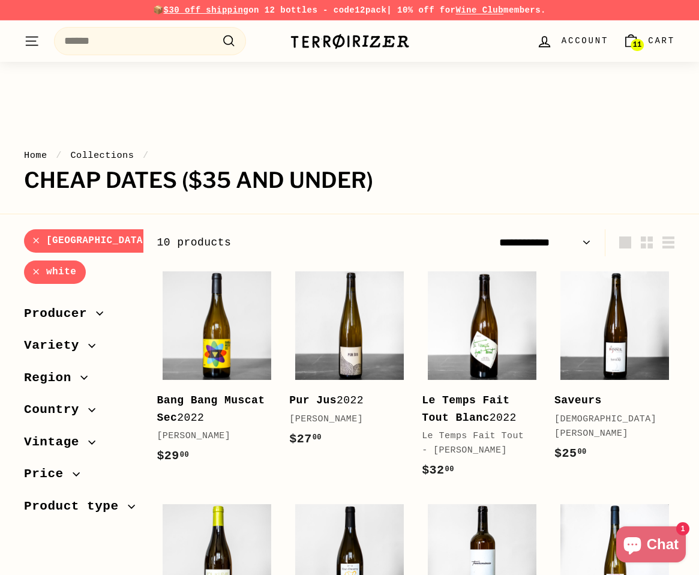
select select "**********"
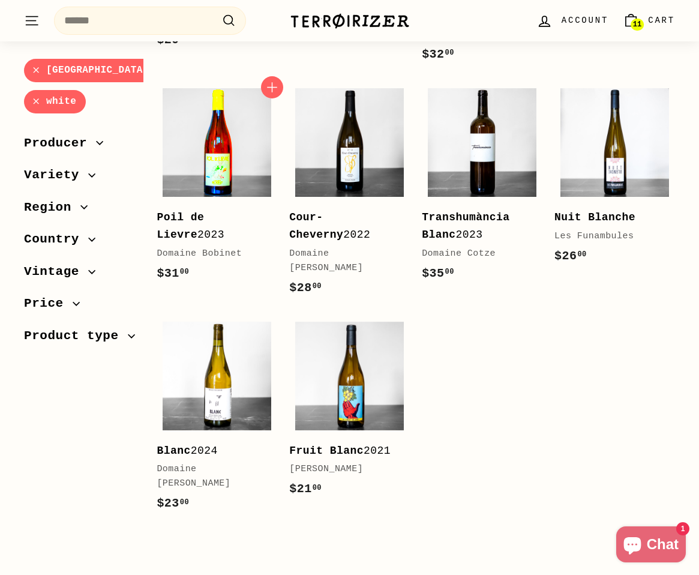
scroll to position [424, 0]
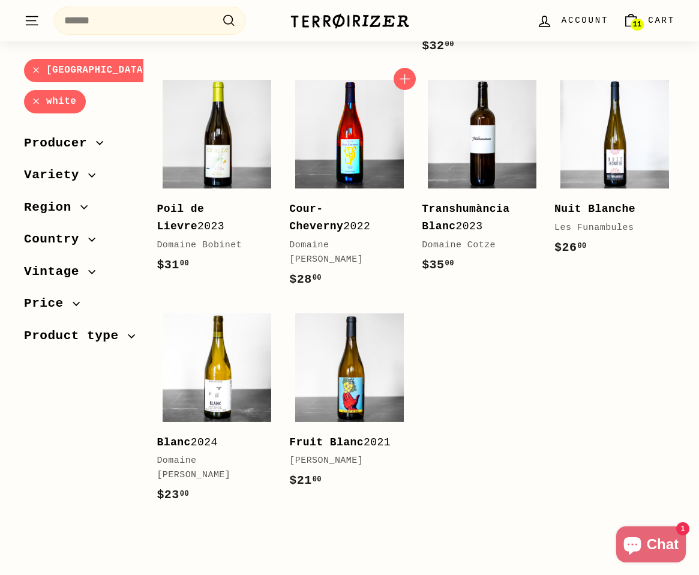
click at [339, 134] on img at bounding box center [349, 134] width 109 height 109
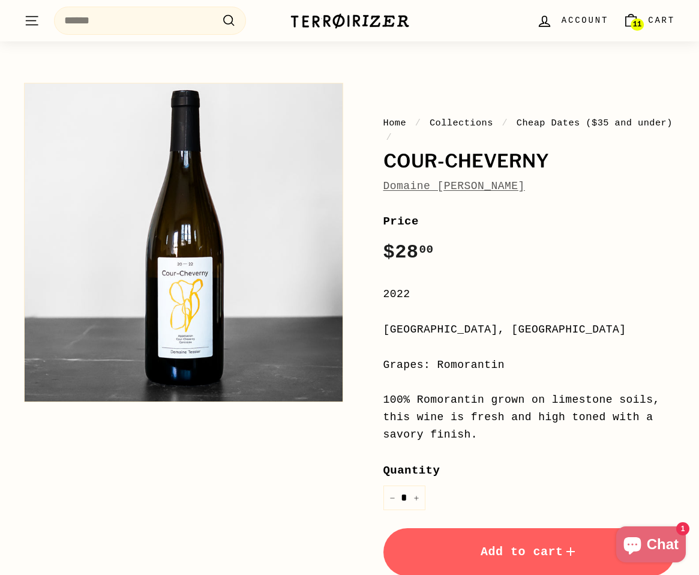
scroll to position [85, 0]
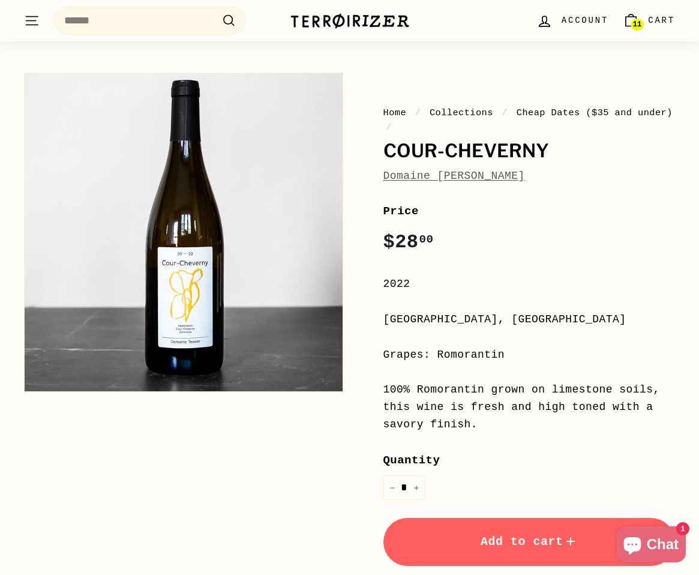
click at [464, 541] on button "Add to cart" at bounding box center [529, 542] width 292 height 48
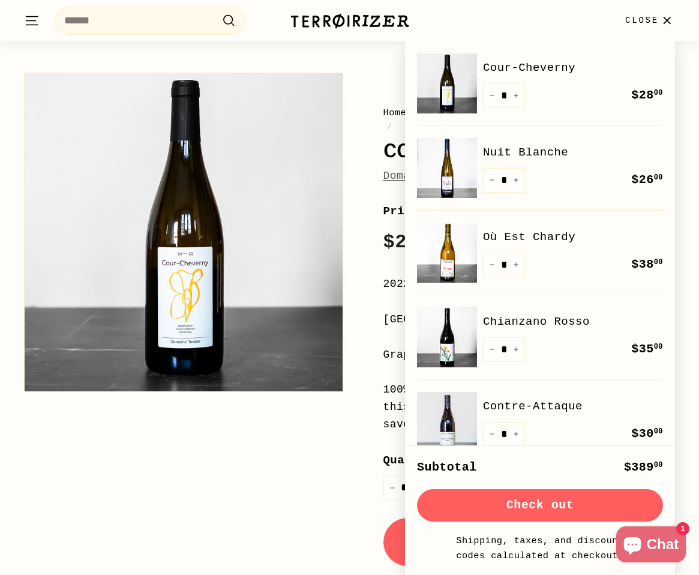
click at [366, 182] on div "Home / Collections / Cheap Dates ($35 and under) / Cour-Cheverny Domaine Philip…" at bounding box center [515, 398] width 319 height 663
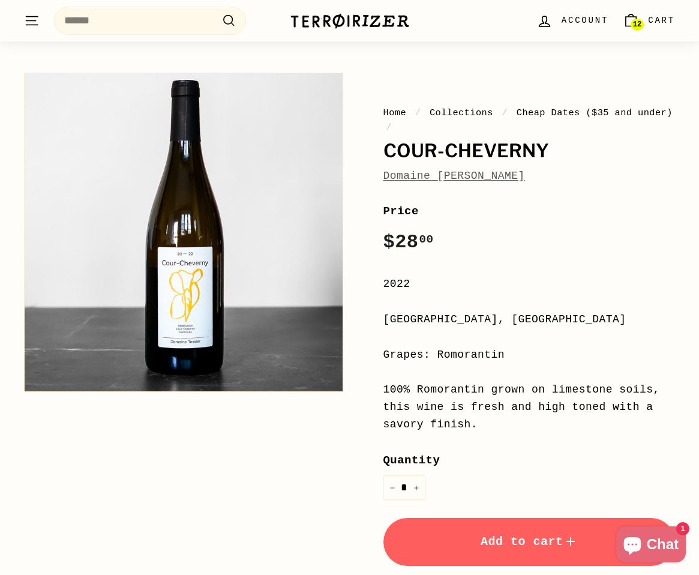
click at [636, 20] on span "12" at bounding box center [637, 24] width 8 height 8
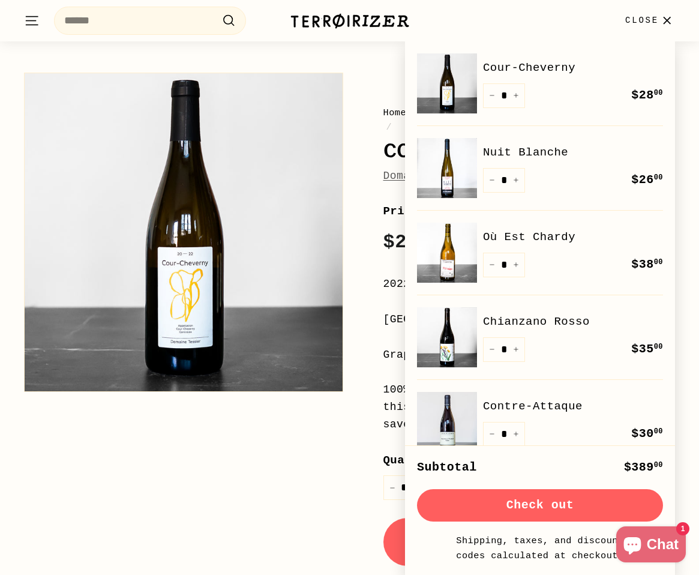
click at [266, 533] on div "Home / Collections / Cheap Dates ($35 and under) / Cour-Cheverny Domaine Philip…" at bounding box center [343, 407] width 664 height 681
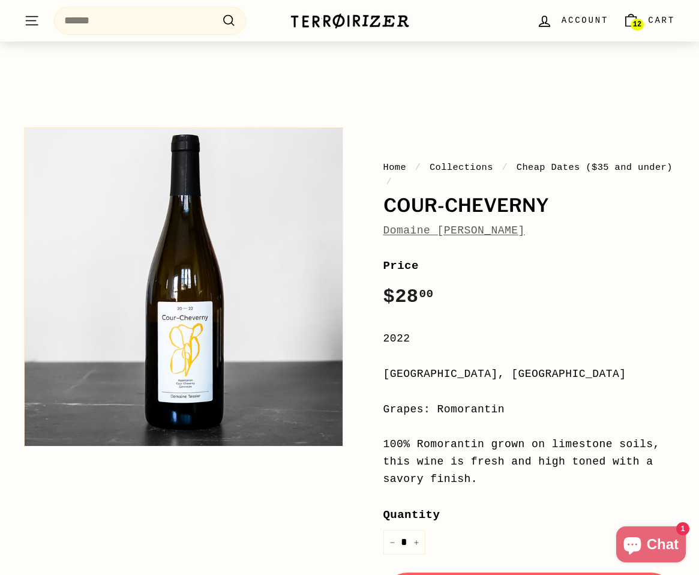
scroll to position [47, 0]
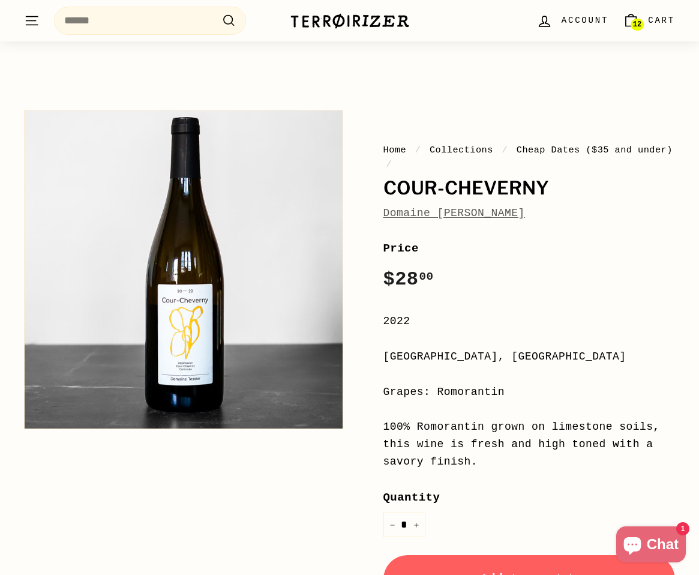
click at [640, 26] on span "12" at bounding box center [637, 24] width 8 height 8
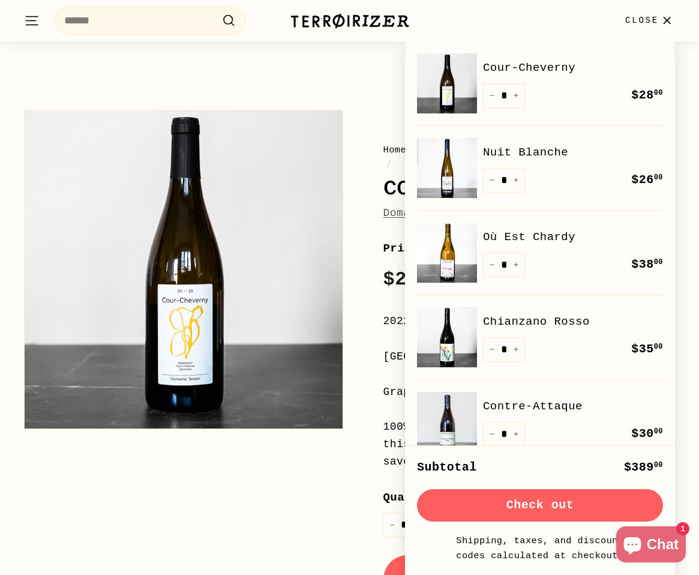
click at [513, 506] on button "Check out" at bounding box center [540, 505] width 246 height 32
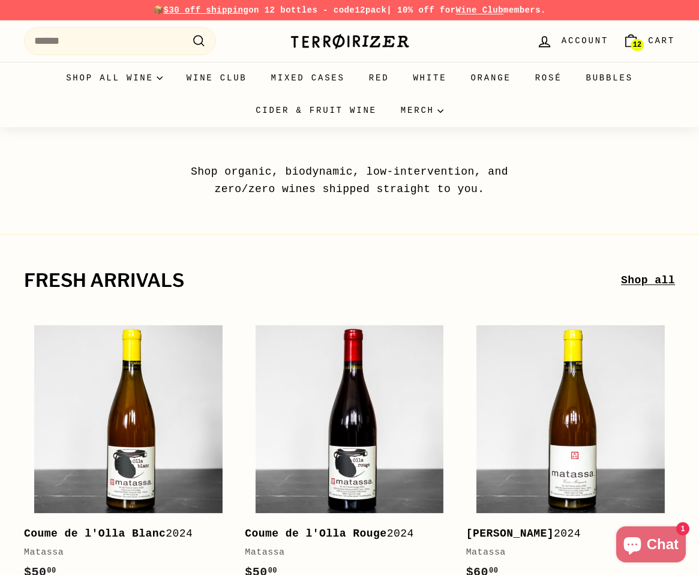
click at [488, 16] on p "📦 $30 off shipping on 12 bottles - code 12pack | 10% off for Wine Club members." at bounding box center [349, 10] width 651 height 13
click at [488, 11] on link "Wine Club" at bounding box center [479, 10] width 48 height 10
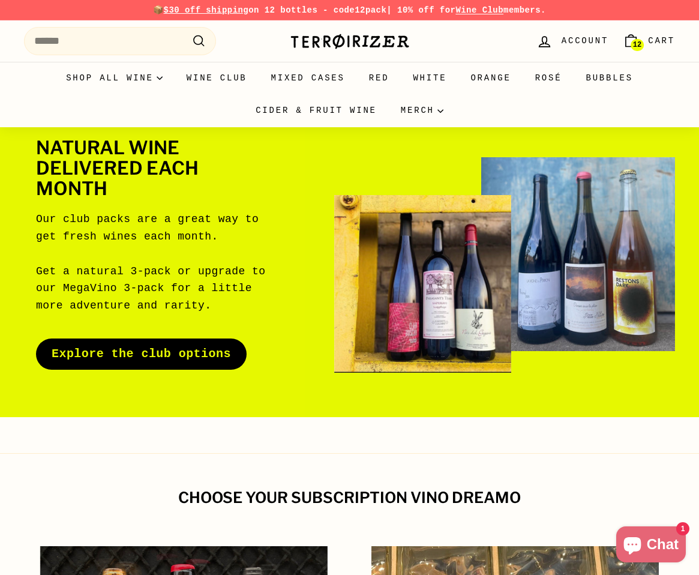
click at [580, 40] on span "Account" at bounding box center [585, 40] width 47 height 13
click at [637, 540] on icon "Chat window" at bounding box center [631, 545] width 17 height 17
